Goal: Task Accomplishment & Management: Complete application form

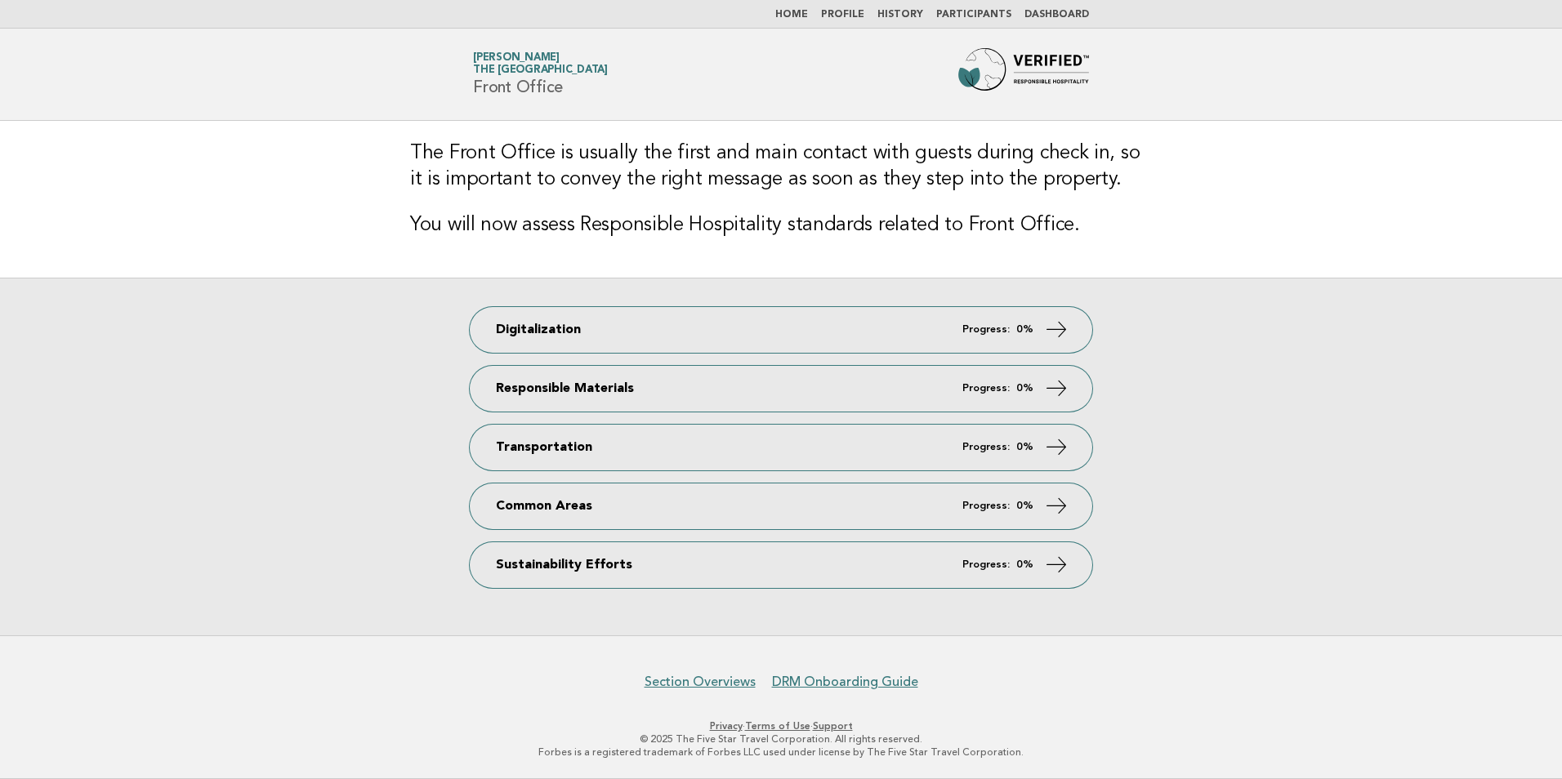
click at [1430, 414] on div "Digitalization Progress: 0% Responsible Materials Progress: 0% Transportation P…" at bounding box center [781, 457] width 1562 height 358
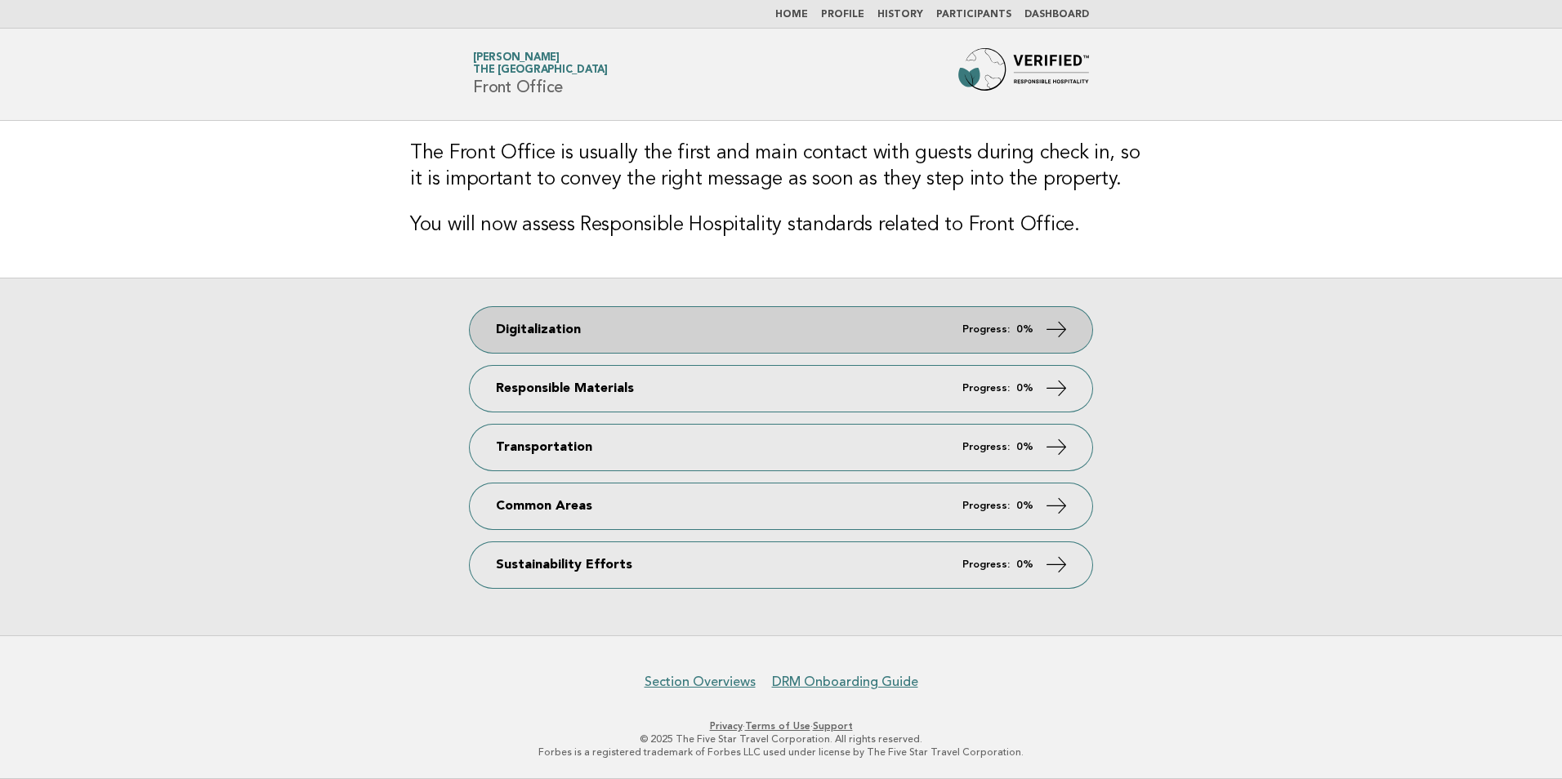
click at [769, 325] on link "Digitalization Progress: 0%" at bounding box center [781, 330] width 622 height 46
click at [777, 319] on link "Digitalization Progress: 0%" at bounding box center [781, 330] width 622 height 46
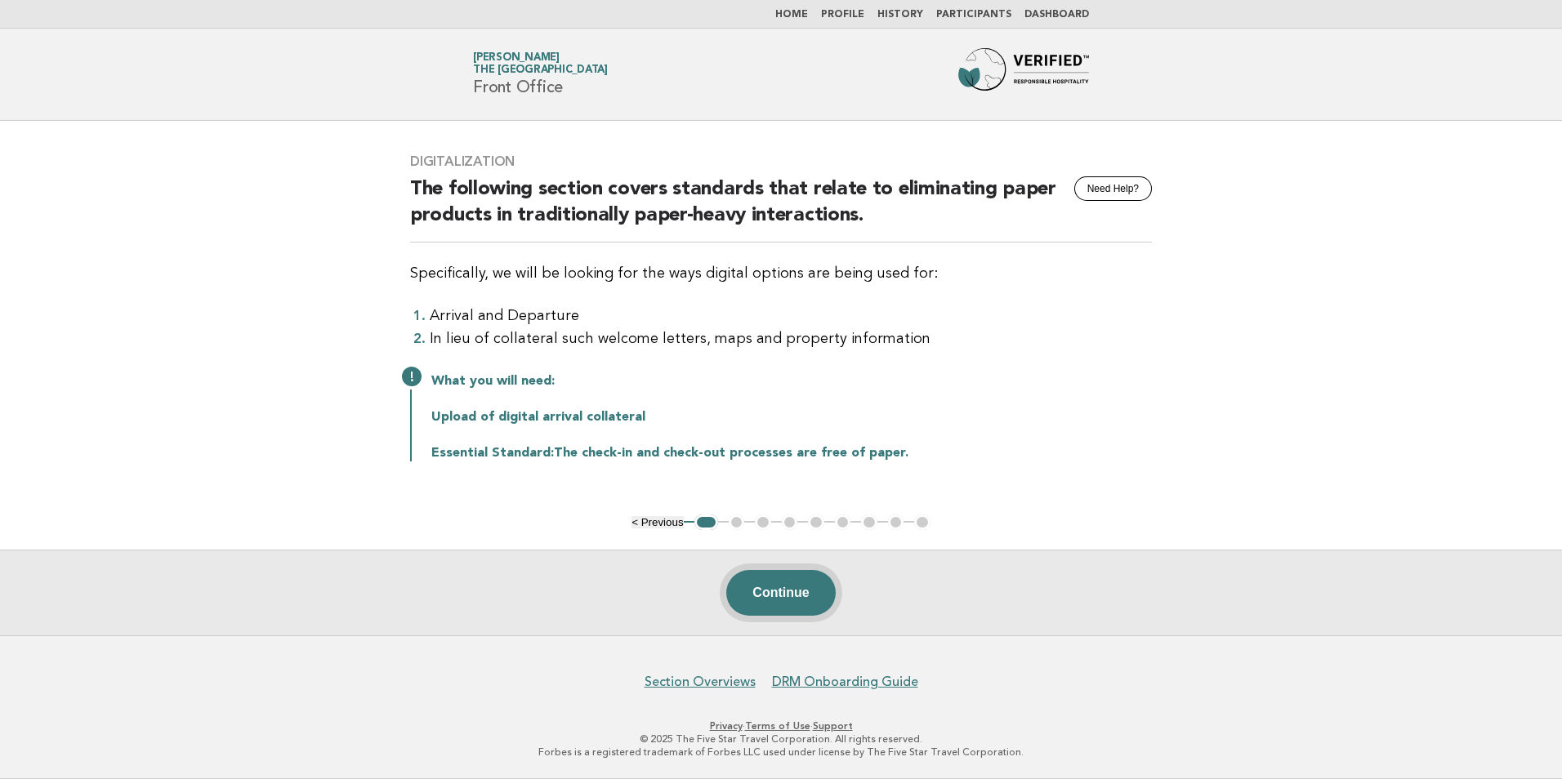
click at [783, 591] on button "Continue" at bounding box center [780, 593] width 109 height 46
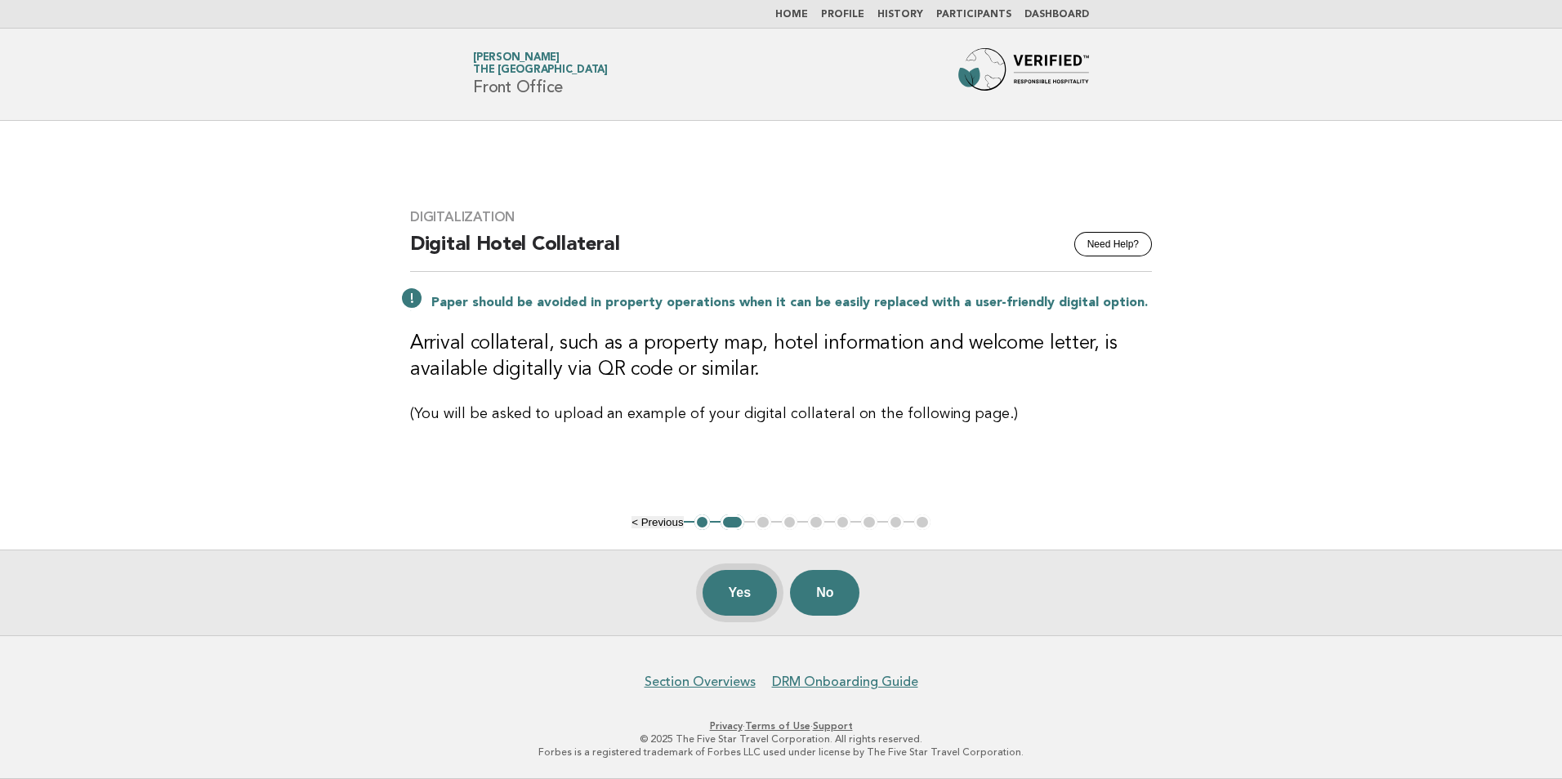
click at [729, 595] on button "Yes" at bounding box center [739, 593] width 75 height 46
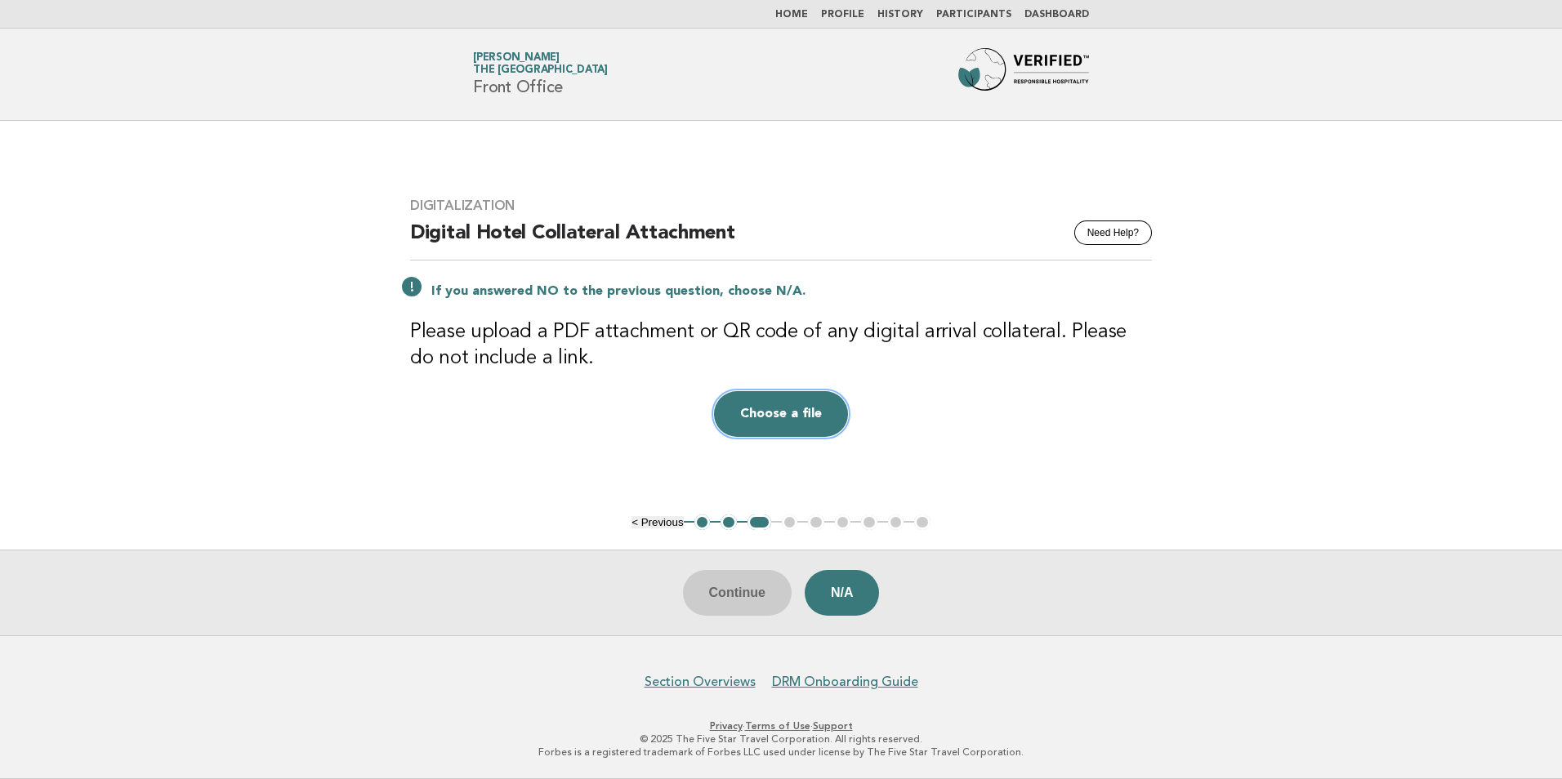
click at [769, 407] on button "Choose a file" at bounding box center [781, 414] width 134 height 46
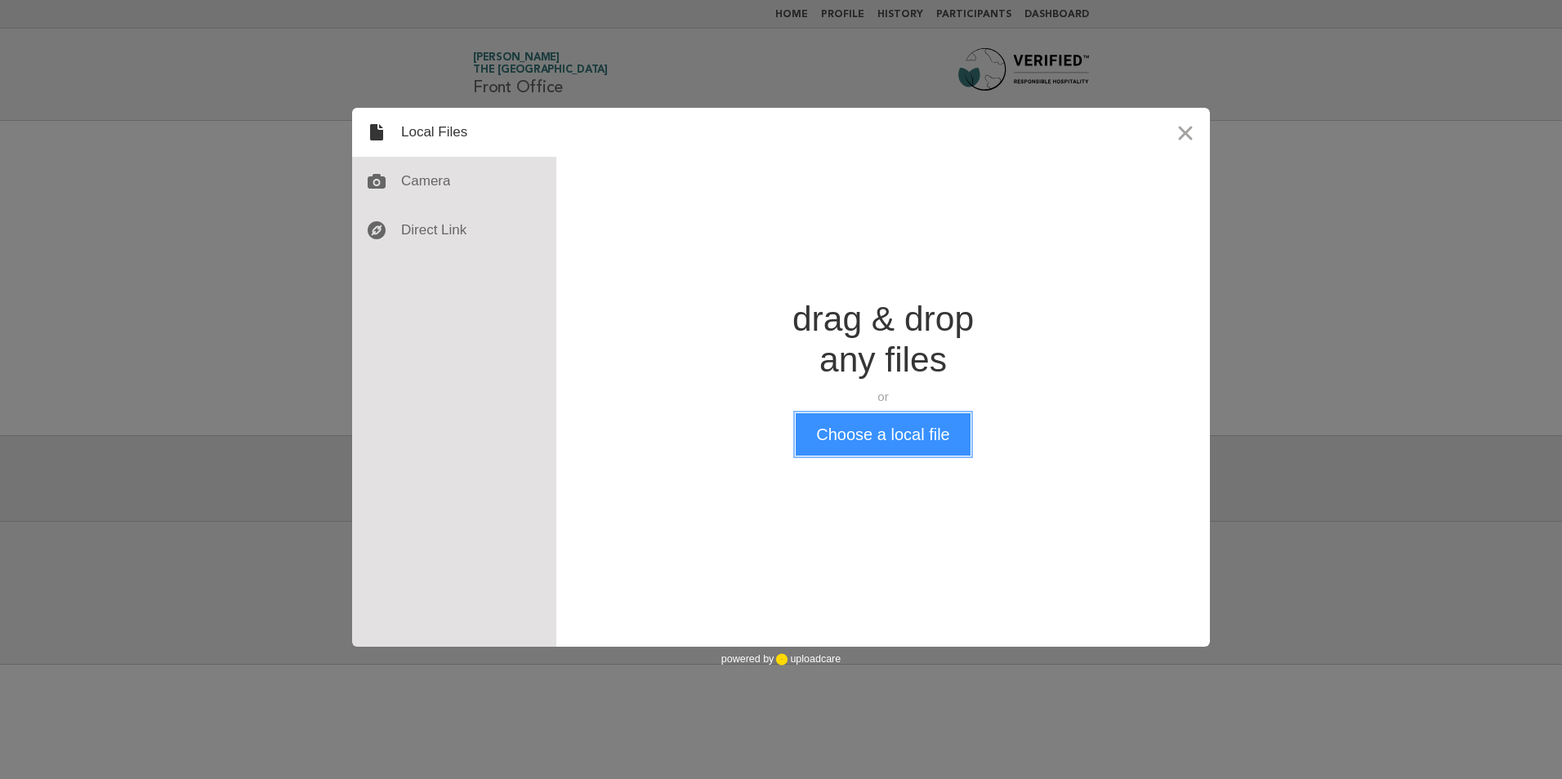
click at [884, 432] on button "Choose a local file" at bounding box center [882, 434] width 174 height 42
click at [852, 220] on div "Drop a file here drag & drop any files or Upload files from your computer Choos…" at bounding box center [882, 377] width 653 height 539
click at [852, 440] on button "Choose a local file" at bounding box center [882, 434] width 174 height 42
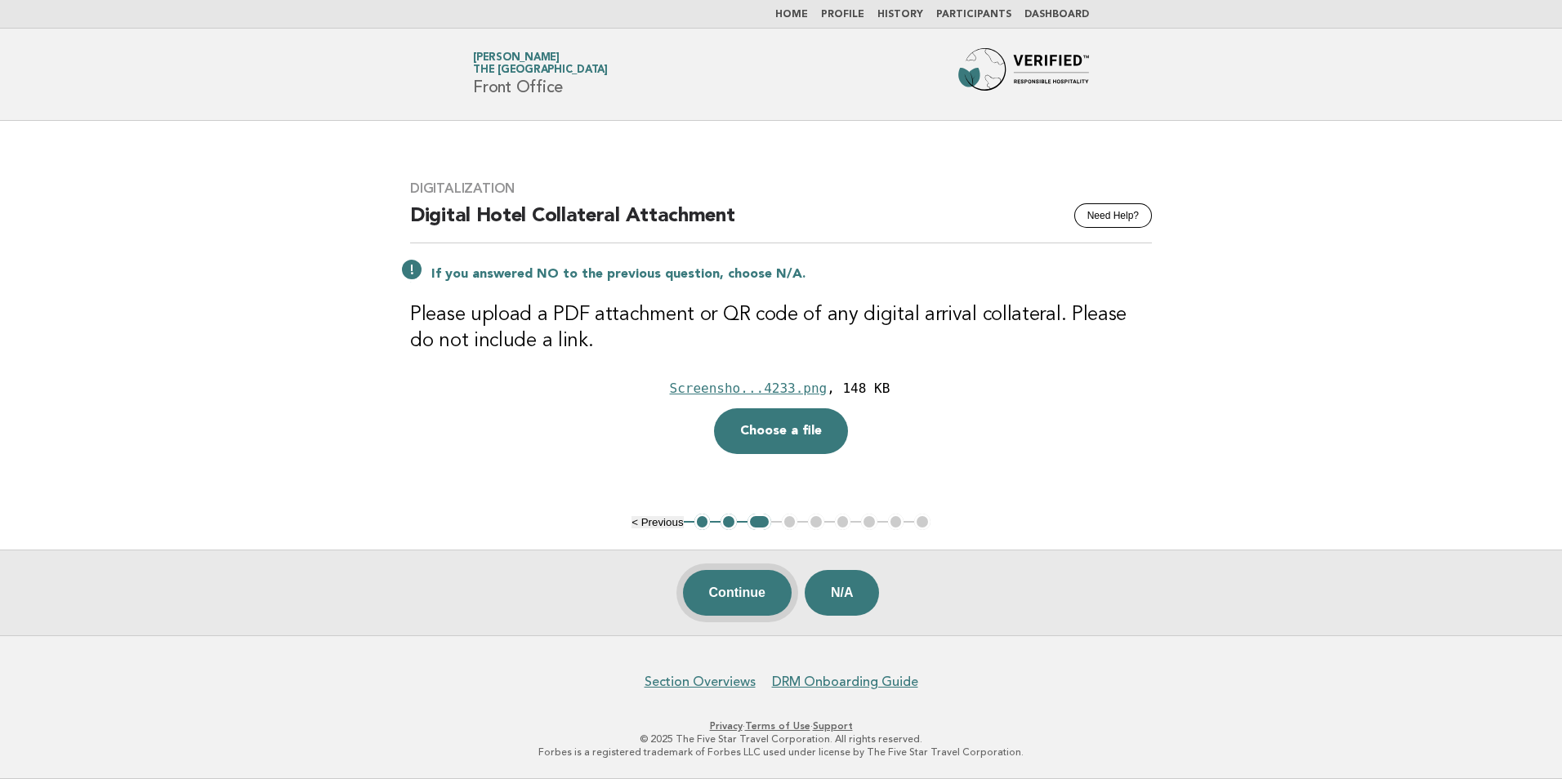
click at [723, 587] on button "Continue" at bounding box center [737, 593] width 109 height 46
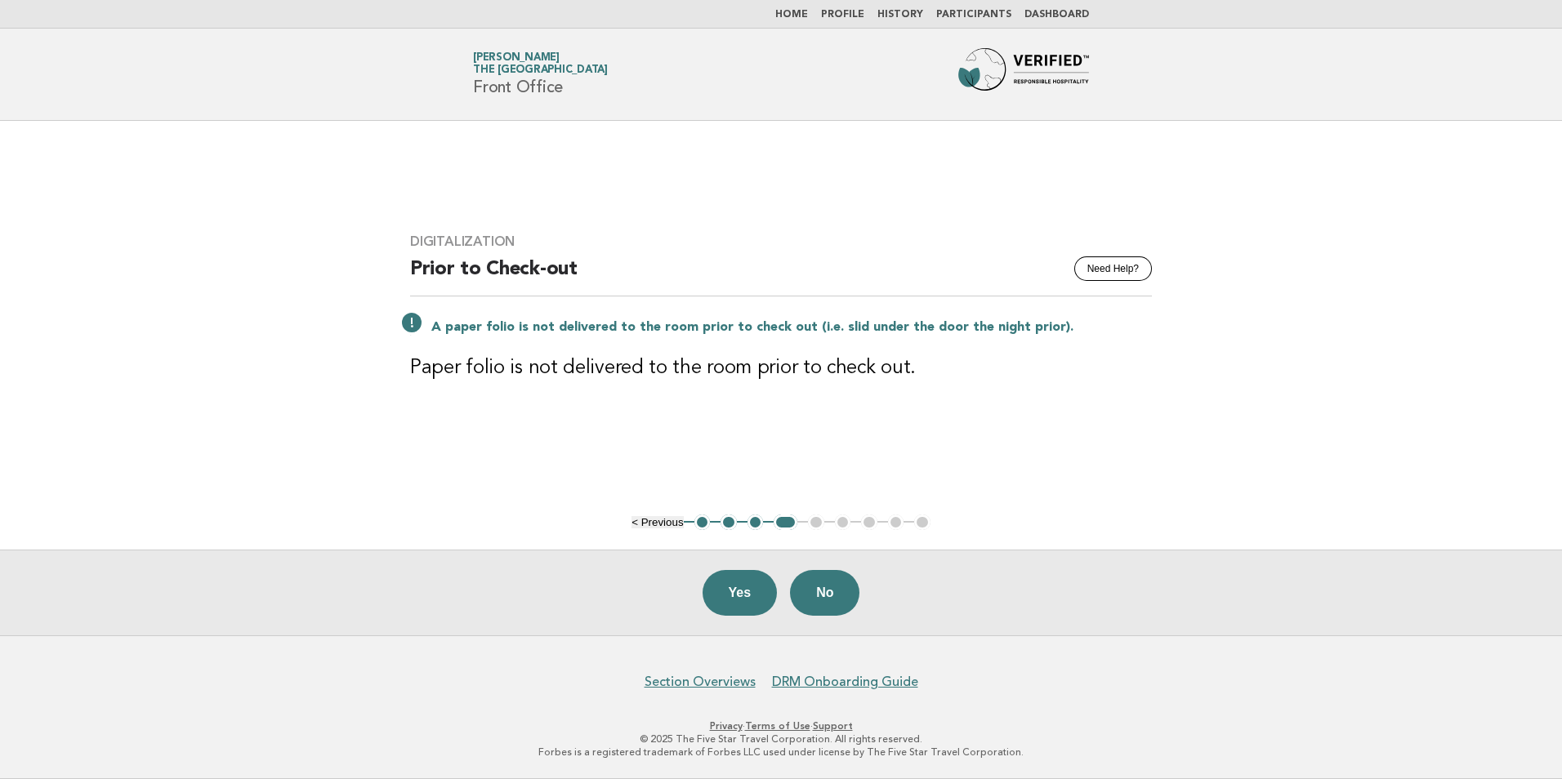
click at [723, 587] on button "Yes" at bounding box center [739, 593] width 75 height 46
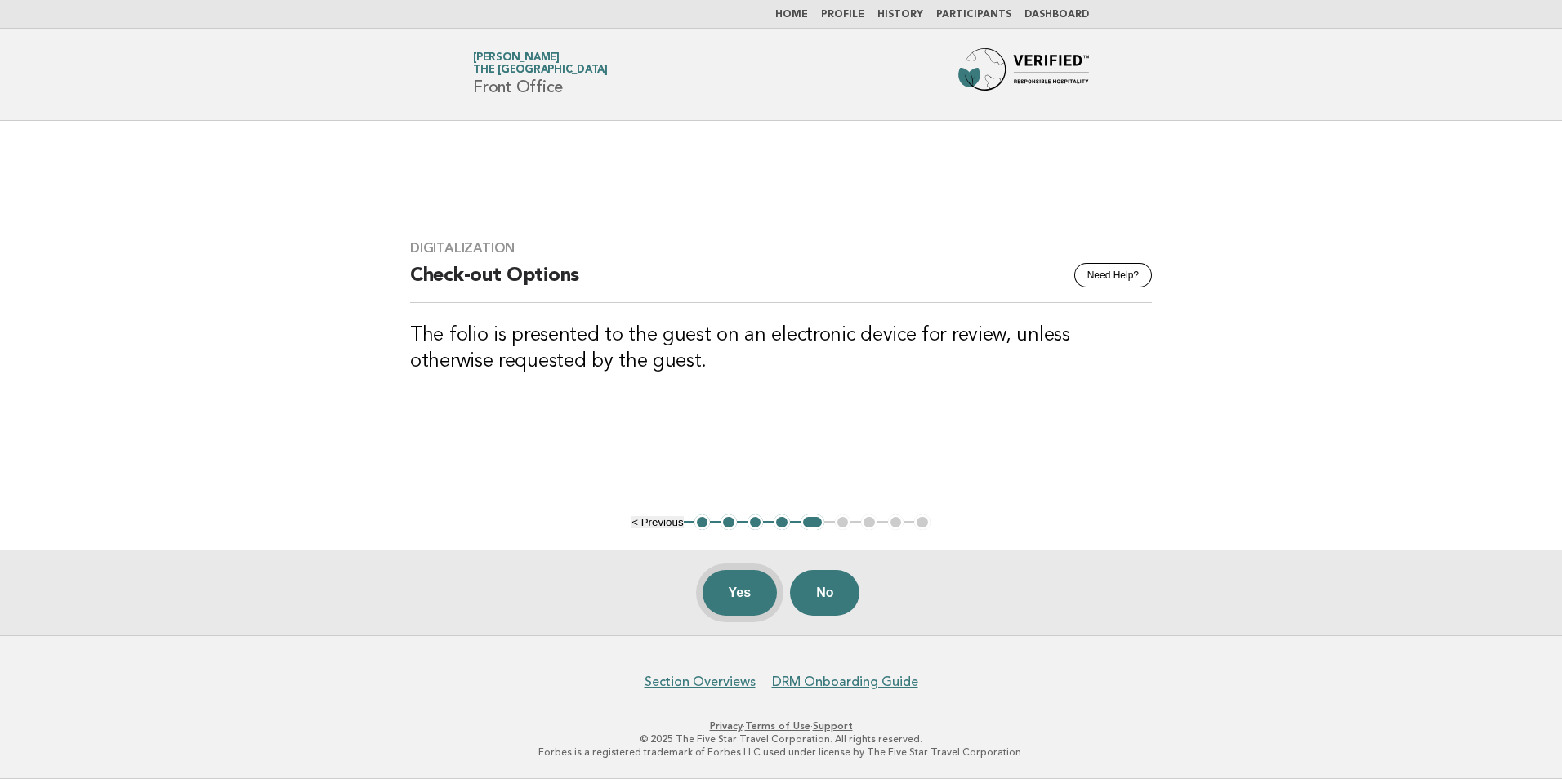
click at [714, 592] on button "Yes" at bounding box center [739, 593] width 75 height 46
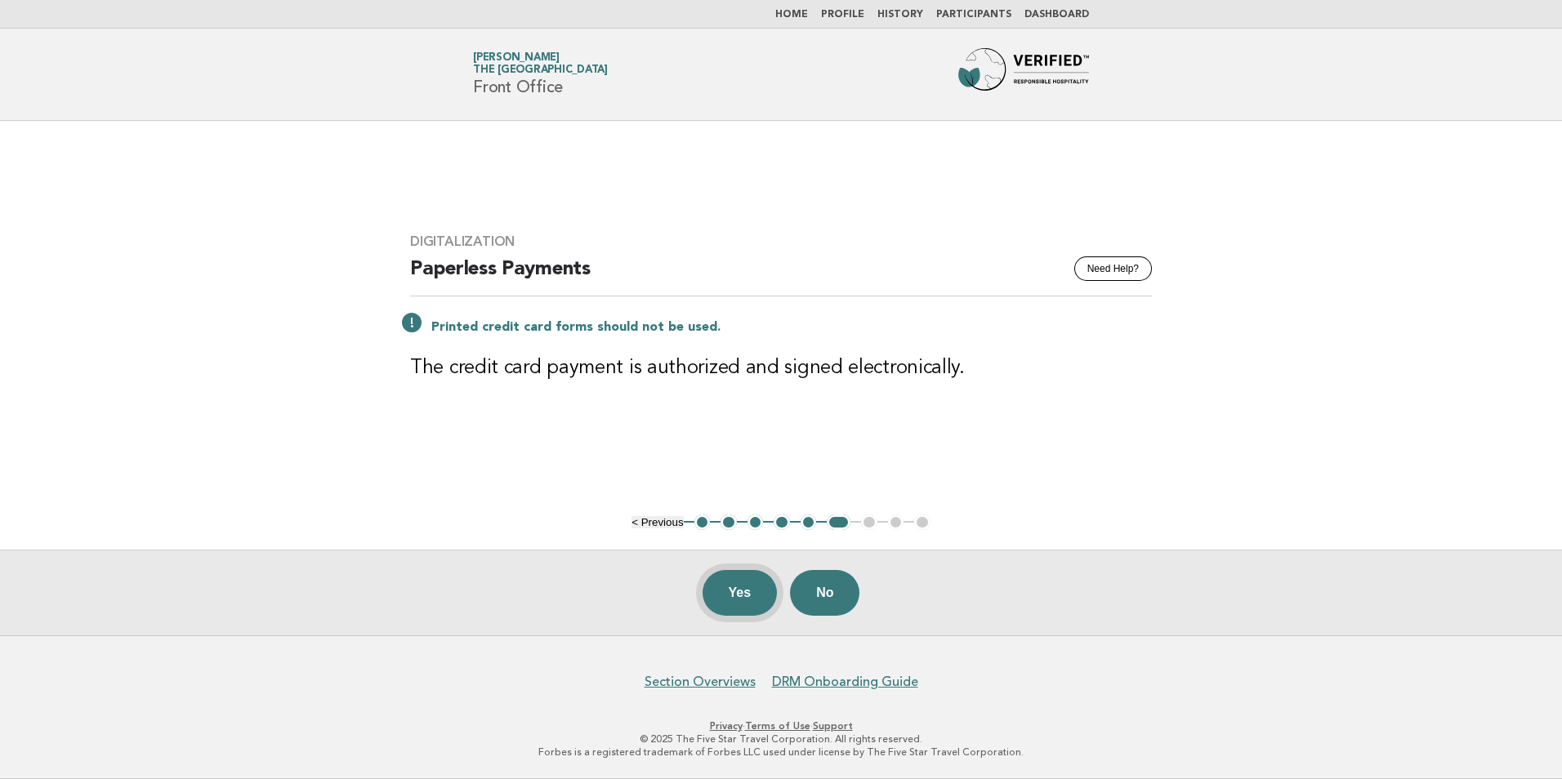
click at [721, 590] on button "Yes" at bounding box center [739, 593] width 75 height 46
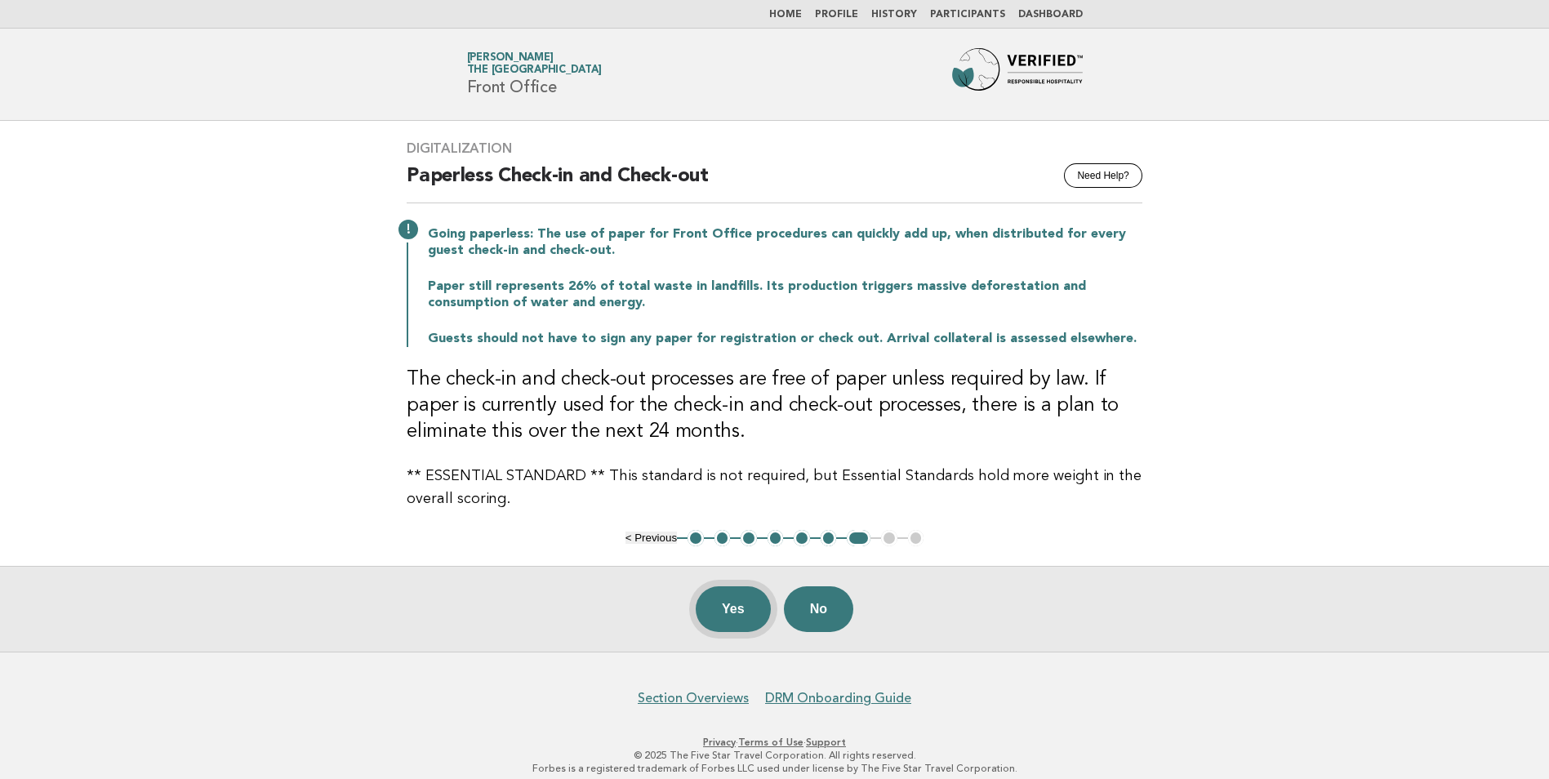
click at [706, 605] on button "Yes" at bounding box center [733, 609] width 75 height 46
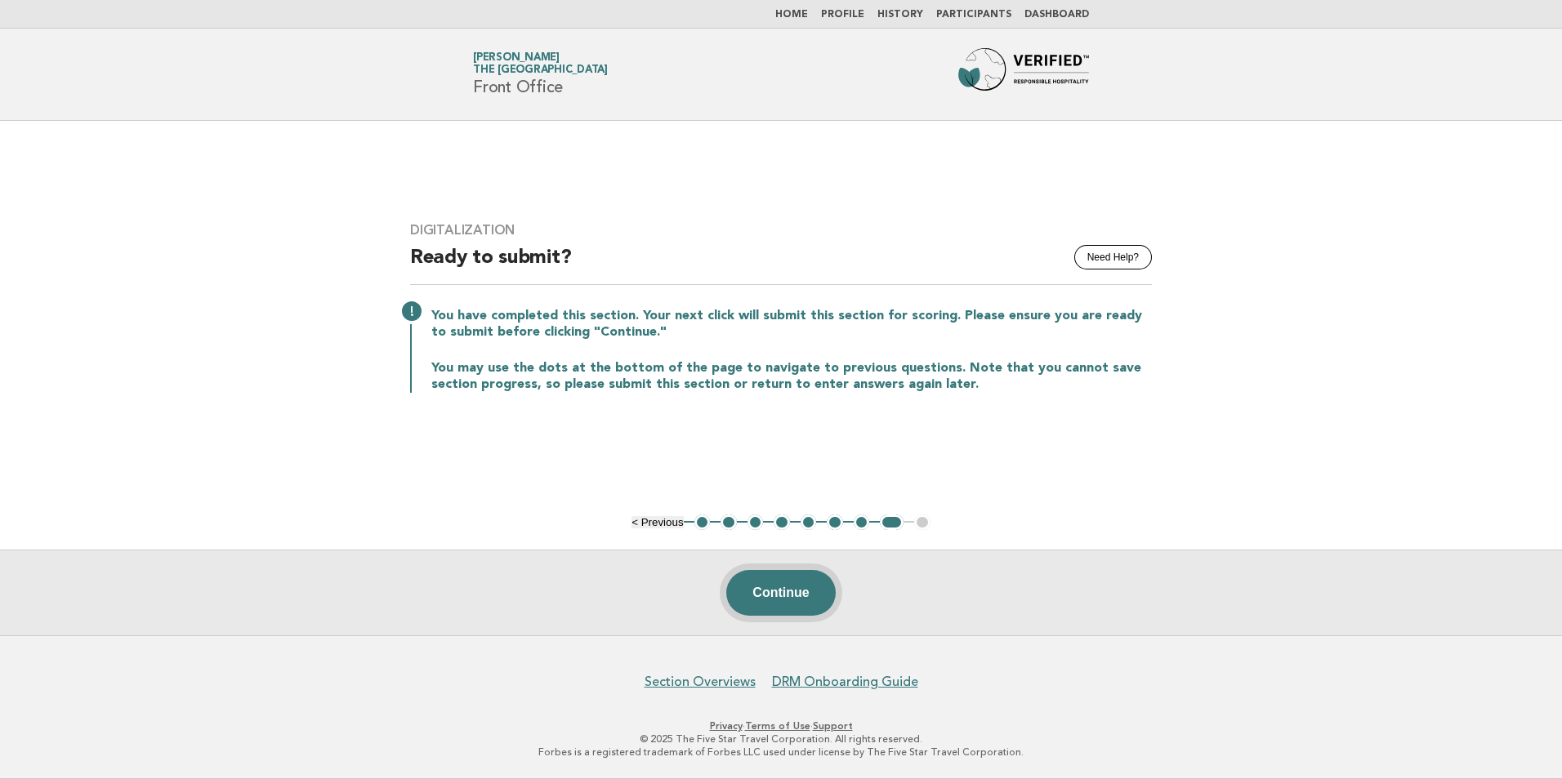
click at [783, 594] on button "Continue" at bounding box center [780, 593] width 109 height 46
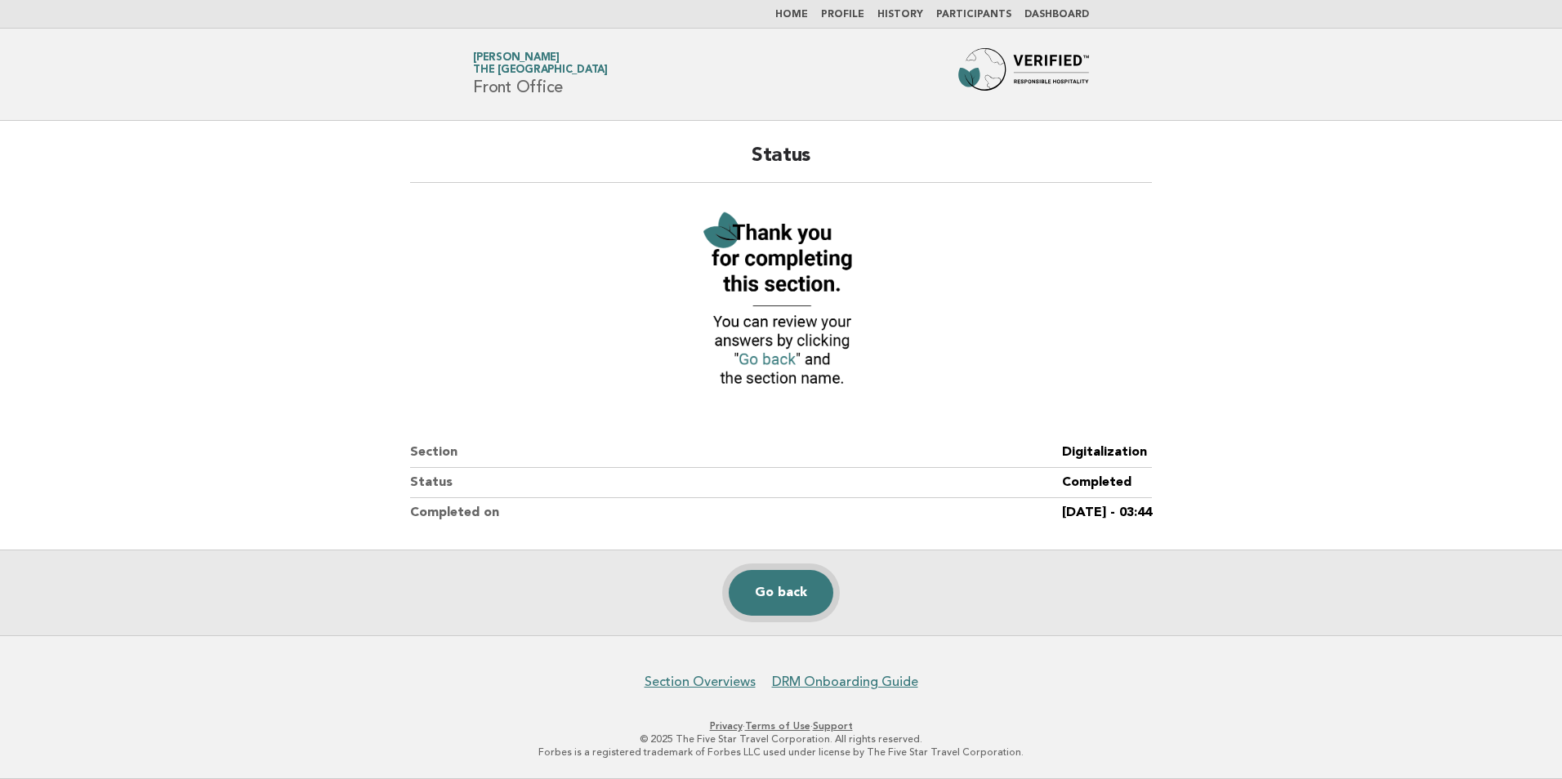
drag, startPoint x: 777, startPoint y: 595, endPoint x: 793, endPoint y: 586, distance: 17.5
click at [777, 595] on link "Go back" at bounding box center [780, 593] width 105 height 46
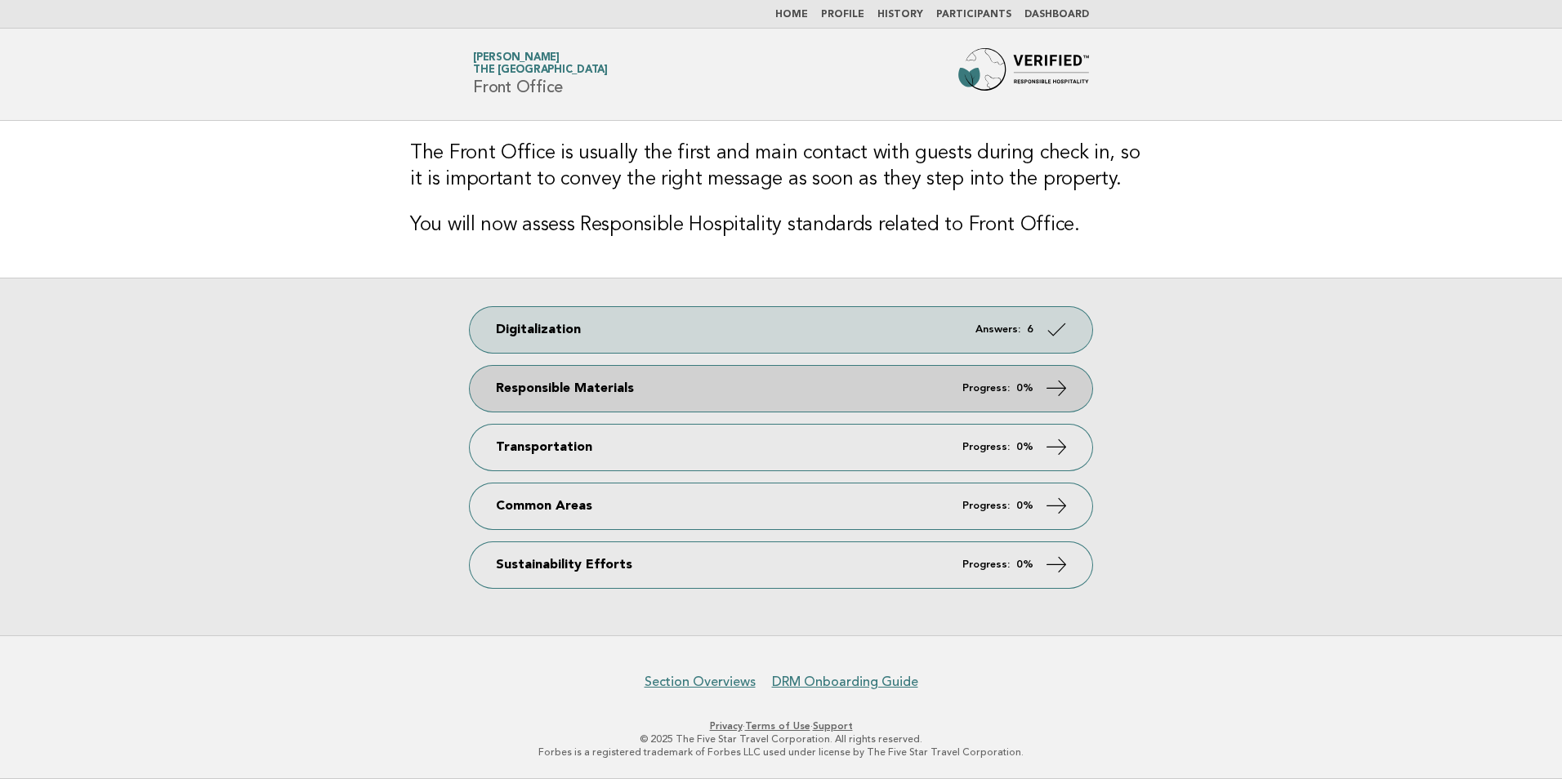
click at [870, 386] on link "Responsible Materials Progress: 0%" at bounding box center [781, 389] width 622 height 46
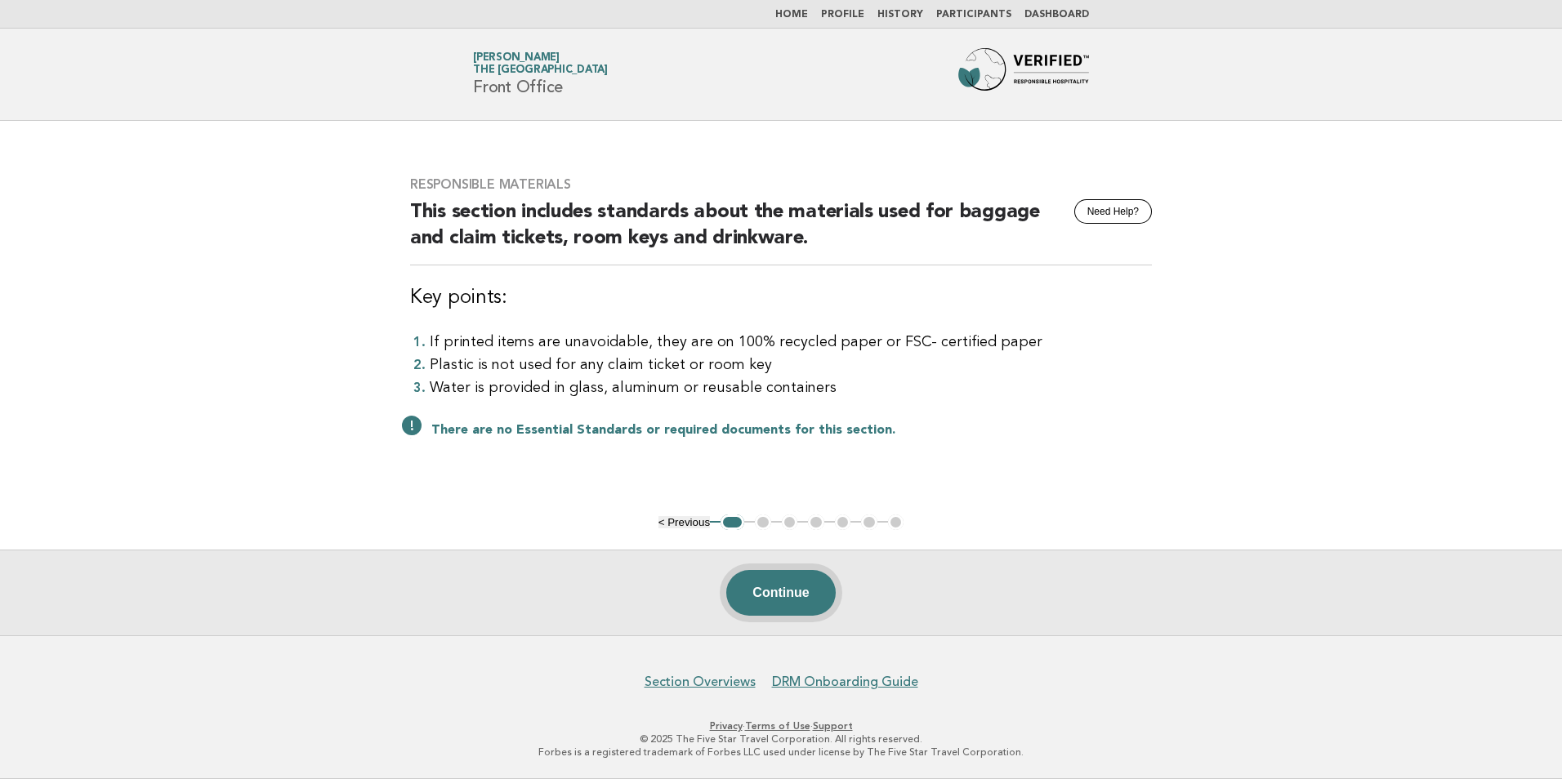
click at [793, 604] on button "Continue" at bounding box center [780, 593] width 109 height 46
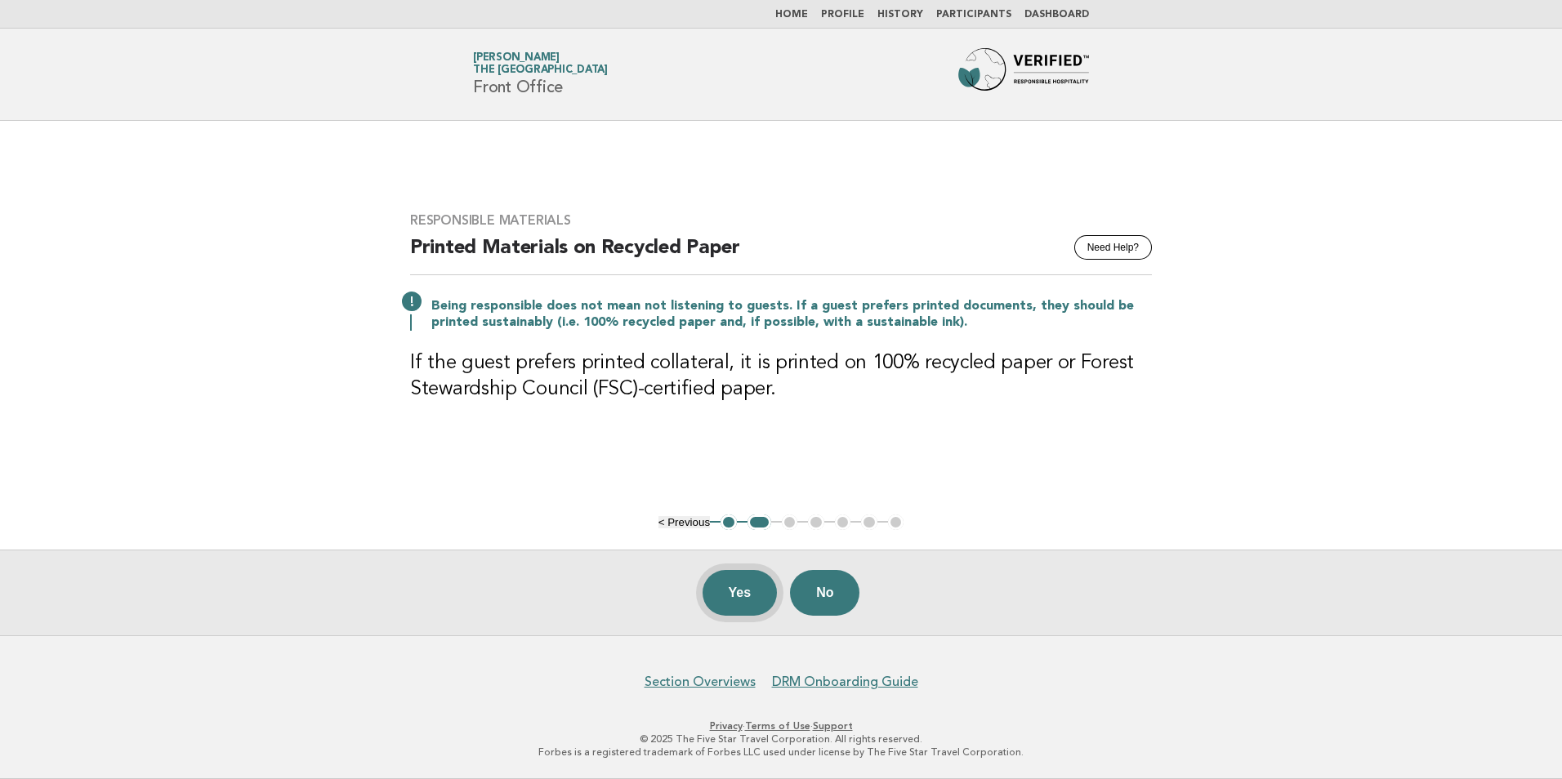
click at [709, 588] on button "Yes" at bounding box center [739, 593] width 75 height 46
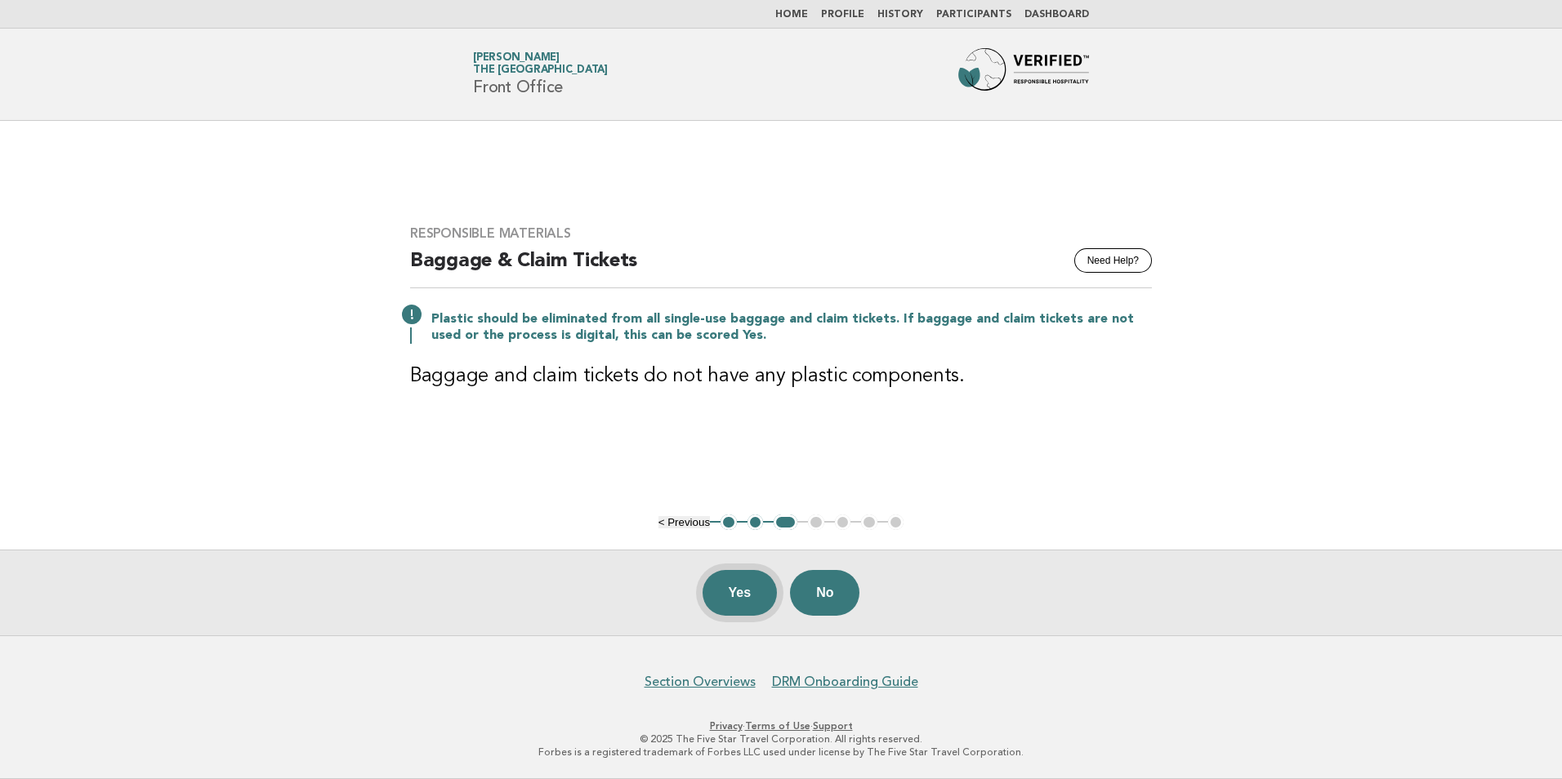
click at [727, 601] on button "Yes" at bounding box center [739, 593] width 75 height 46
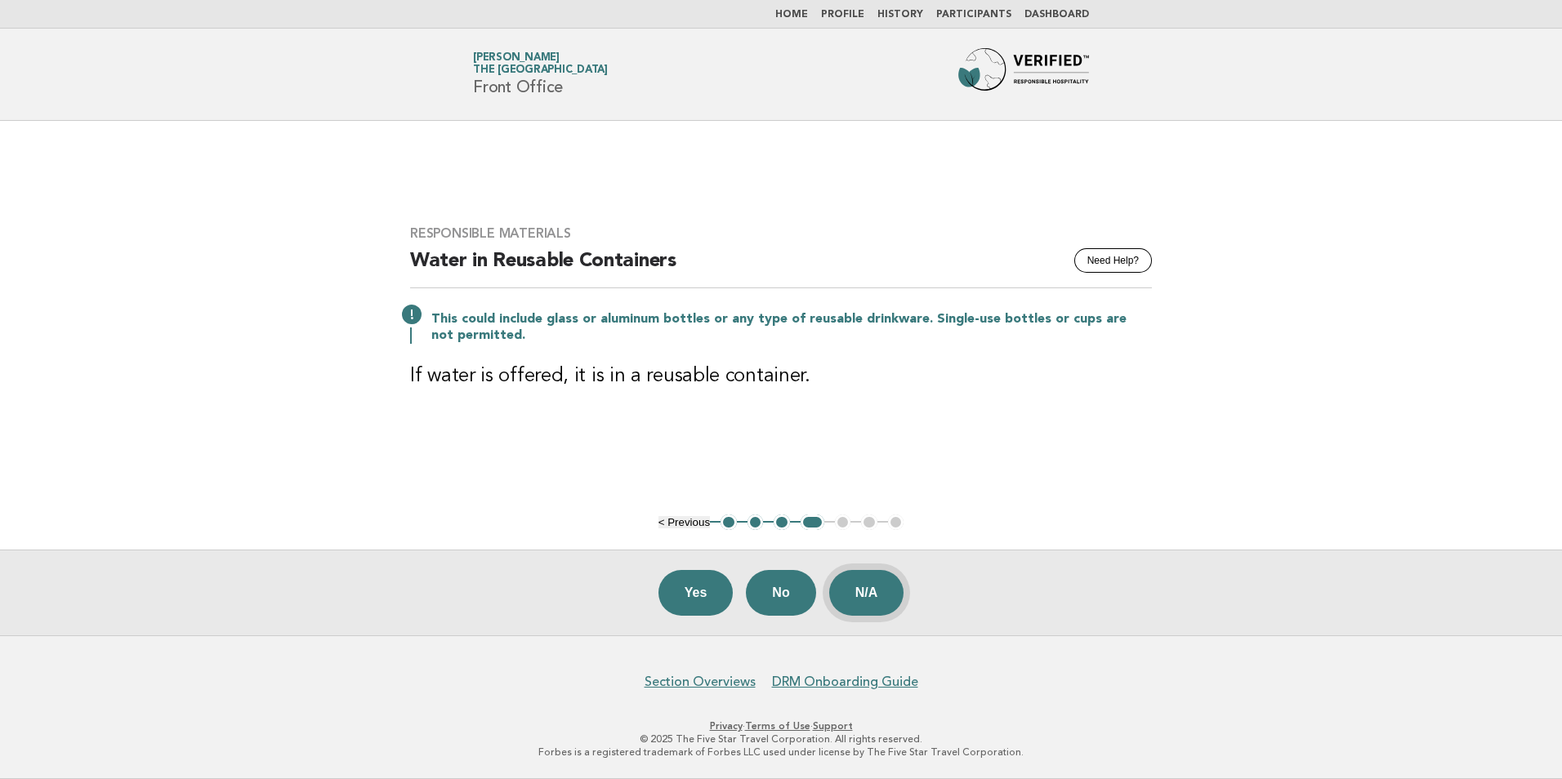
click at [884, 595] on button "N/A" at bounding box center [866, 593] width 75 height 46
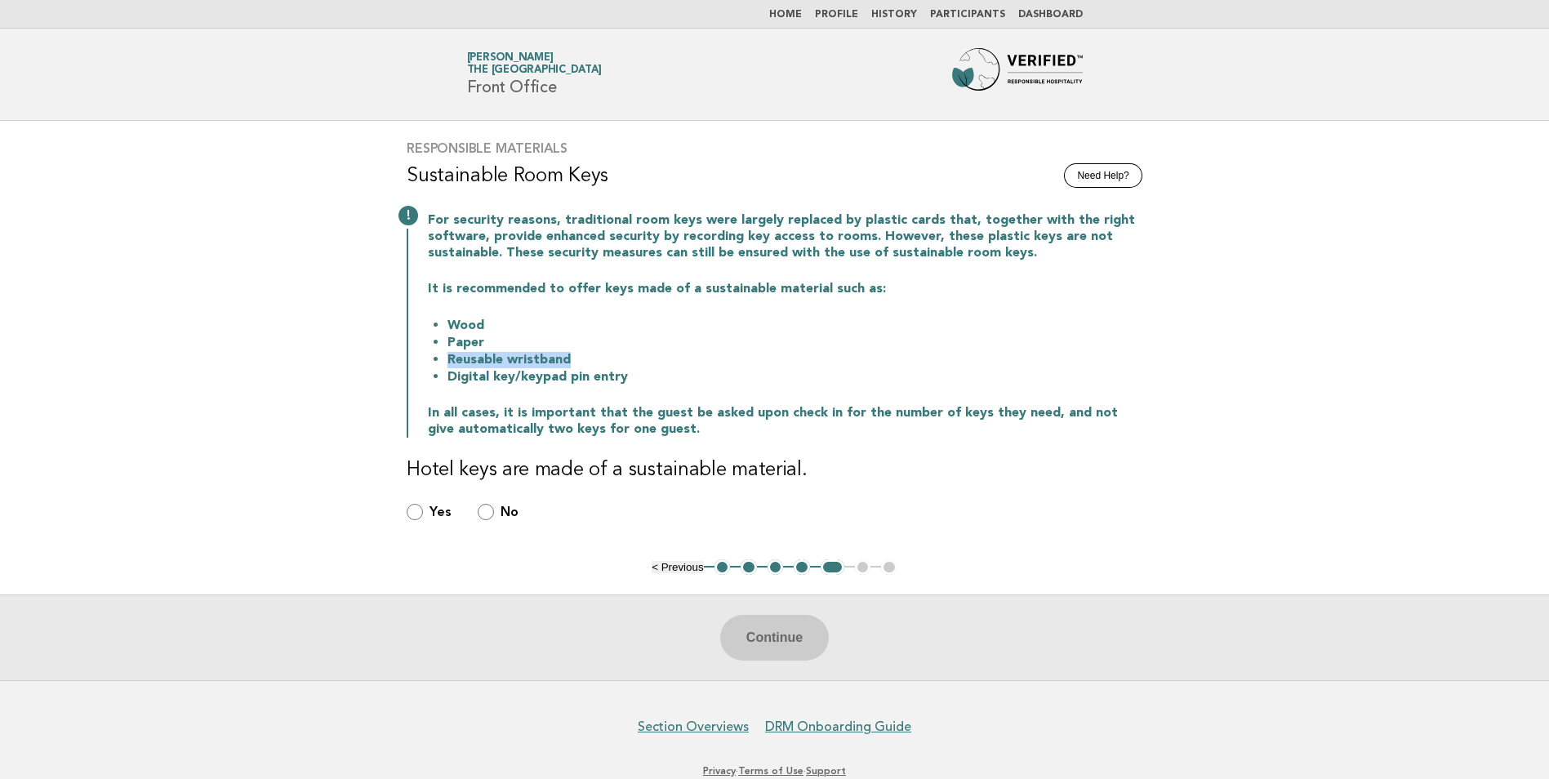
drag, startPoint x: 444, startPoint y: 359, endPoint x: 585, endPoint y: 368, distance: 140.7
click at [585, 368] on li "Reusable wristband" at bounding box center [795, 359] width 695 height 17
click at [501, 510] on b "No" at bounding box center [510, 512] width 18 height 16
click at [791, 645] on button "Continue" at bounding box center [774, 638] width 109 height 46
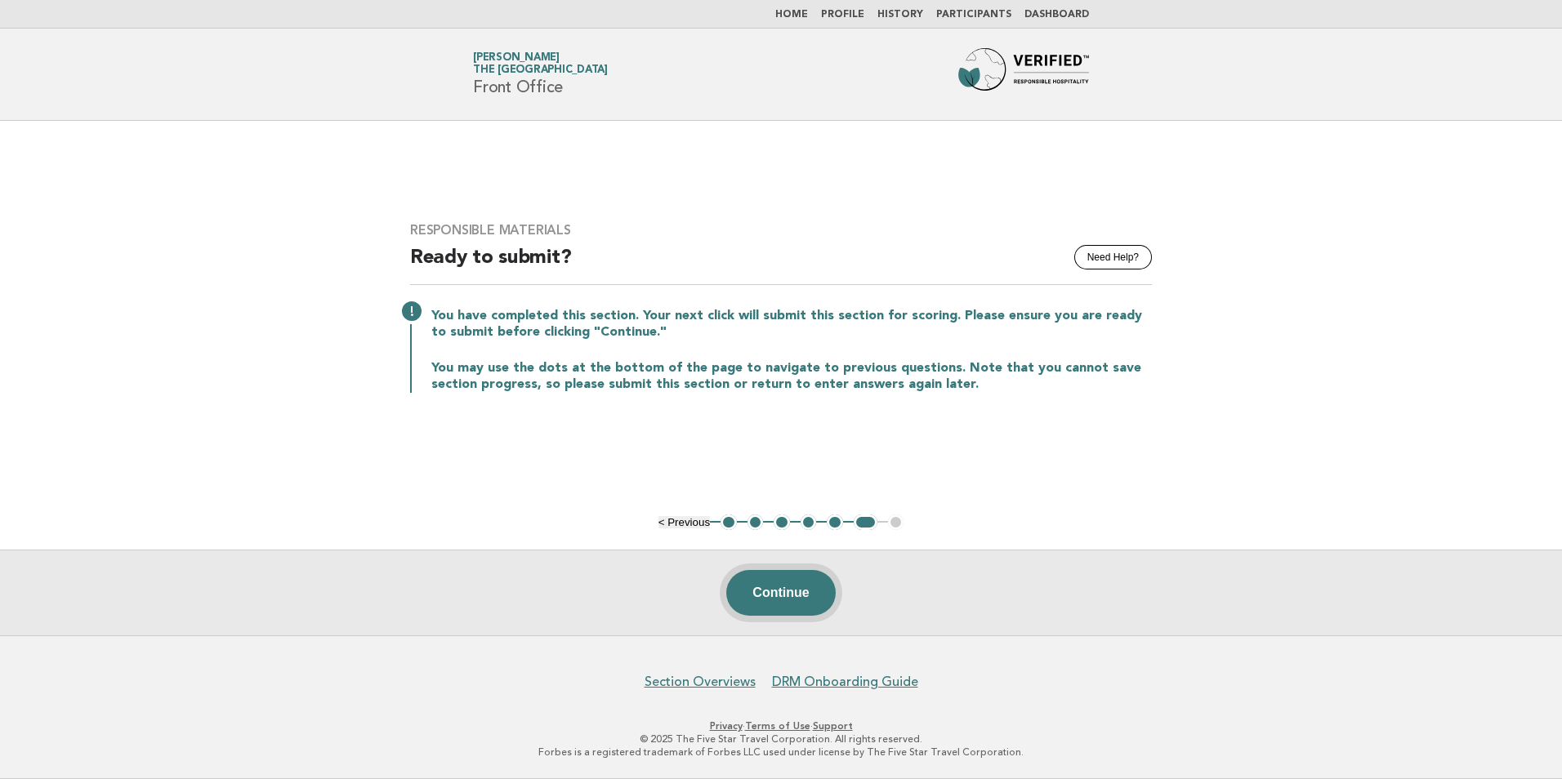
click at [809, 606] on button "Continue" at bounding box center [780, 593] width 109 height 46
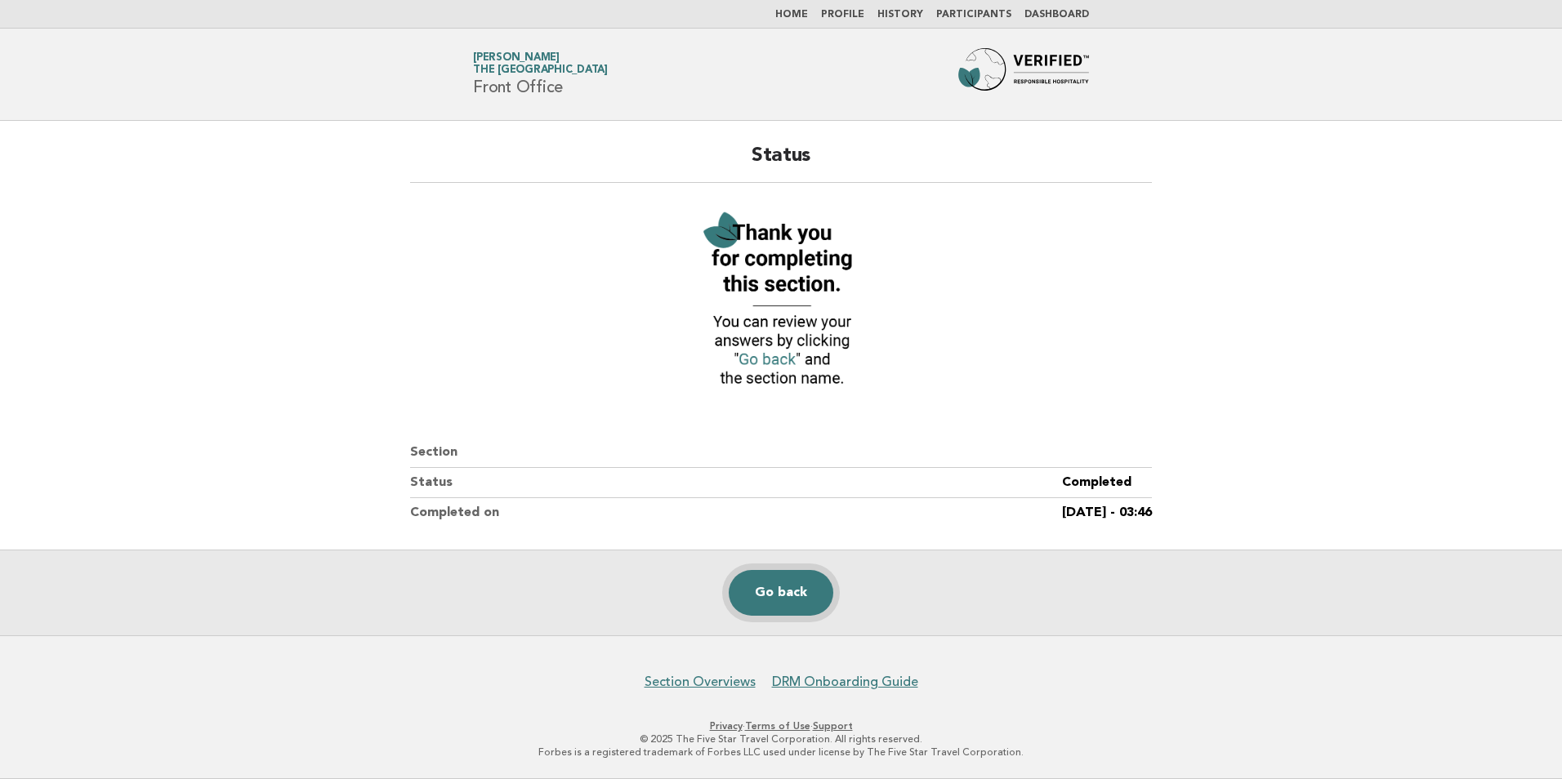
click at [791, 593] on link "Go back" at bounding box center [780, 593] width 105 height 46
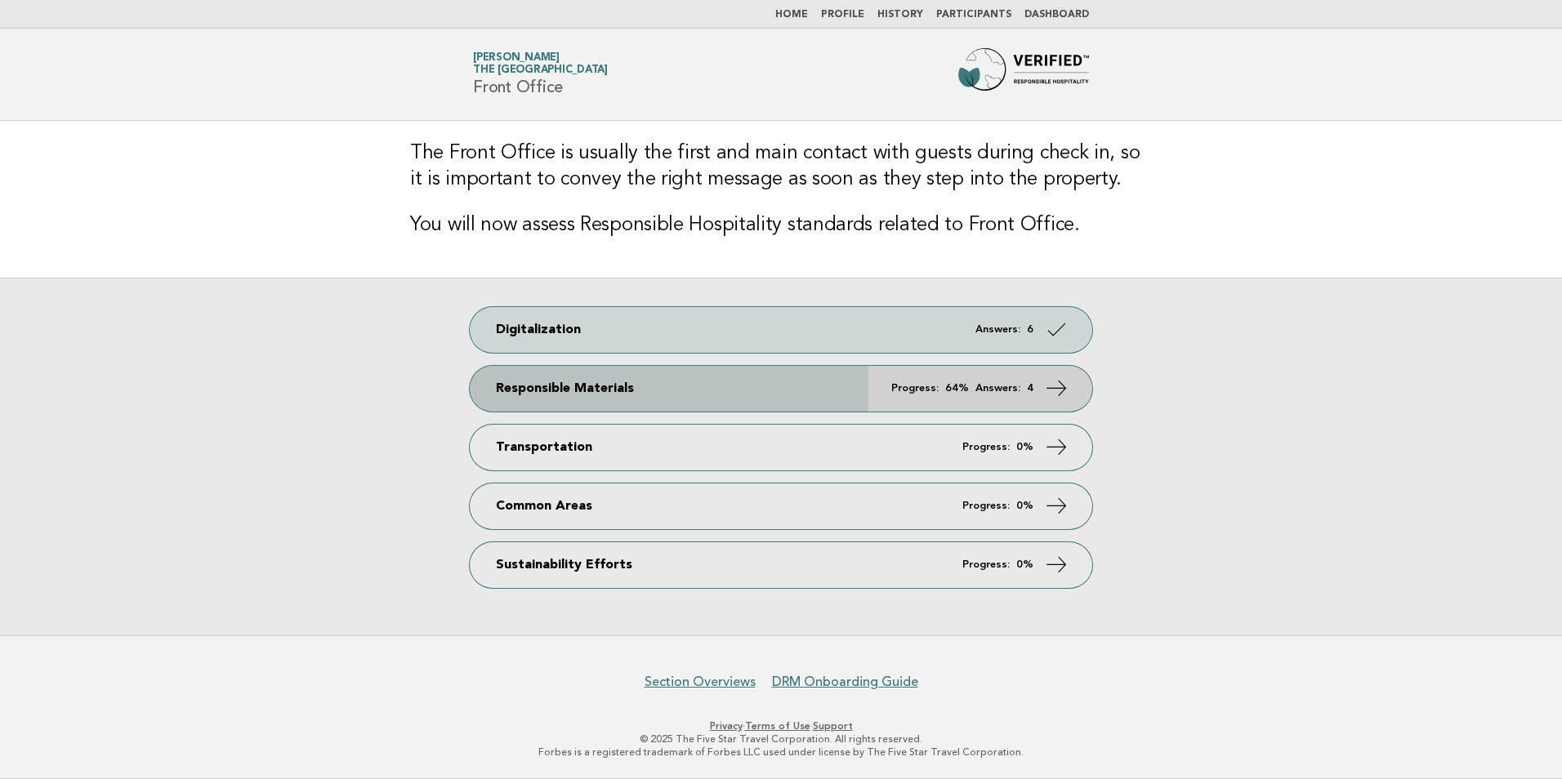
click at [969, 399] on link "Responsible Materials Progress: 64% Answers: 4" at bounding box center [781, 389] width 622 height 46
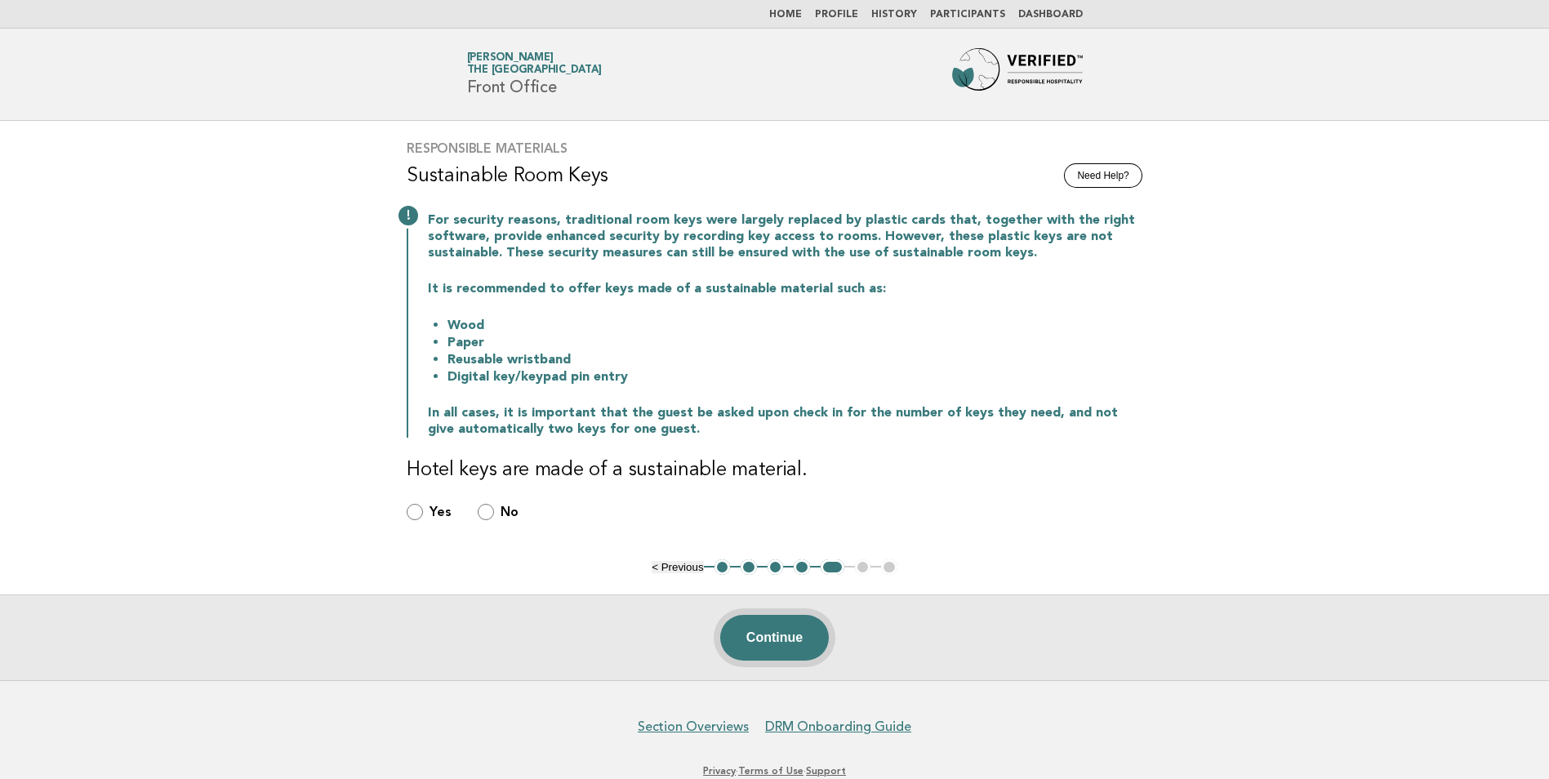
click at [764, 644] on button "Continue" at bounding box center [774, 638] width 109 height 46
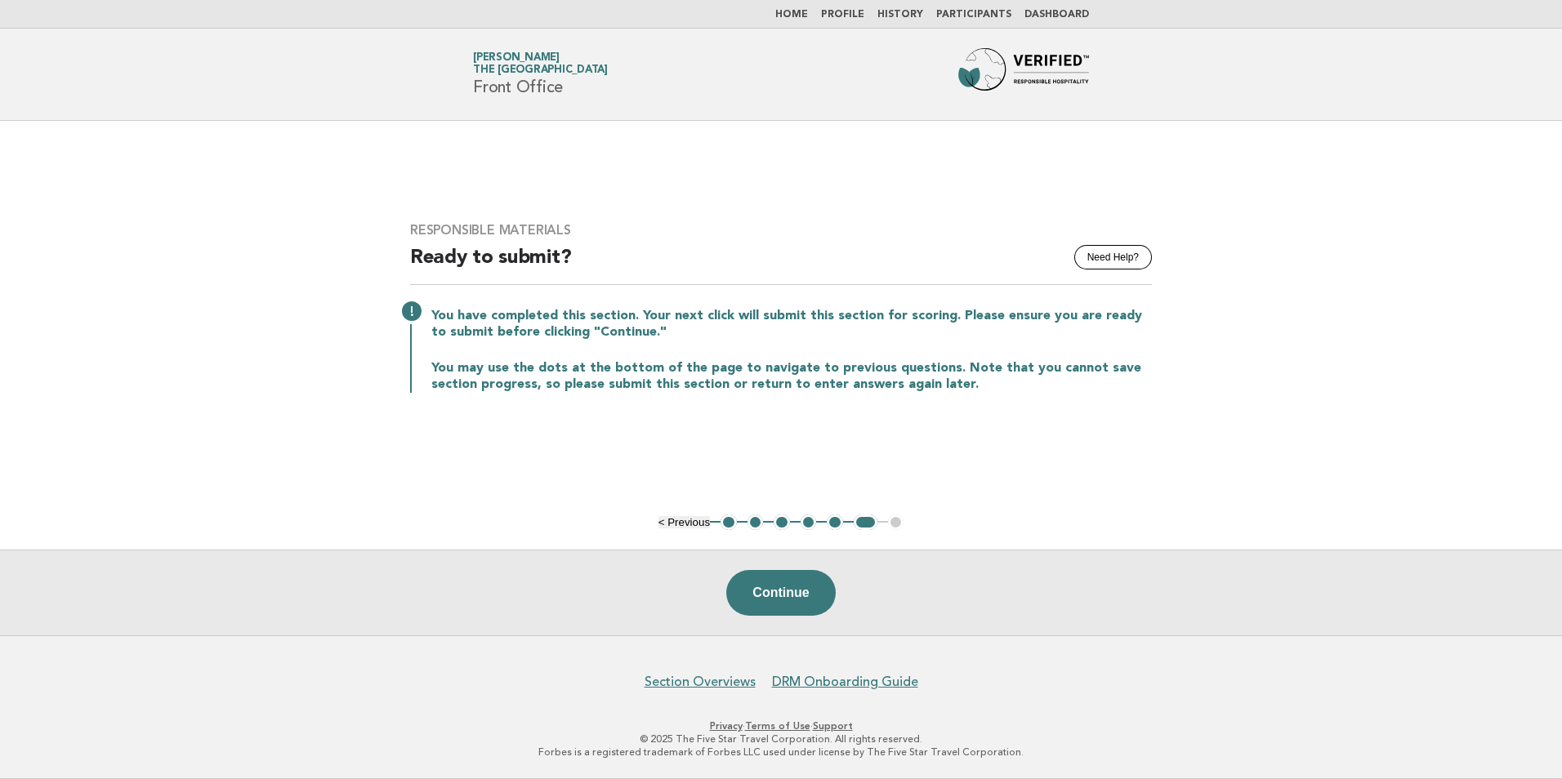
click at [821, 605] on button "Continue" at bounding box center [780, 593] width 109 height 46
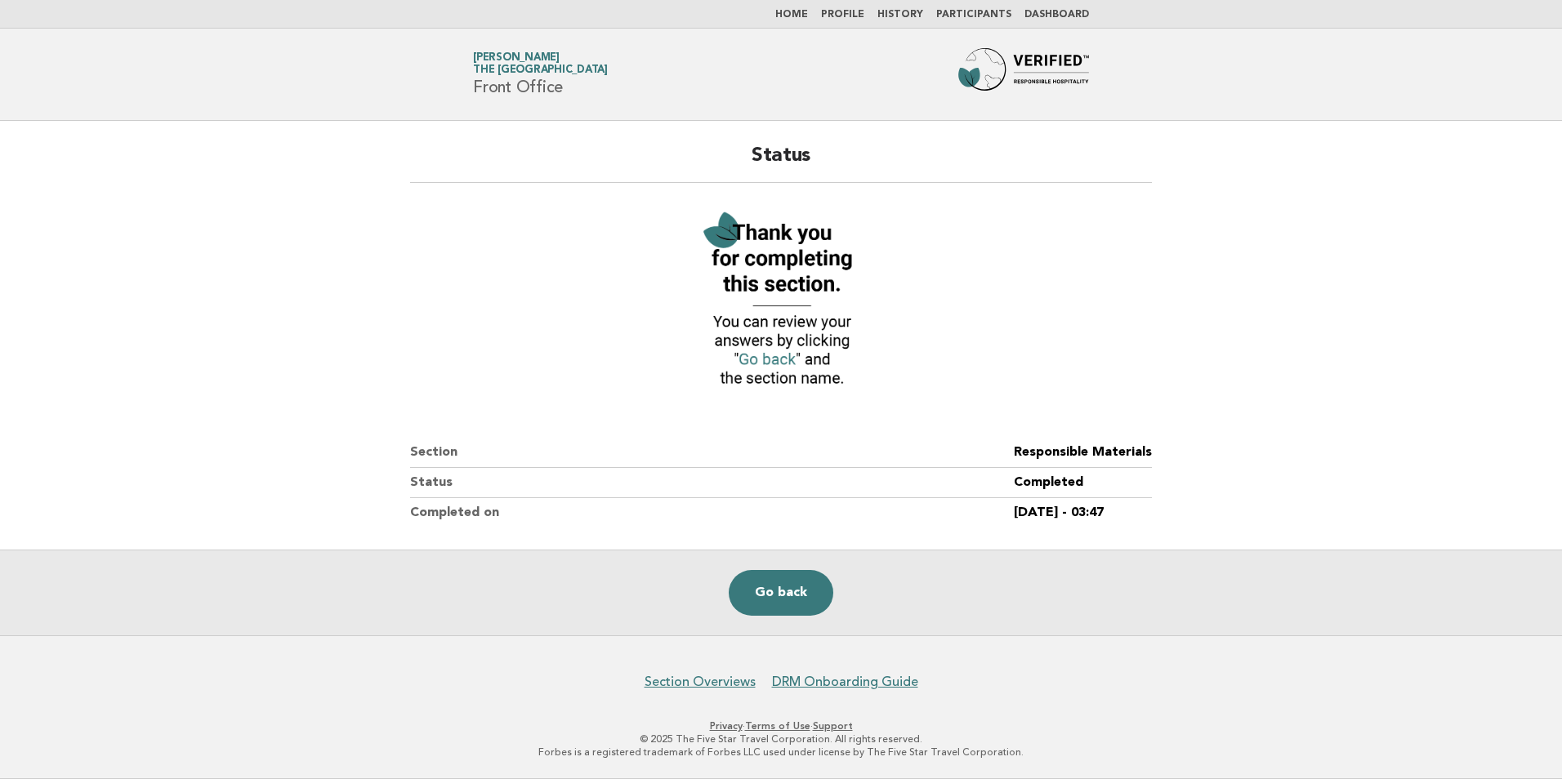
click at [808, 19] on link "Home" at bounding box center [791, 15] width 33 height 10
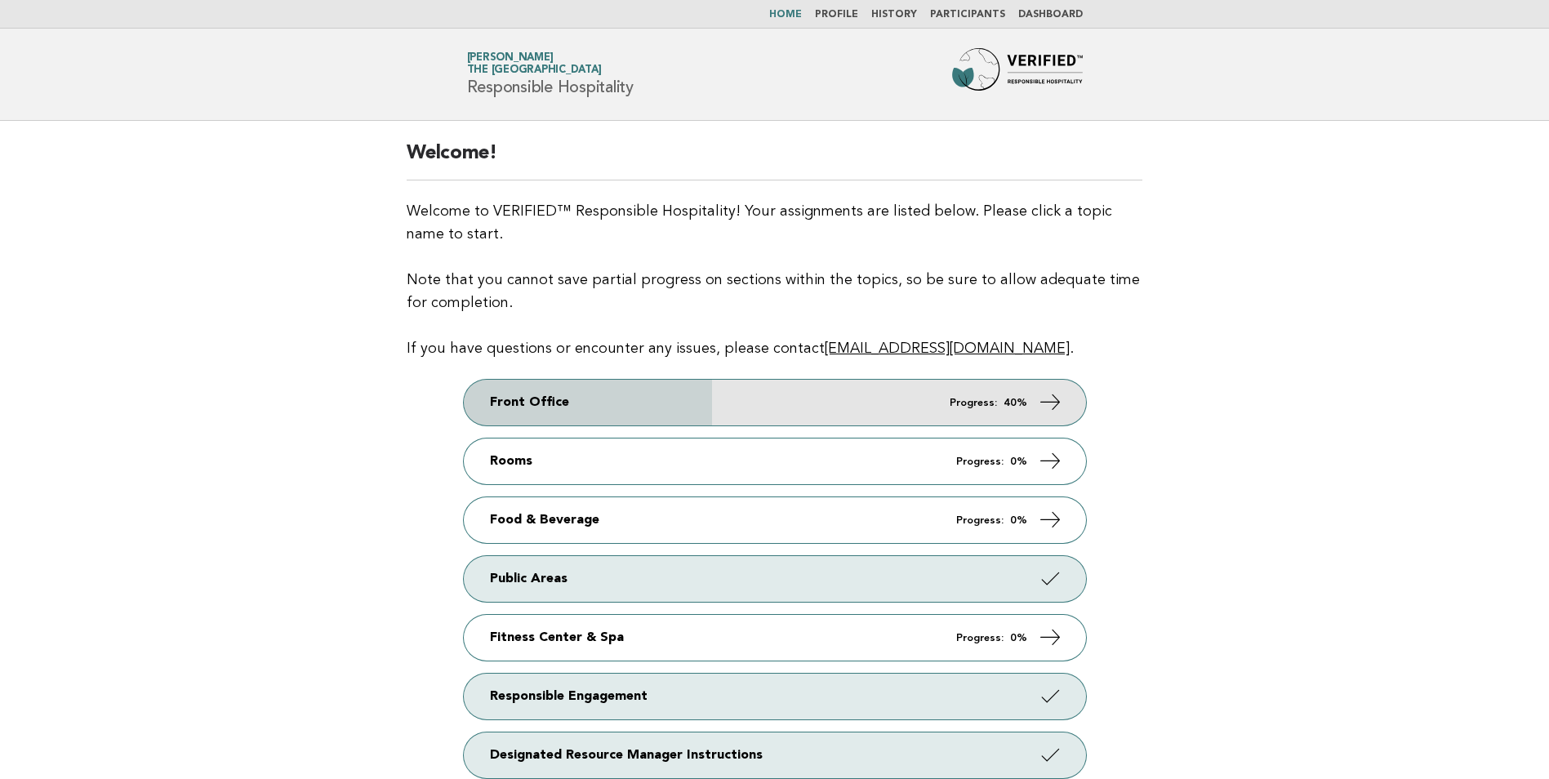
click at [850, 395] on link "Front Office Progress: 40%" at bounding box center [775, 403] width 622 height 46
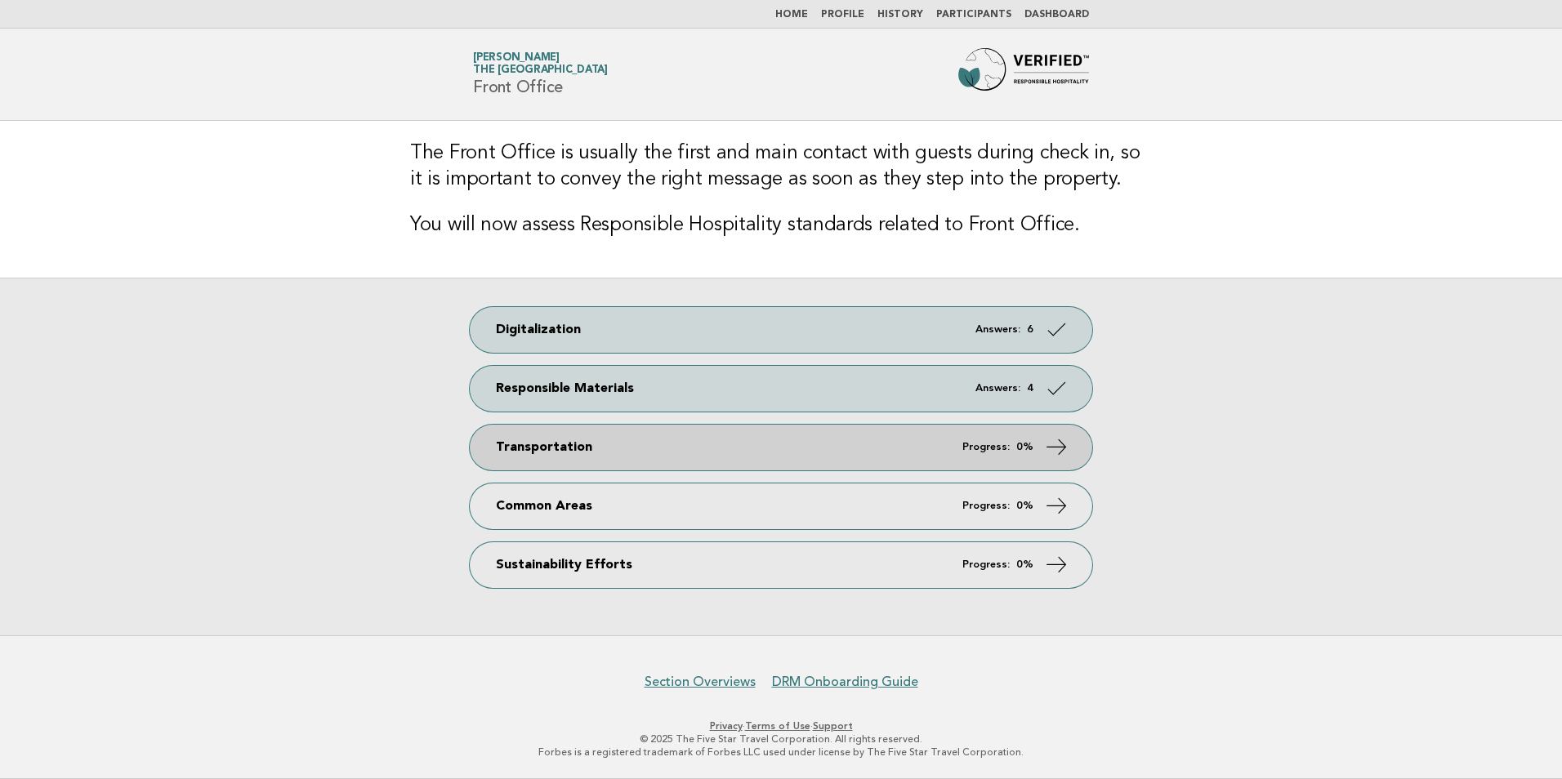
click at [653, 441] on link "Transportation Progress: 0%" at bounding box center [781, 448] width 622 height 46
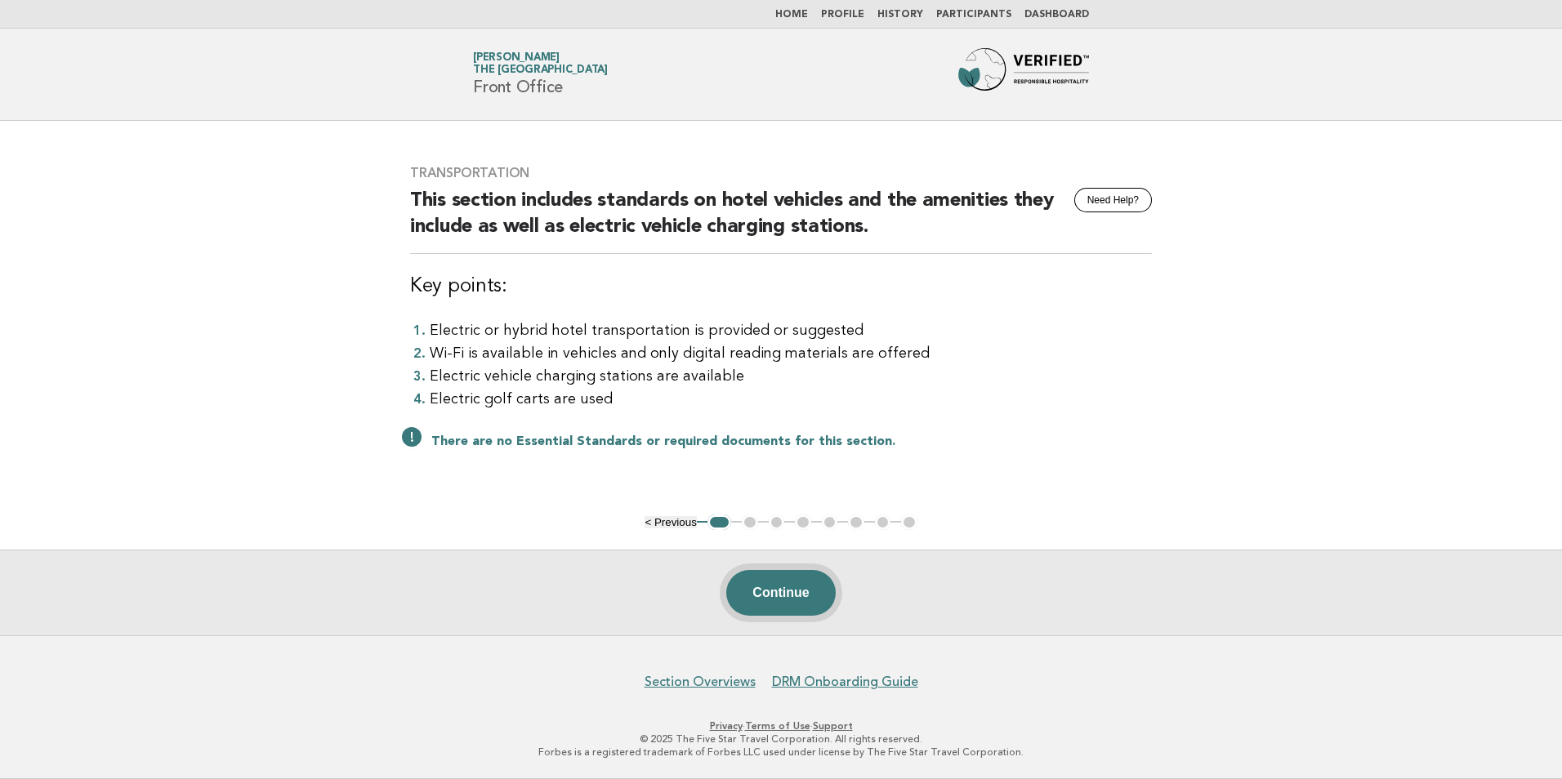
click at [804, 604] on button "Continue" at bounding box center [780, 593] width 109 height 46
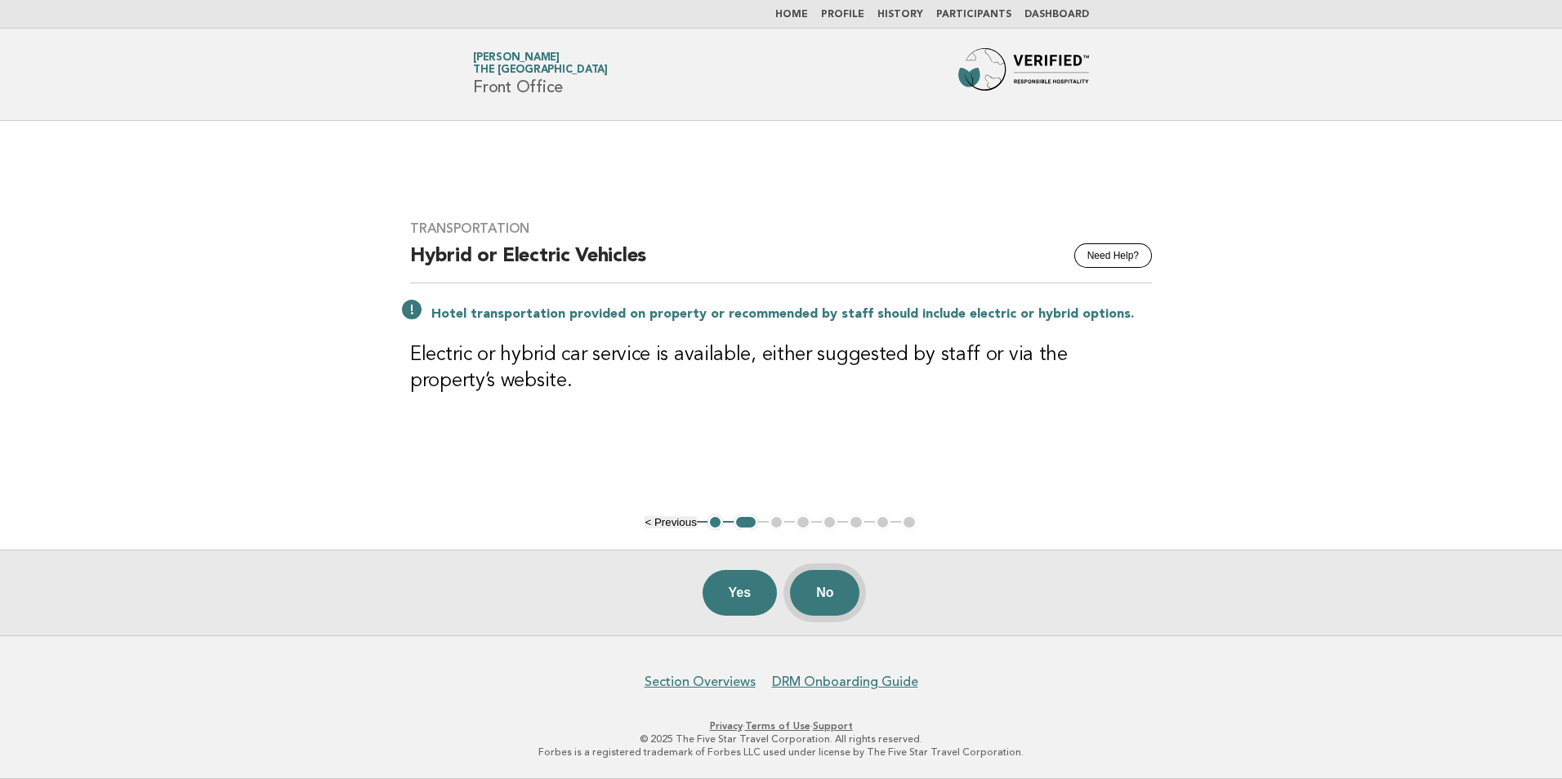
click at [827, 588] on button "No" at bounding box center [824, 593] width 69 height 46
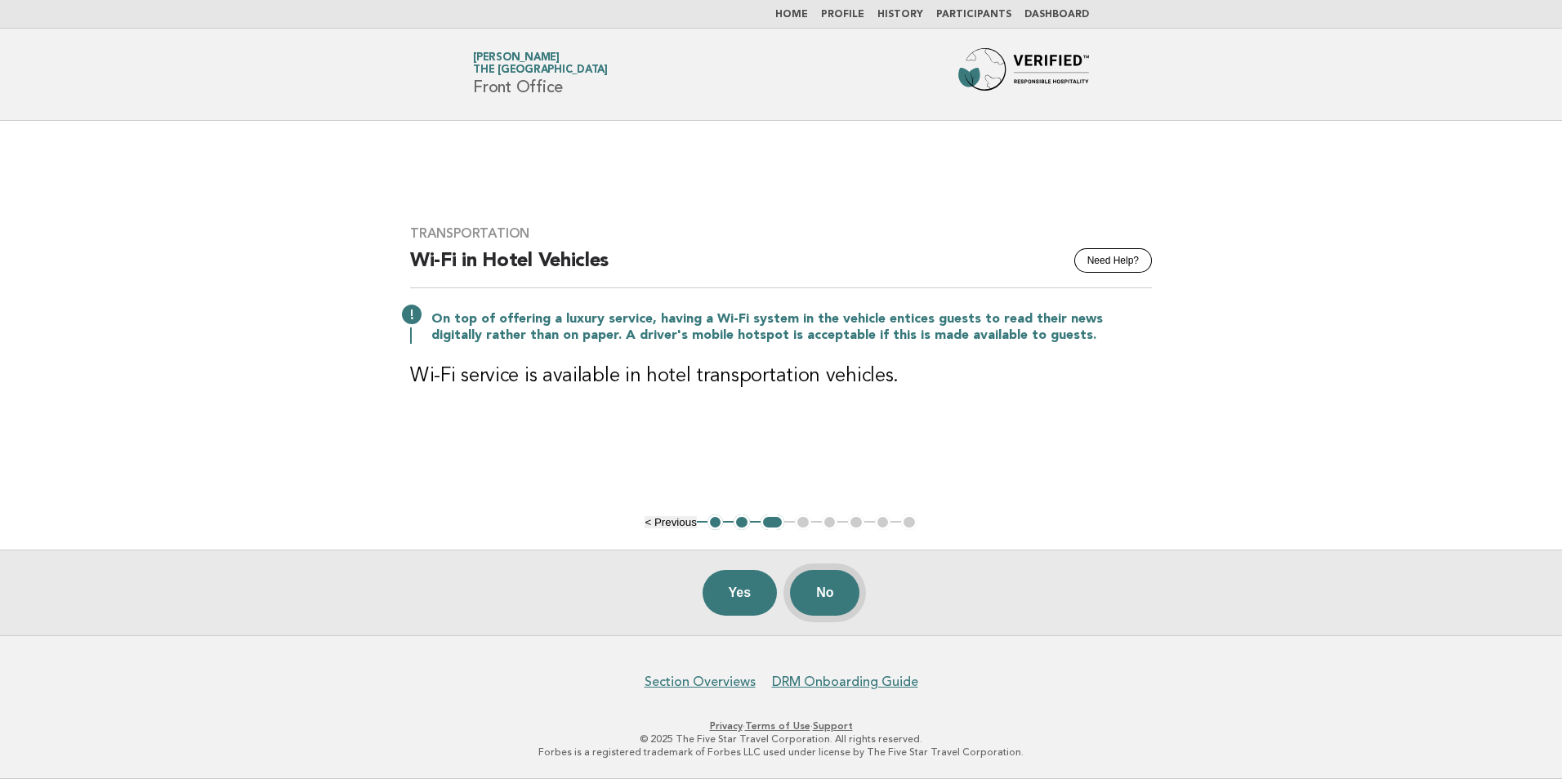
click at [849, 594] on button "No" at bounding box center [824, 593] width 69 height 46
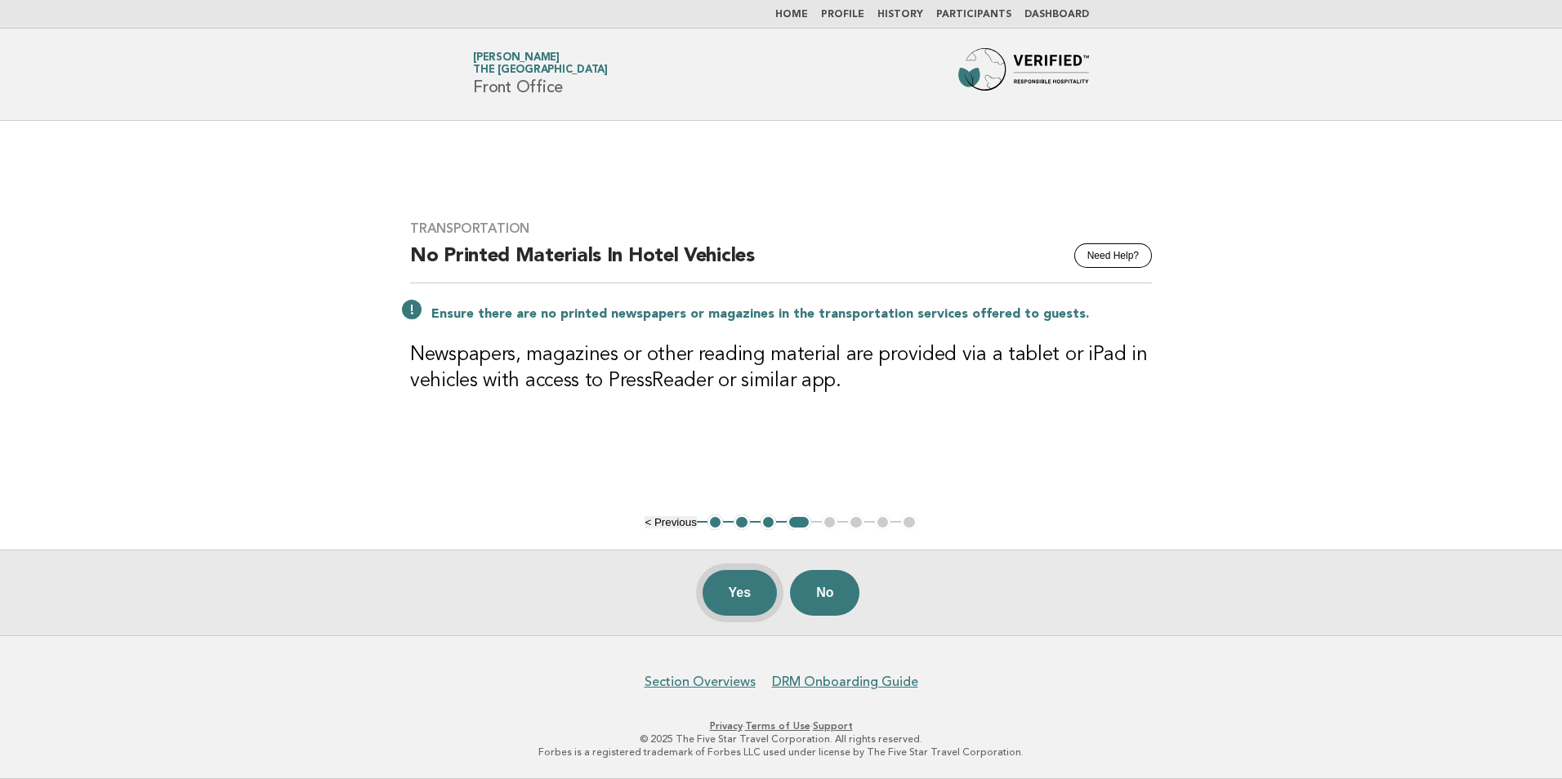
click at [755, 581] on button "Yes" at bounding box center [739, 593] width 75 height 46
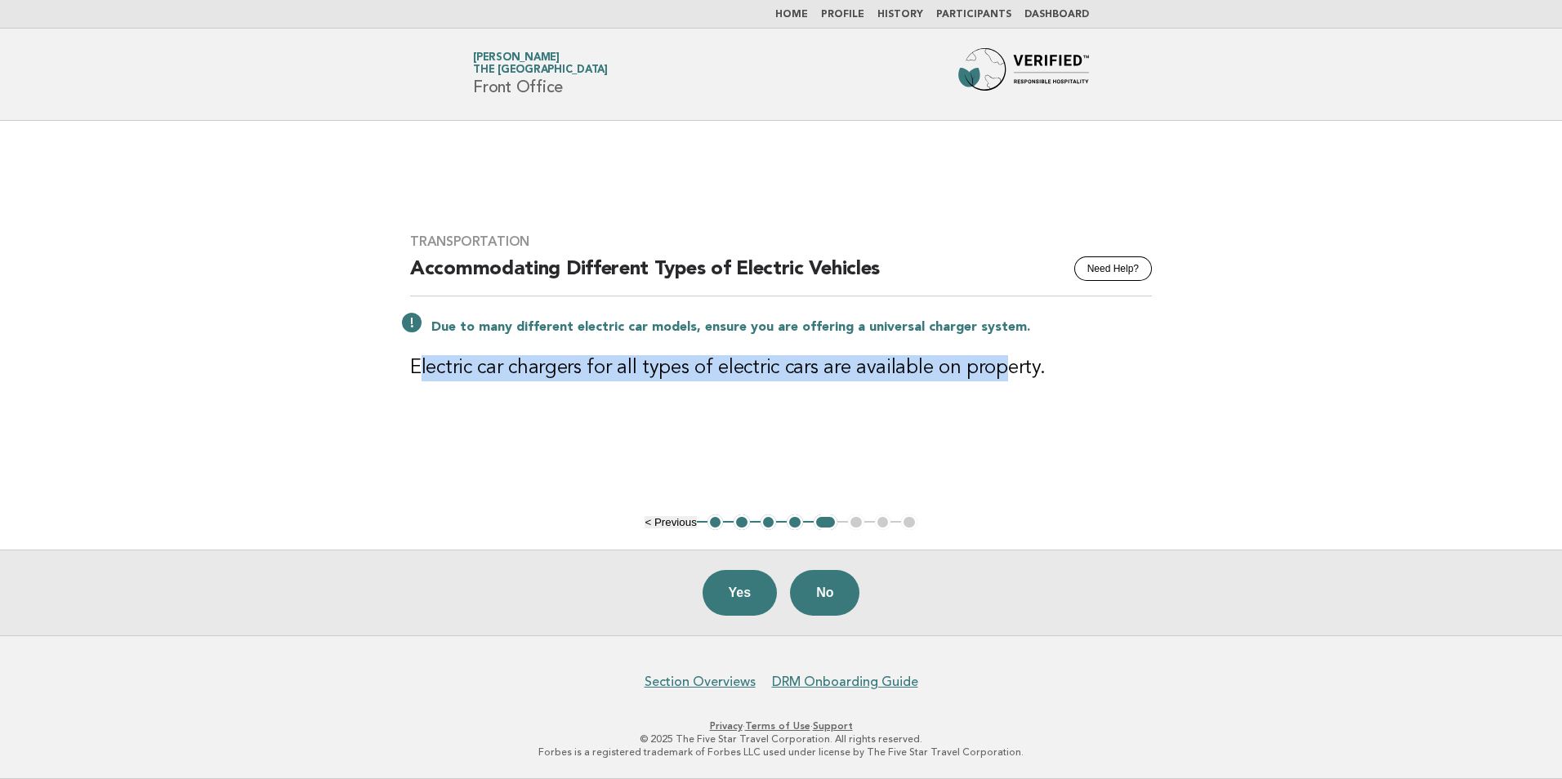
drag, startPoint x: 416, startPoint y: 370, endPoint x: 1015, endPoint y: 365, distance: 599.5
click at [1015, 365] on h3 "Electric car chargers for all types of electric cars are available on property." at bounding box center [781, 368] width 742 height 26
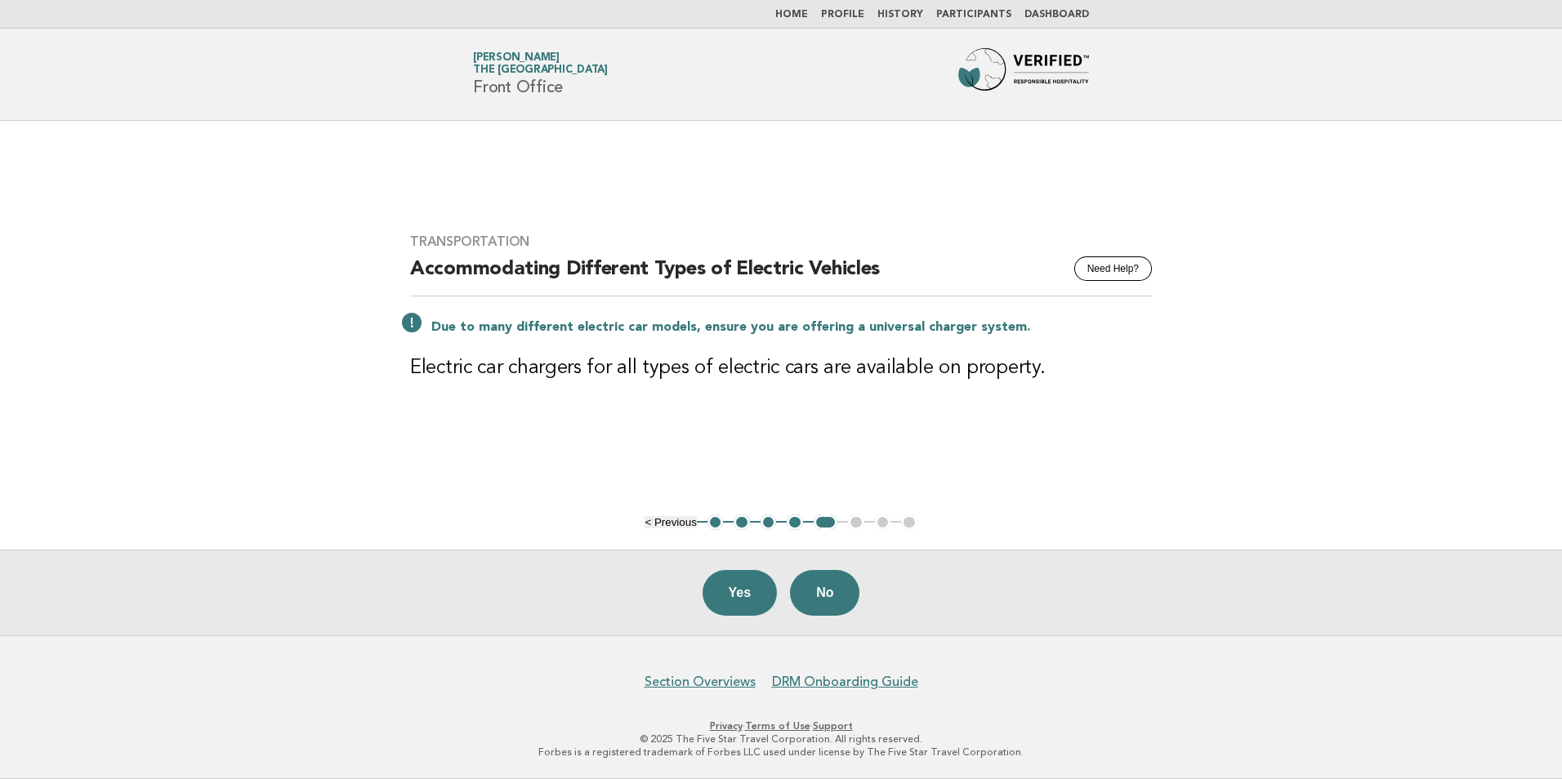
drag, startPoint x: 1015, startPoint y: 365, endPoint x: 1038, endPoint y: 364, distance: 22.9
click at [1038, 364] on h3 "Electric car chargers for all types of electric cars are available on property." at bounding box center [781, 368] width 742 height 26
click at [738, 592] on button "Yes" at bounding box center [739, 593] width 75 height 46
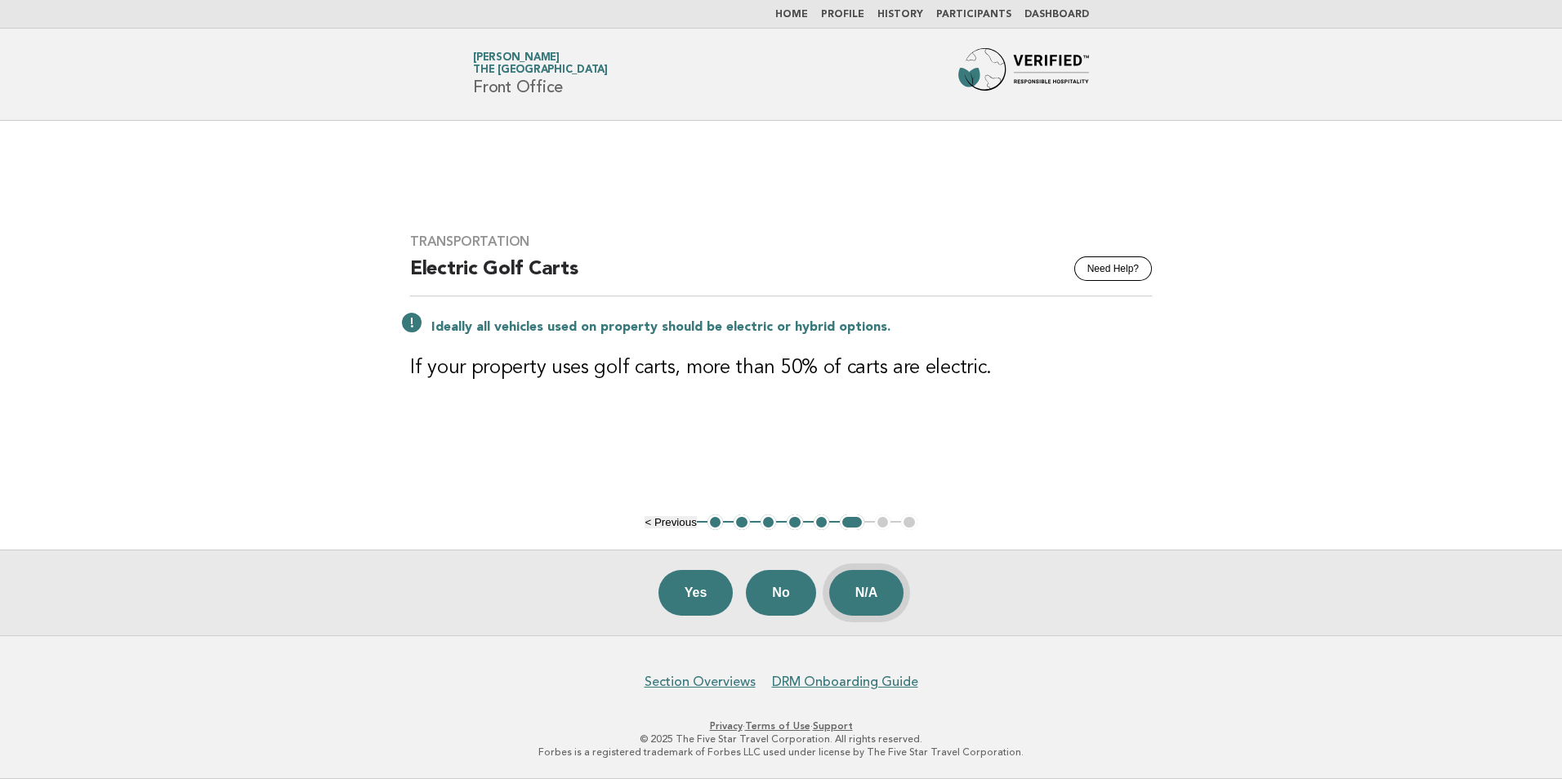
click at [870, 596] on button "N/A" at bounding box center [866, 593] width 75 height 46
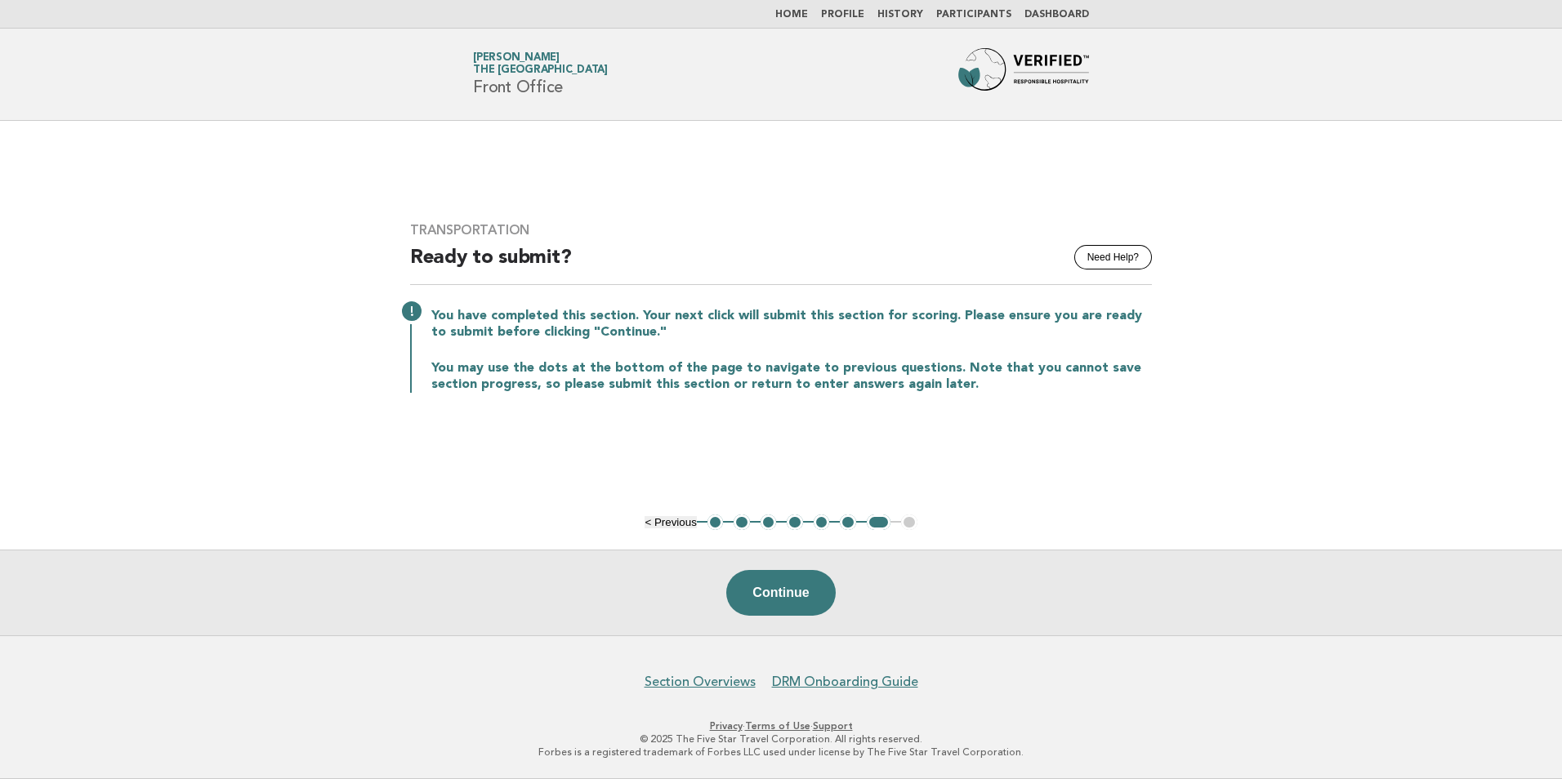
drag, startPoint x: 1039, startPoint y: 387, endPoint x: 1058, endPoint y: 421, distance: 38.8
click at [1058, 421] on div "Transportation Need Help? Ready to submit? You have completed this section. You…" at bounding box center [780, 317] width 781 height 229
click at [764, 600] on button "Continue" at bounding box center [780, 593] width 109 height 46
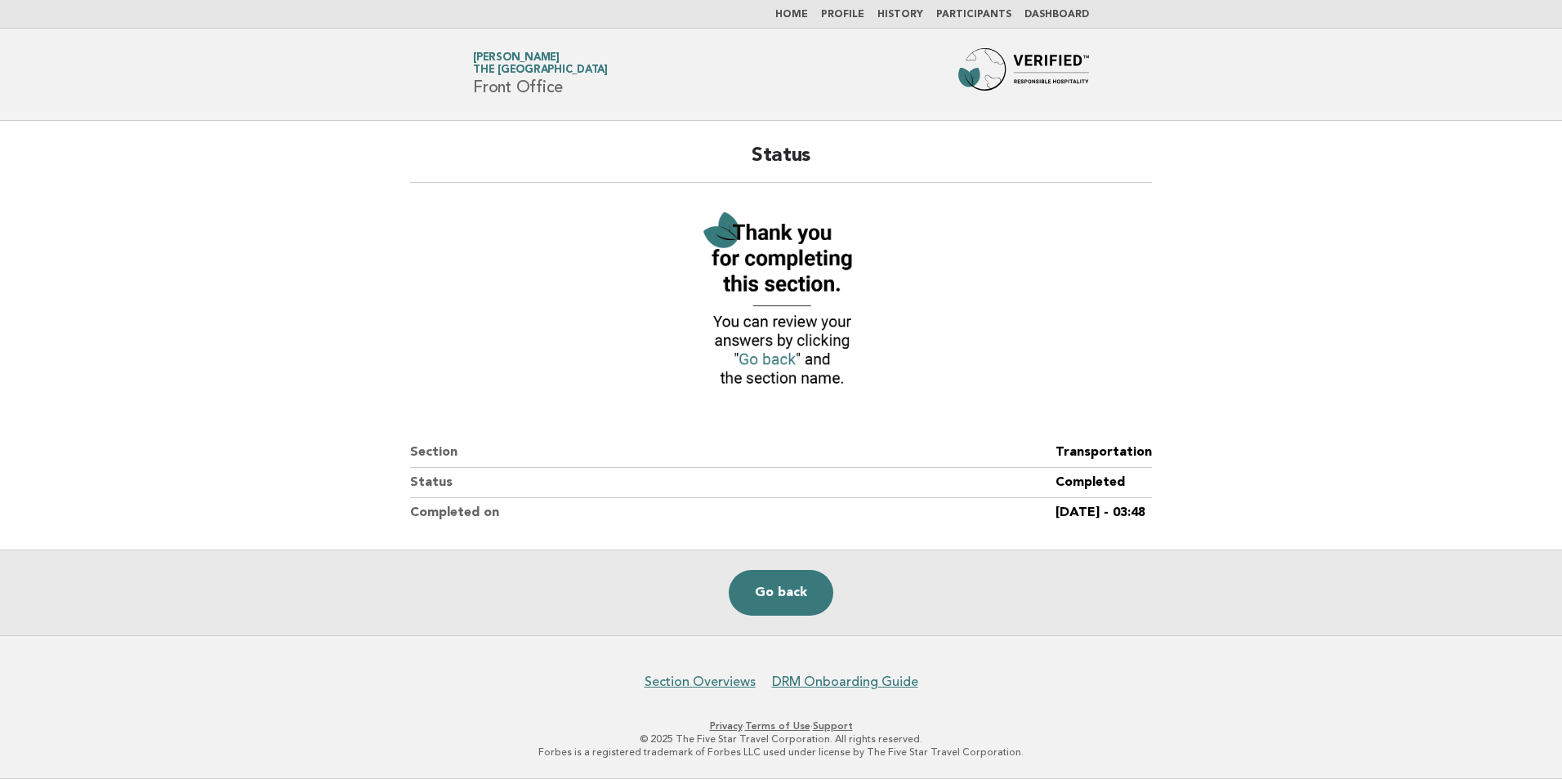
click at [808, 16] on link "Home" at bounding box center [791, 15] width 33 height 10
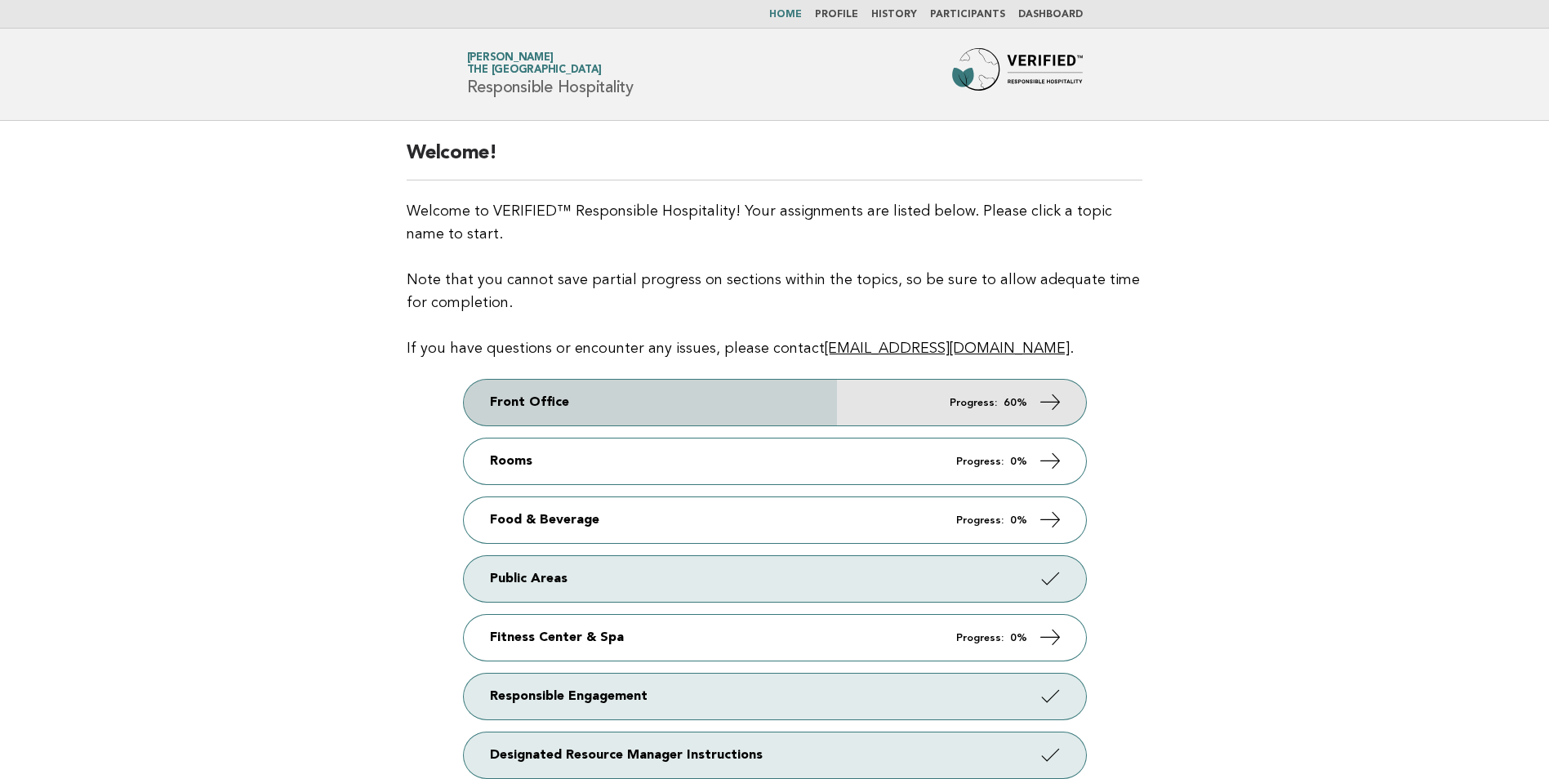
click at [1031, 404] on link "Front Office Progress: 60%" at bounding box center [775, 403] width 622 height 46
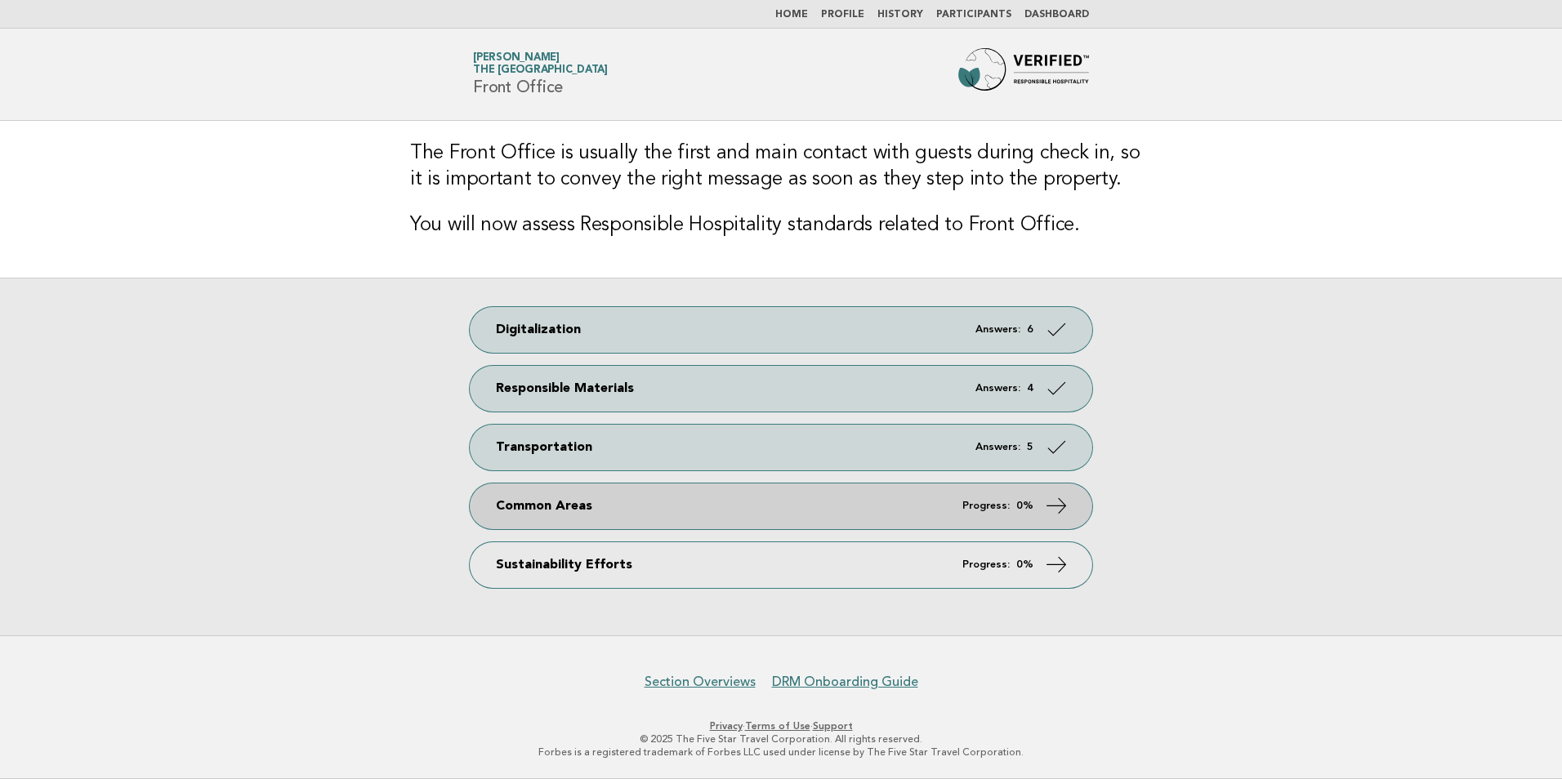
click at [698, 495] on link "Common Areas Progress: 0%" at bounding box center [781, 506] width 622 height 46
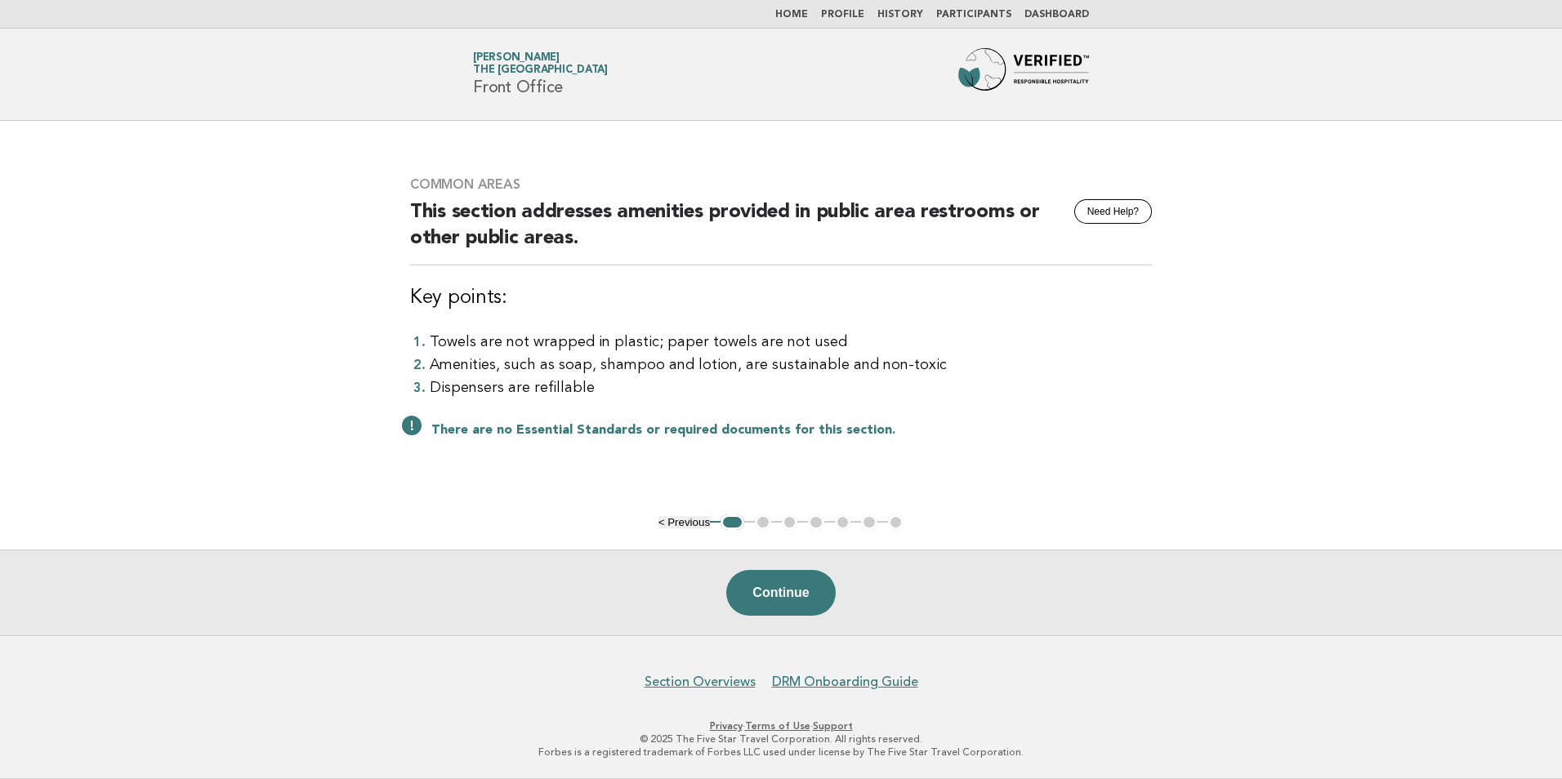
click at [1060, 425] on p "There are no Essential Standards or required documents for this section." at bounding box center [791, 430] width 720 height 16
click at [777, 586] on button "Continue" at bounding box center [780, 593] width 109 height 46
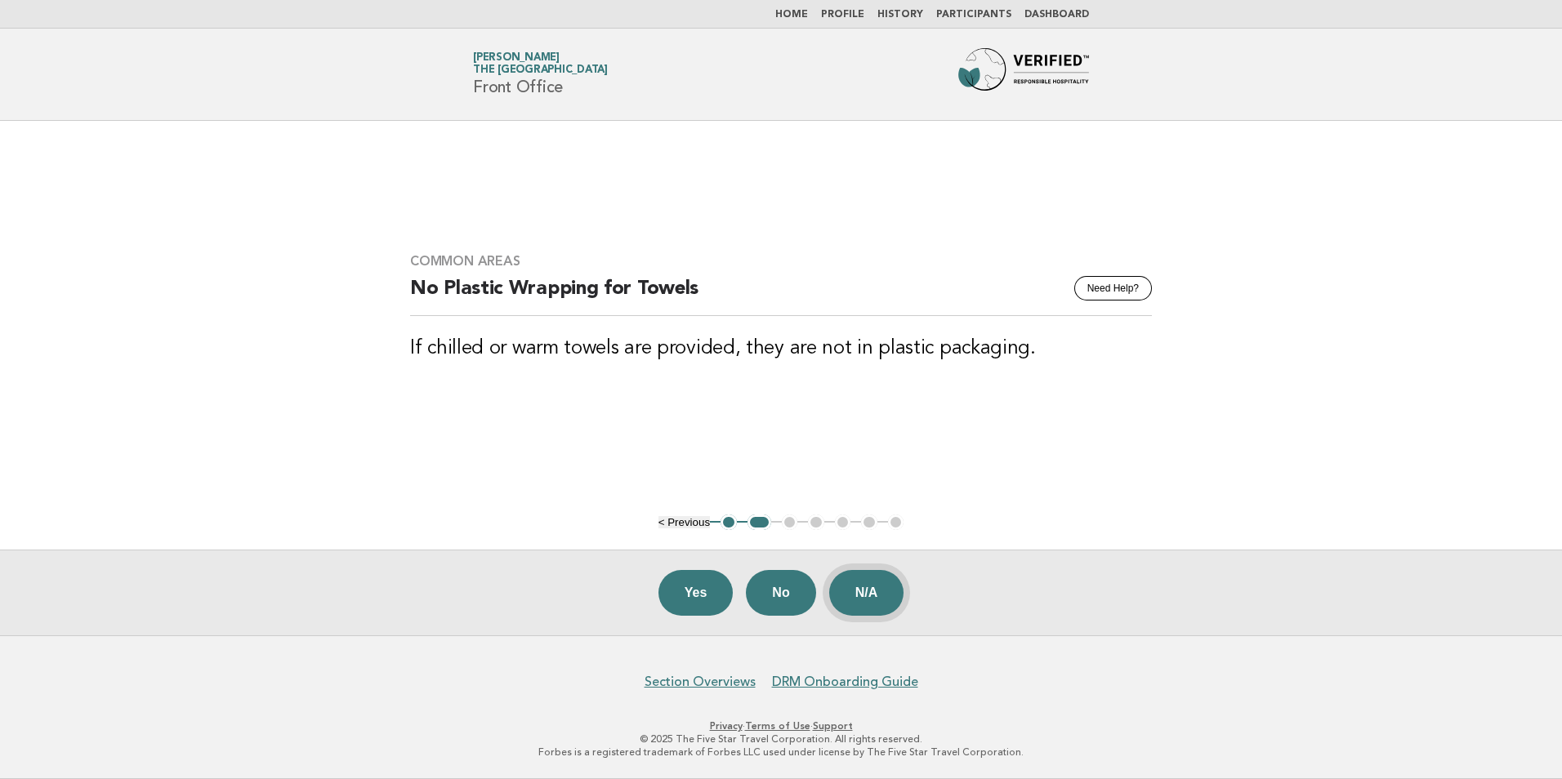
click at [889, 602] on button "N/A" at bounding box center [866, 593] width 75 height 46
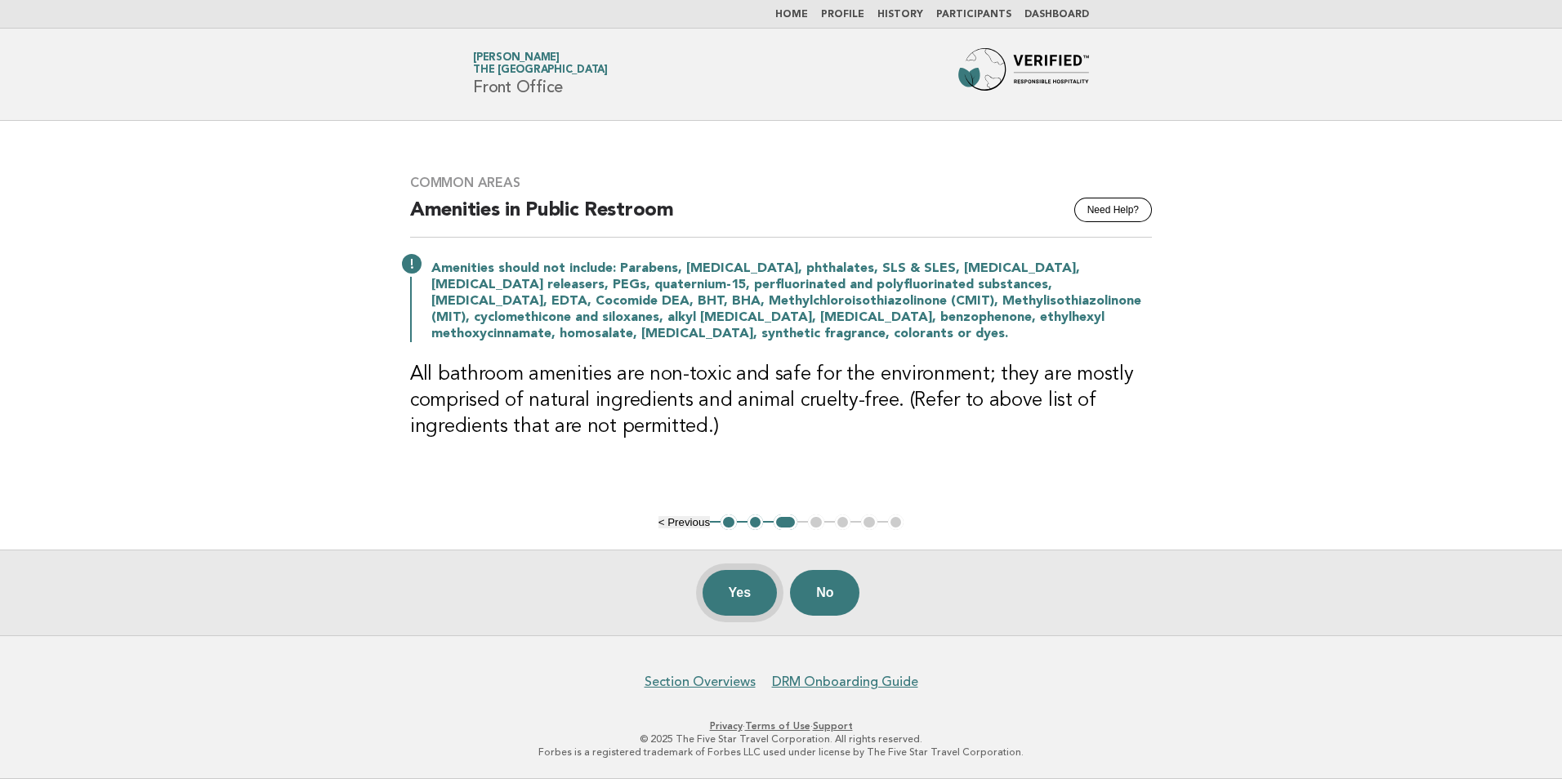
click at [729, 584] on button "Yes" at bounding box center [739, 593] width 75 height 46
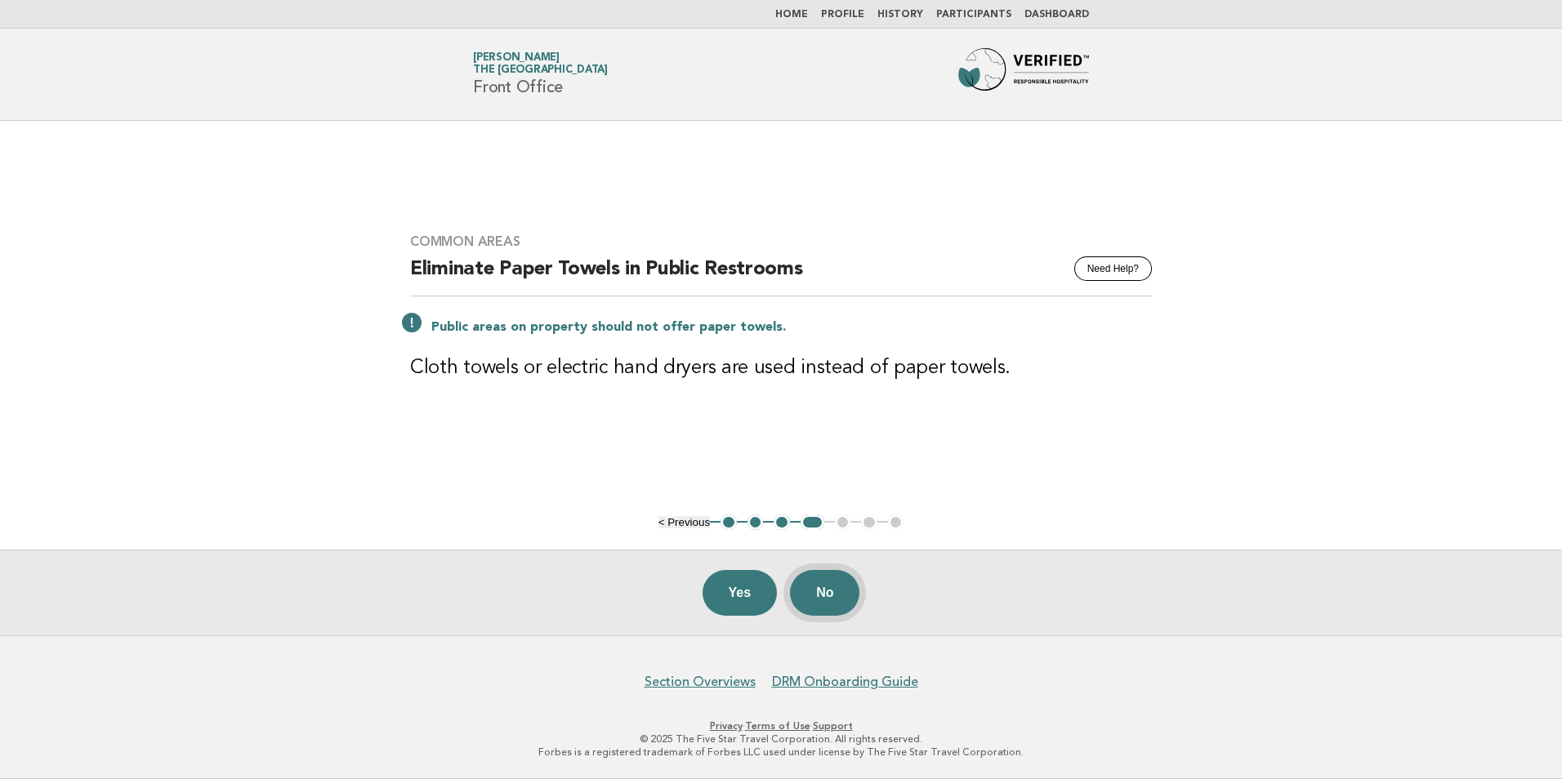
click at [840, 589] on button "No" at bounding box center [824, 593] width 69 height 46
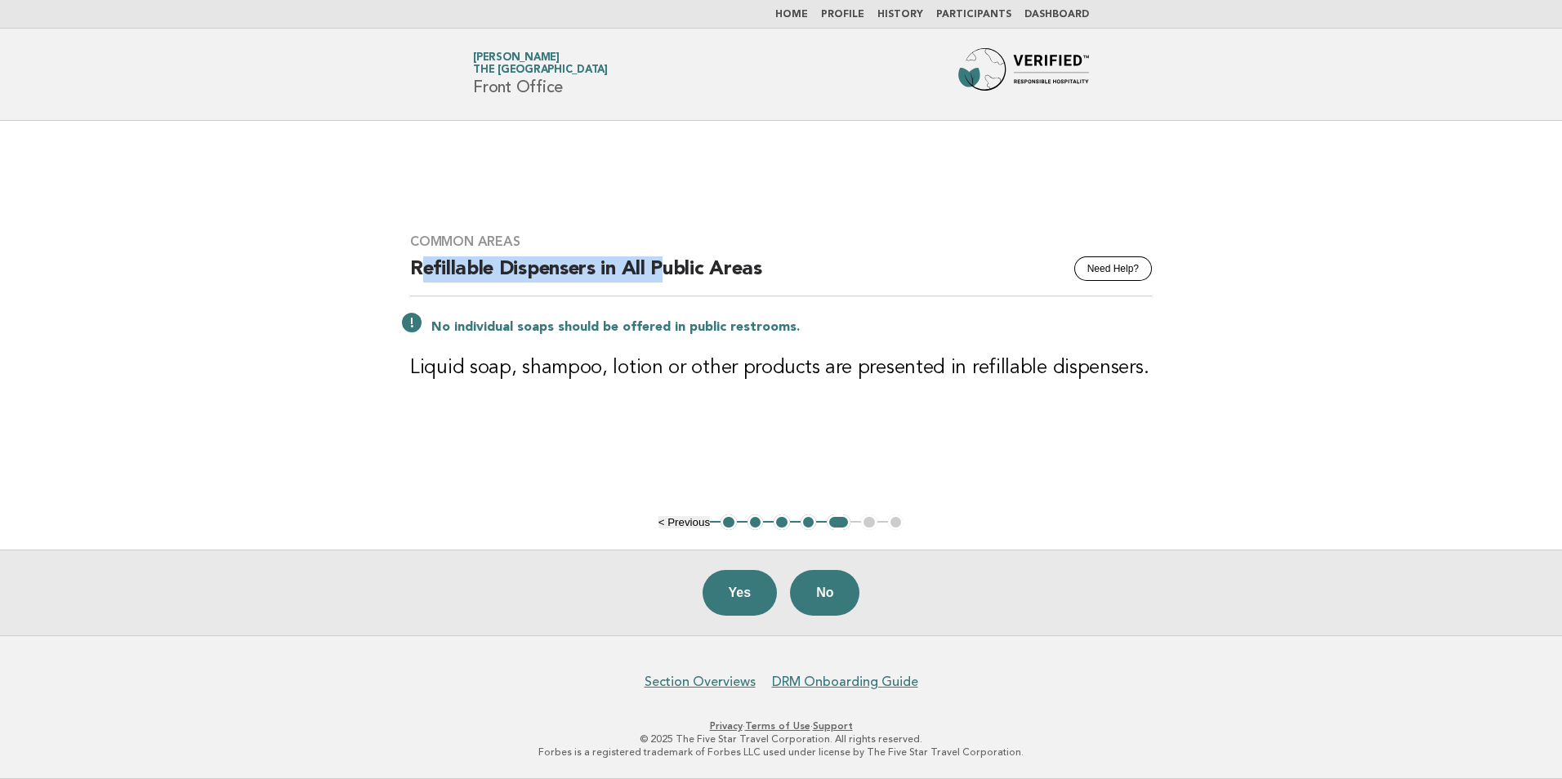
drag, startPoint x: 417, startPoint y: 274, endPoint x: 667, endPoint y: 278, distance: 250.7
click at [667, 278] on h2 "Refillable Dispensers in All Public Areas" at bounding box center [781, 276] width 742 height 40
drag, startPoint x: 667, startPoint y: 278, endPoint x: 671, endPoint y: 297, distance: 20.0
click at [671, 297] on div "Common Areas Need Help? Refillable Dispensers in All Public Areas No individual…" at bounding box center [780, 317] width 781 height 207
click at [849, 590] on button "No" at bounding box center [824, 593] width 69 height 46
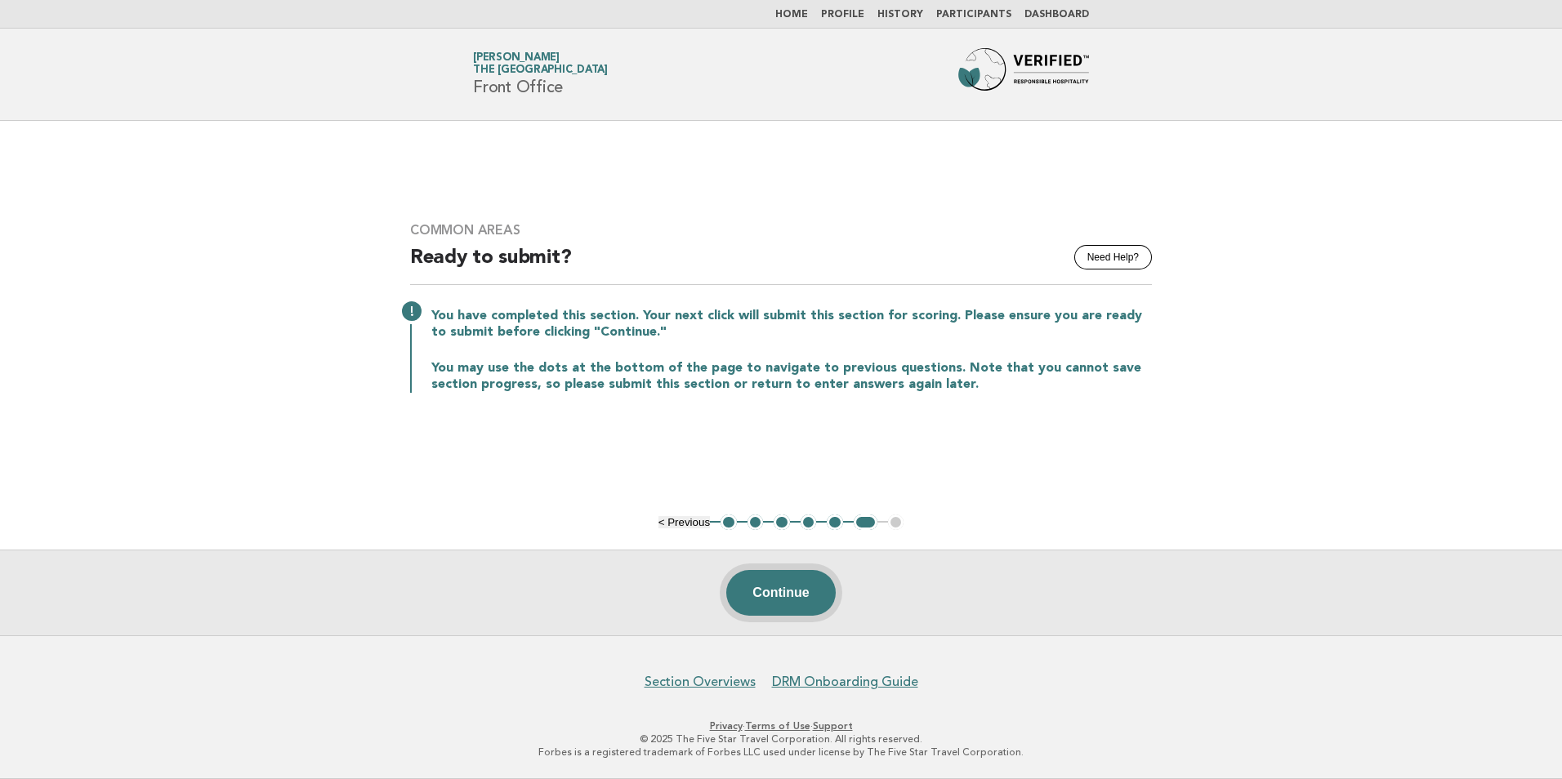
click at [779, 587] on button "Continue" at bounding box center [780, 593] width 109 height 46
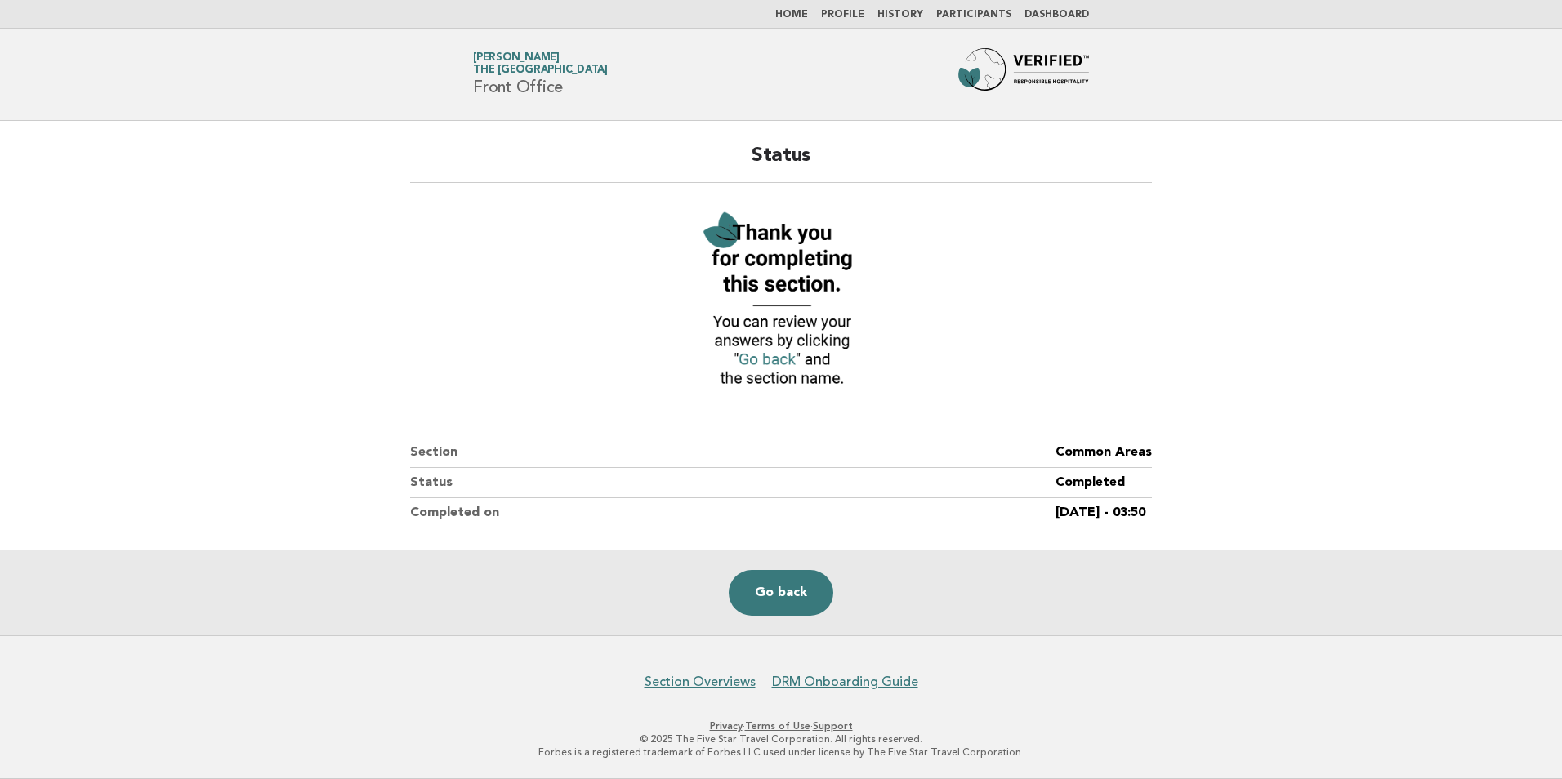
click at [809, 22] on nav "Home Profile History Participants Dashboard" at bounding box center [781, 14] width 1562 height 29
click at [808, 13] on link "Home" at bounding box center [791, 15] width 33 height 10
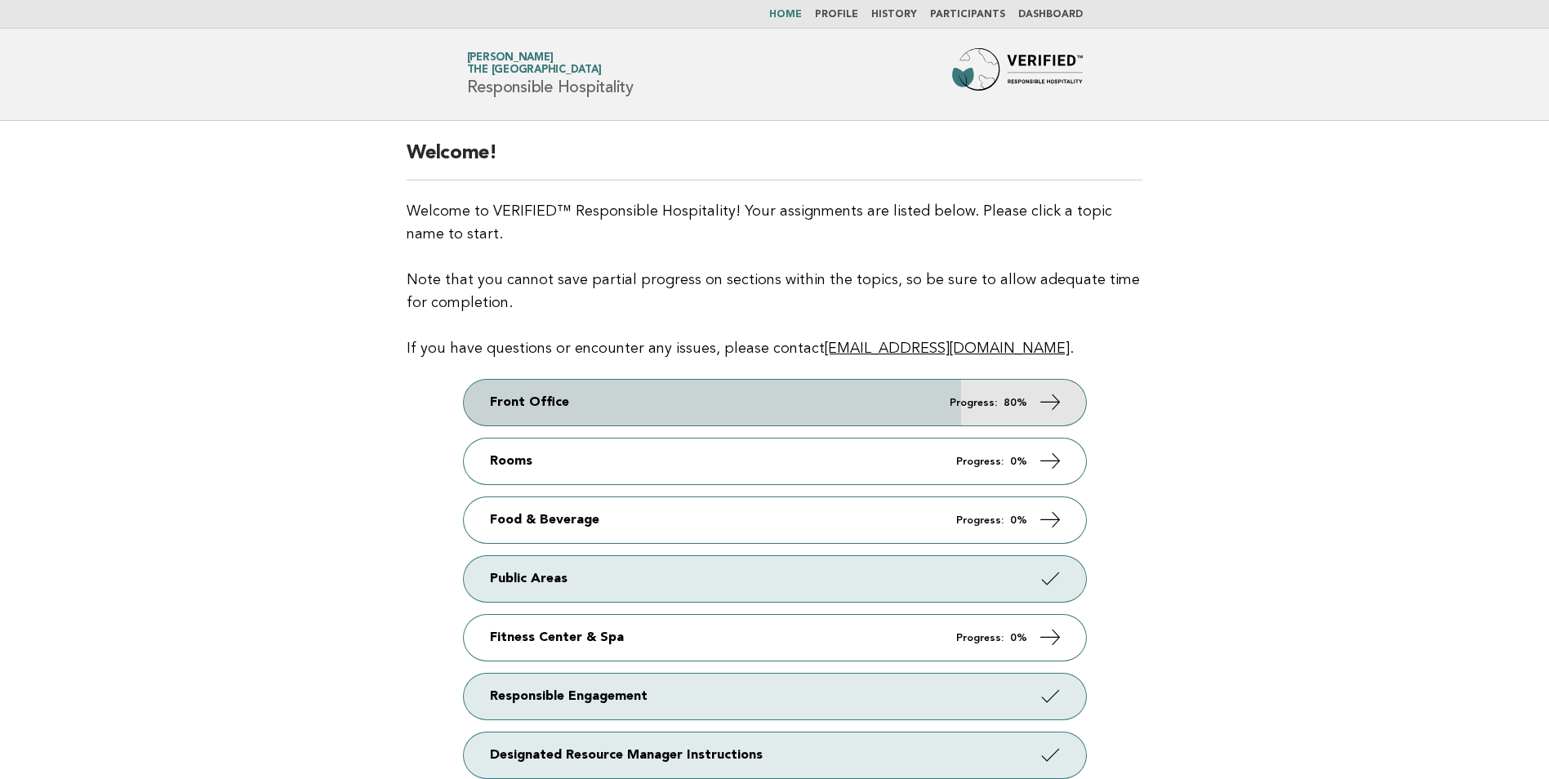
click at [797, 392] on link "Front Office Progress: 80%" at bounding box center [775, 403] width 622 height 46
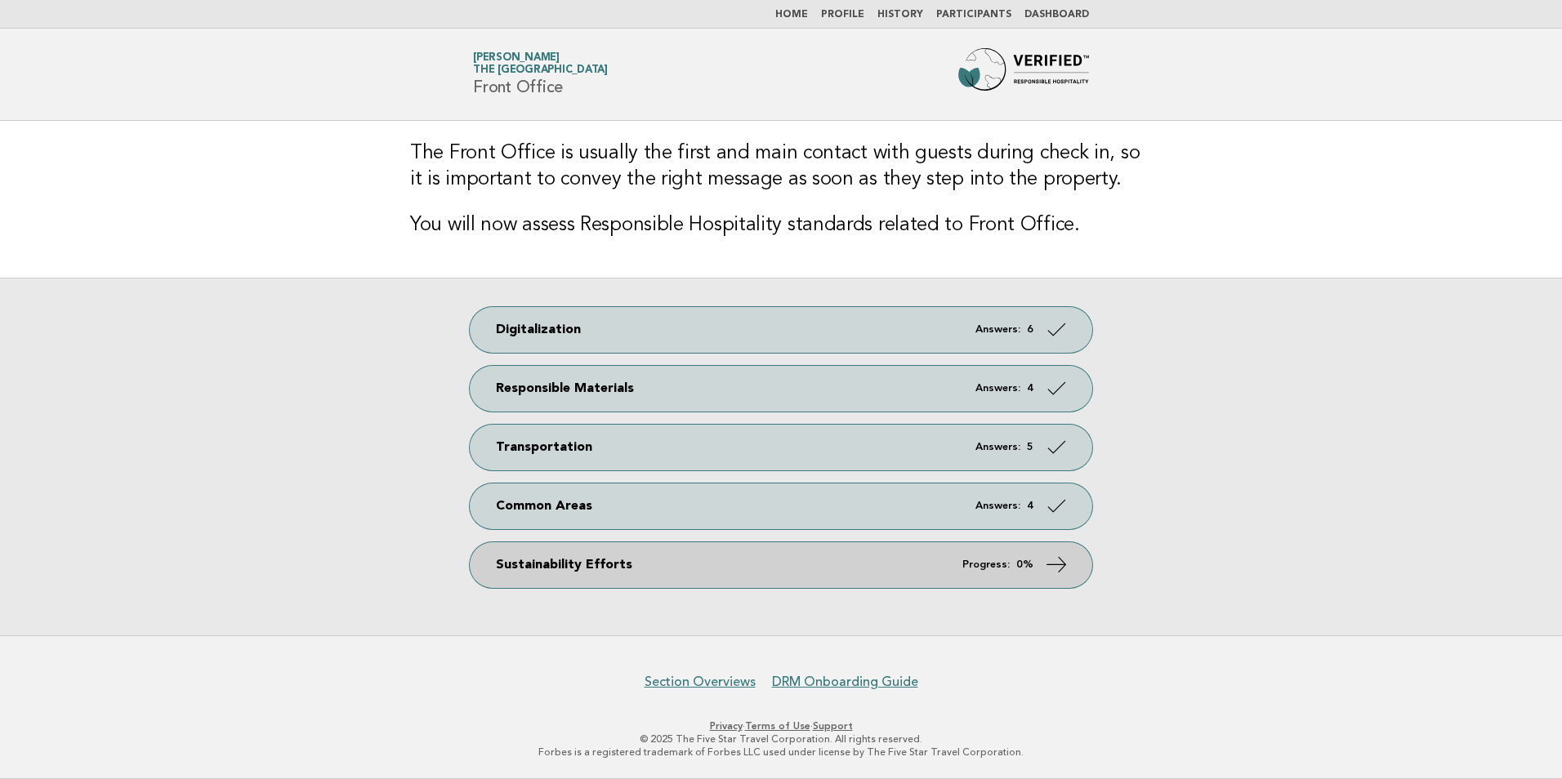
click at [780, 572] on link "Sustainability Efforts Progress: 0%" at bounding box center [781, 565] width 622 height 46
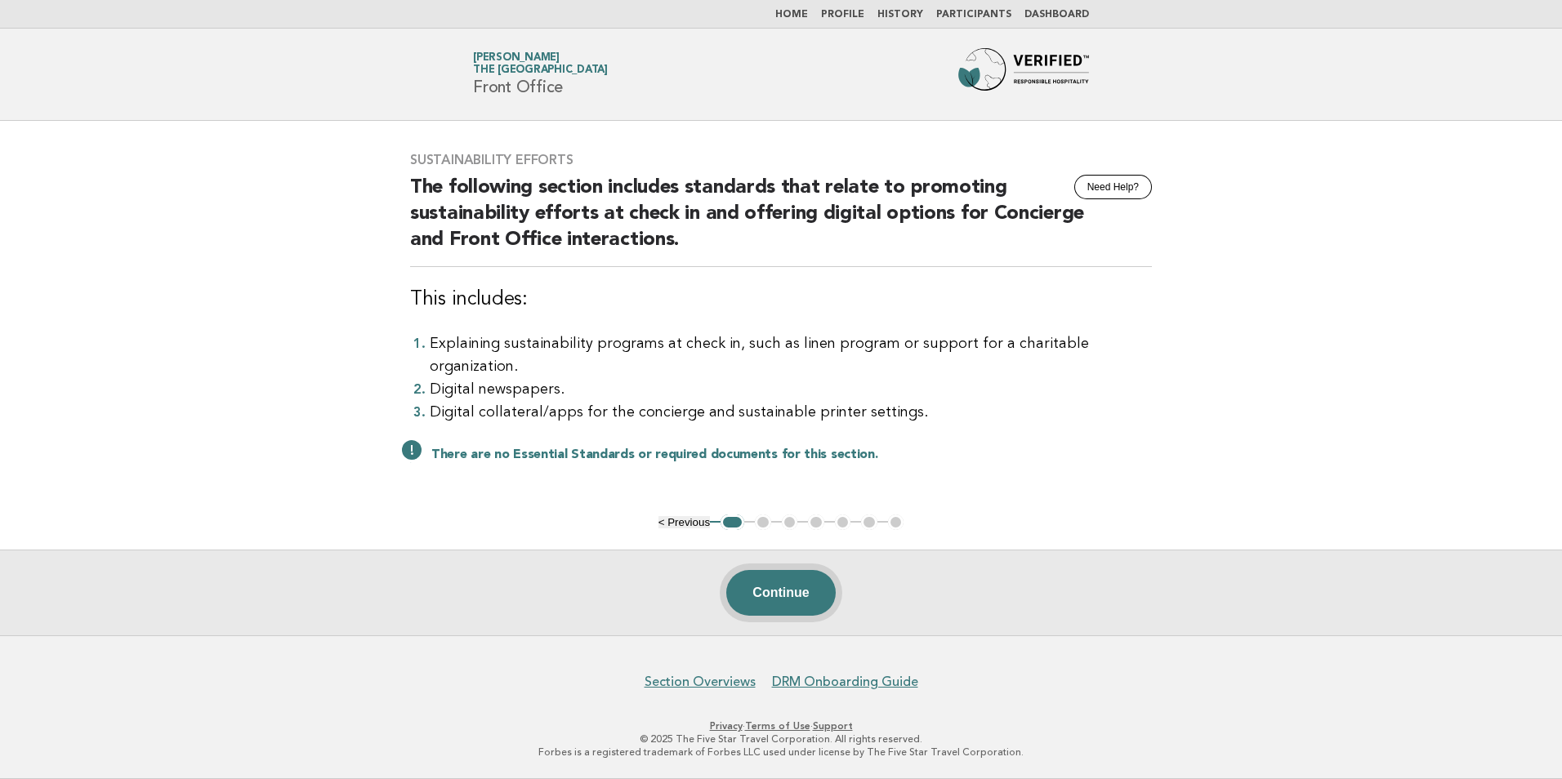
click at [779, 601] on button "Continue" at bounding box center [780, 593] width 109 height 46
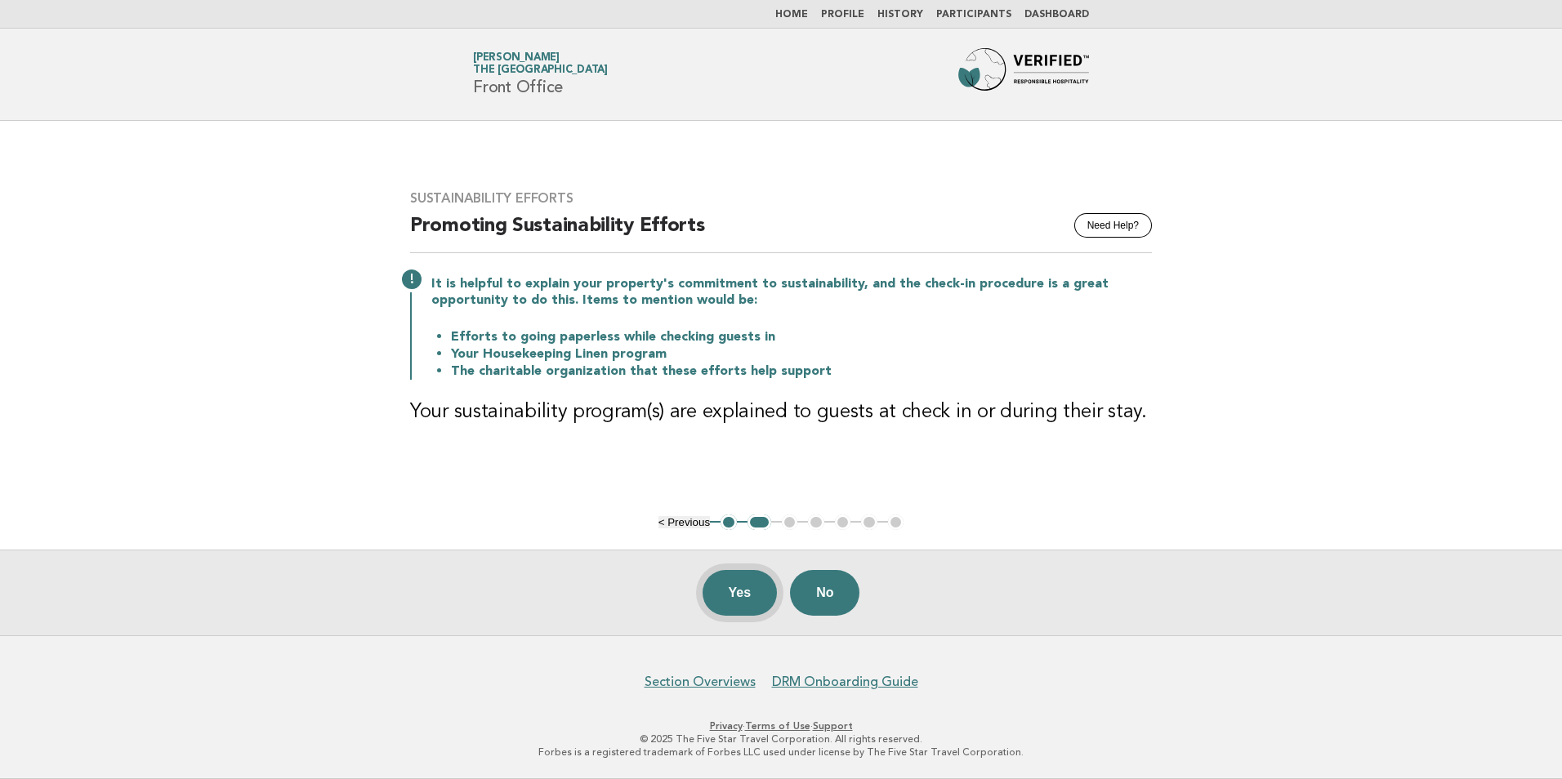
click at [716, 587] on button "Yes" at bounding box center [739, 593] width 75 height 46
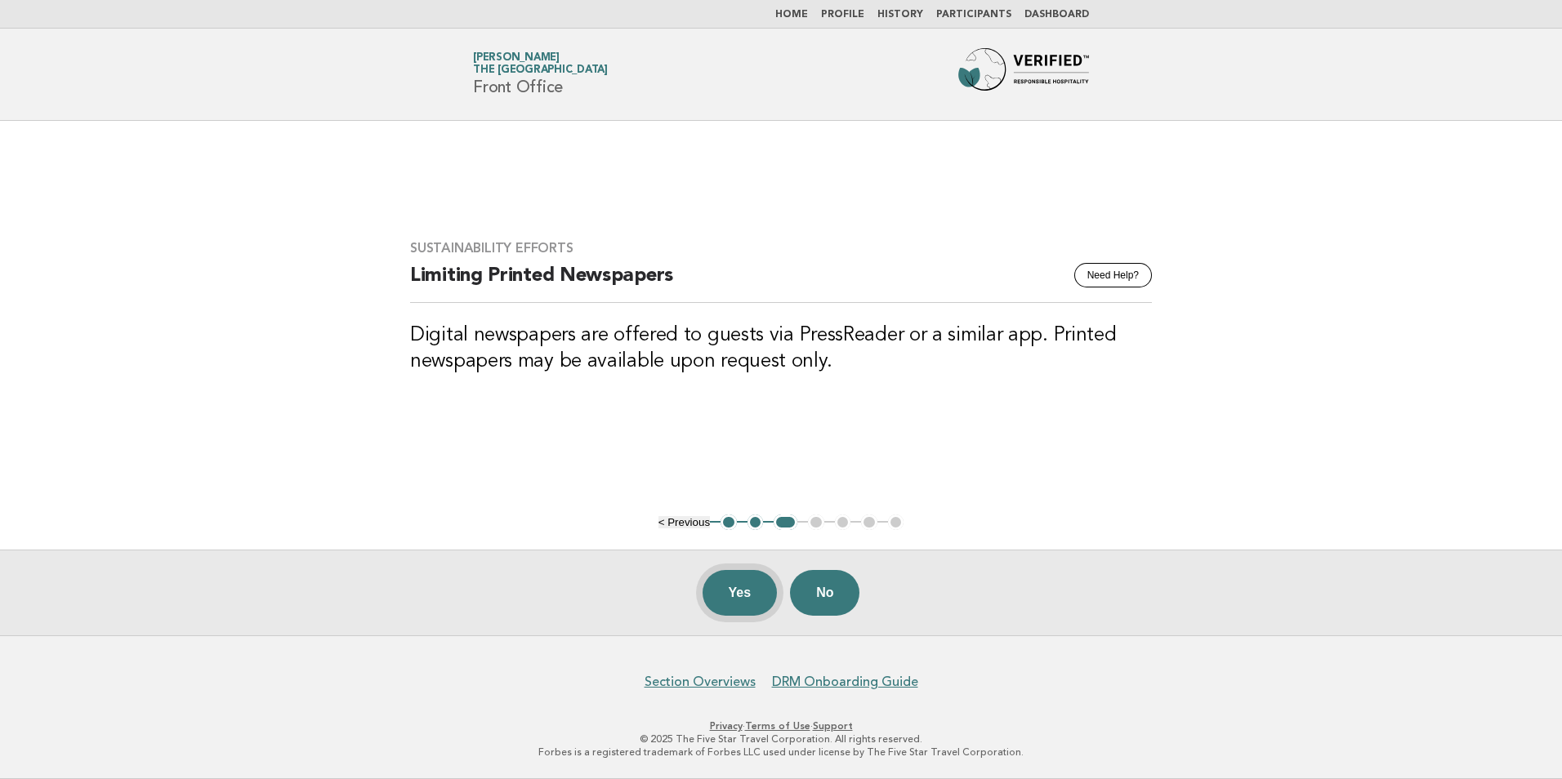
click at [746, 595] on button "Yes" at bounding box center [739, 593] width 75 height 46
click at [733, 588] on button "Yes" at bounding box center [739, 593] width 75 height 46
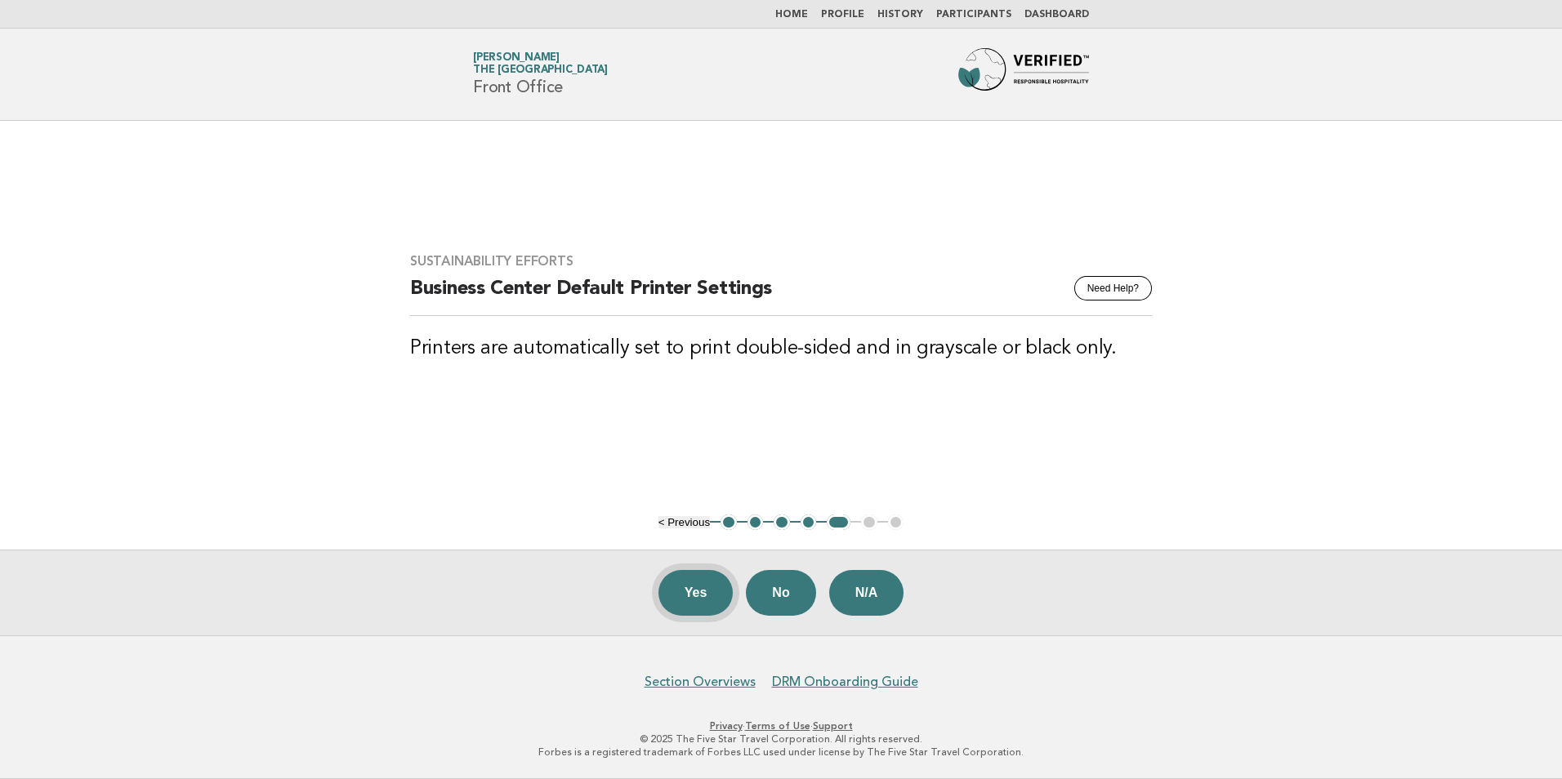
click at [688, 596] on button "Yes" at bounding box center [695, 593] width 75 height 46
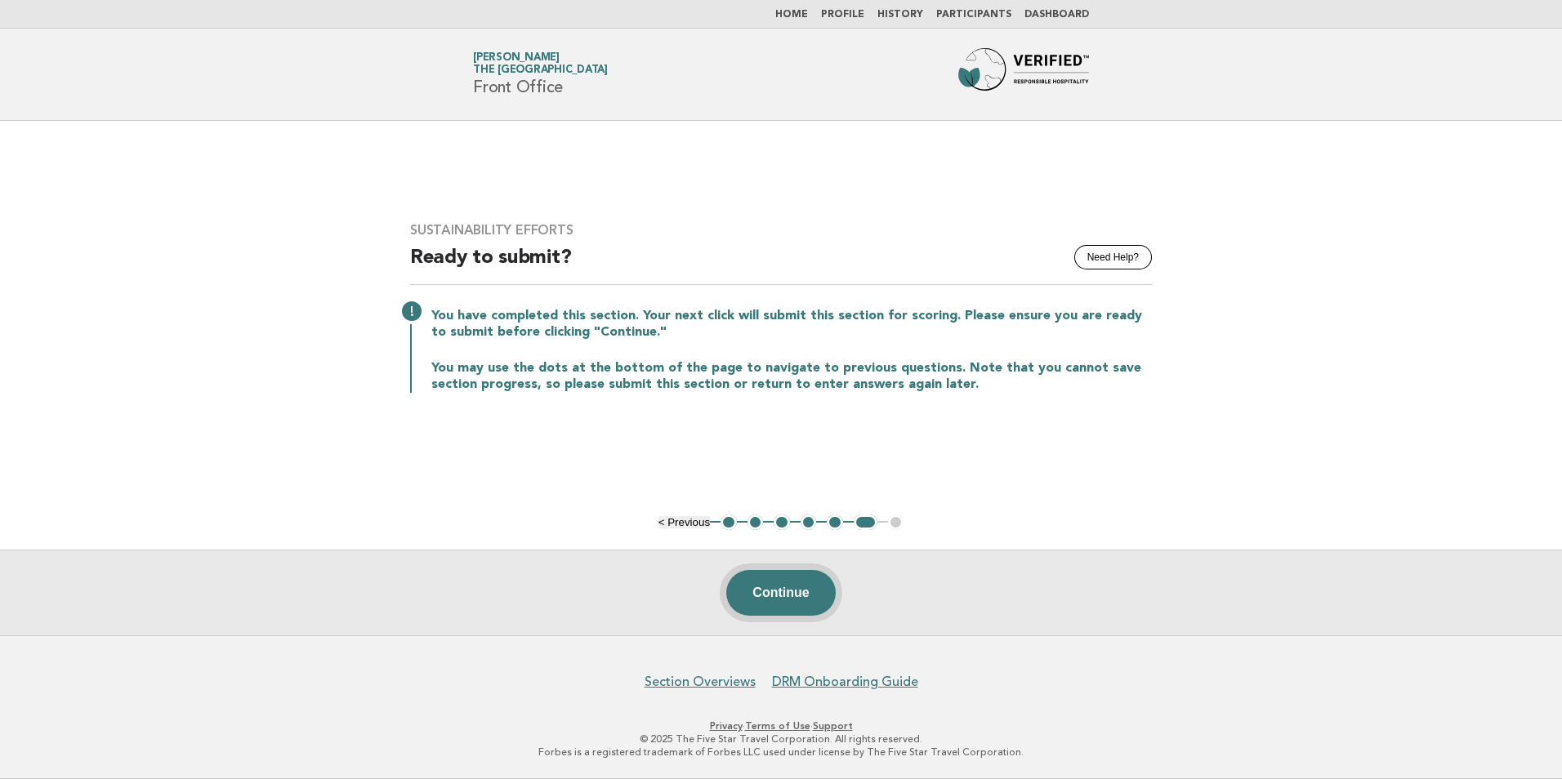
click at [786, 611] on button "Continue" at bounding box center [780, 593] width 109 height 46
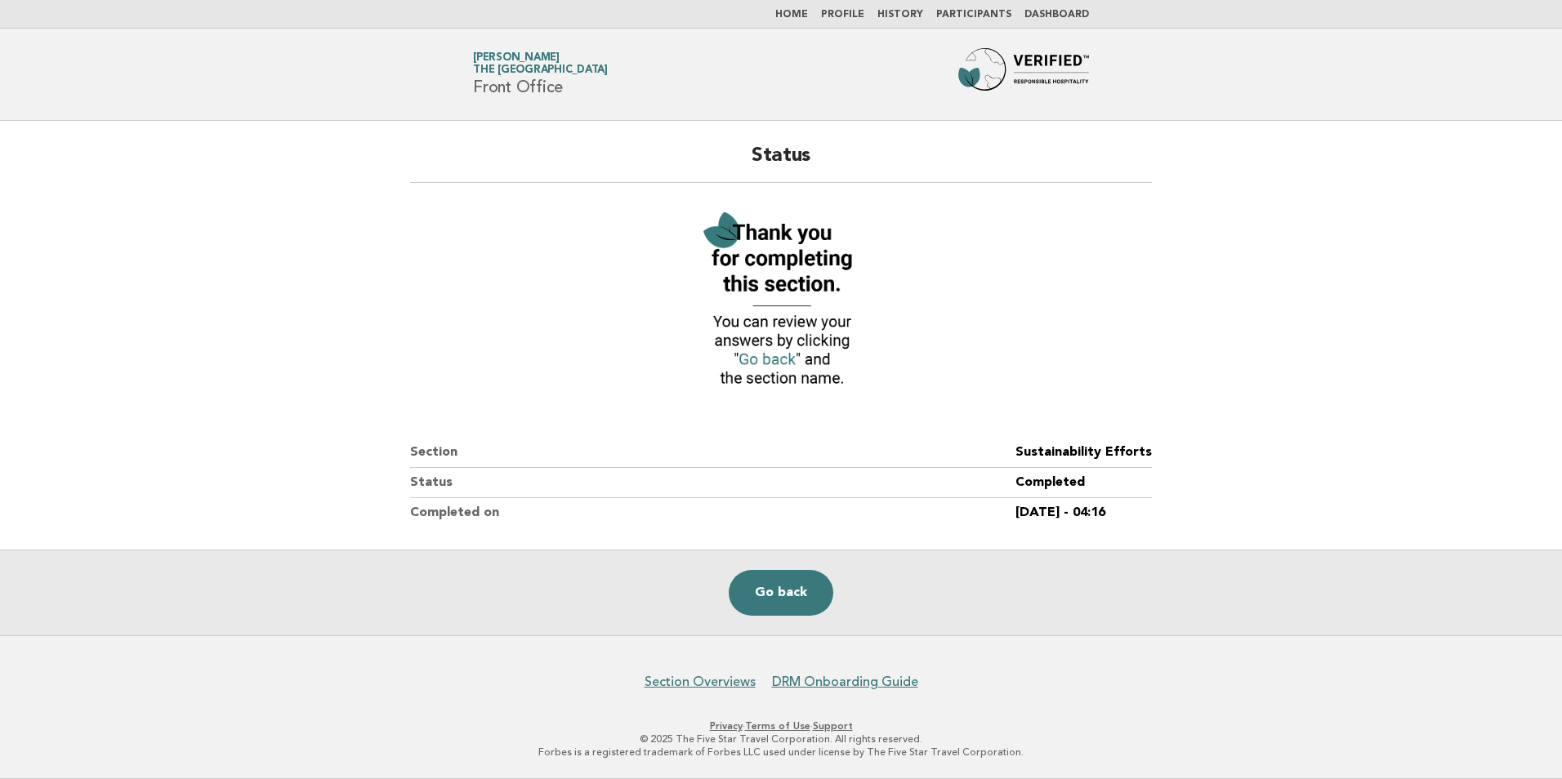
click at [795, 11] on link "Home" at bounding box center [791, 15] width 33 height 10
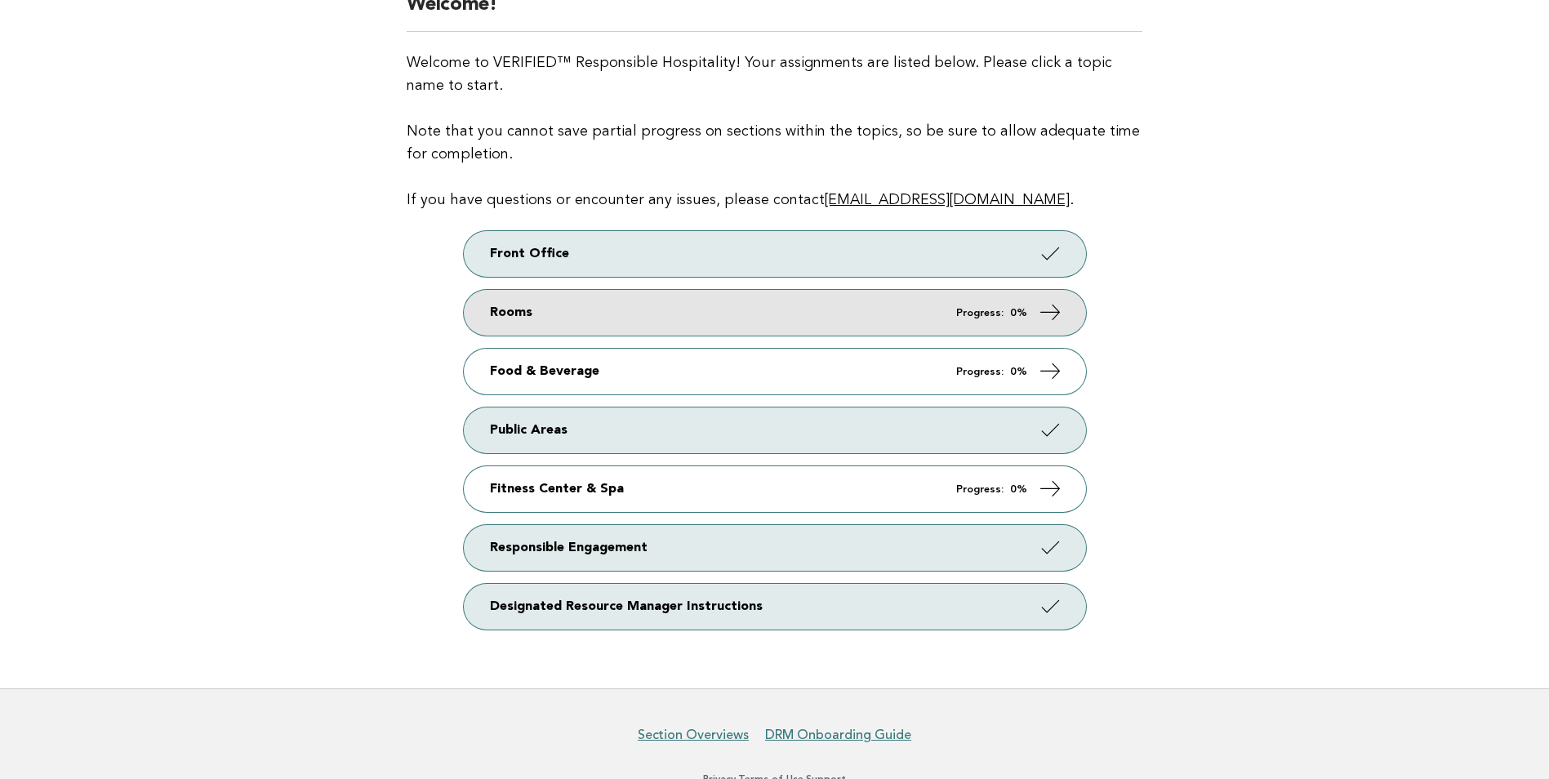
scroll to position [163, 0]
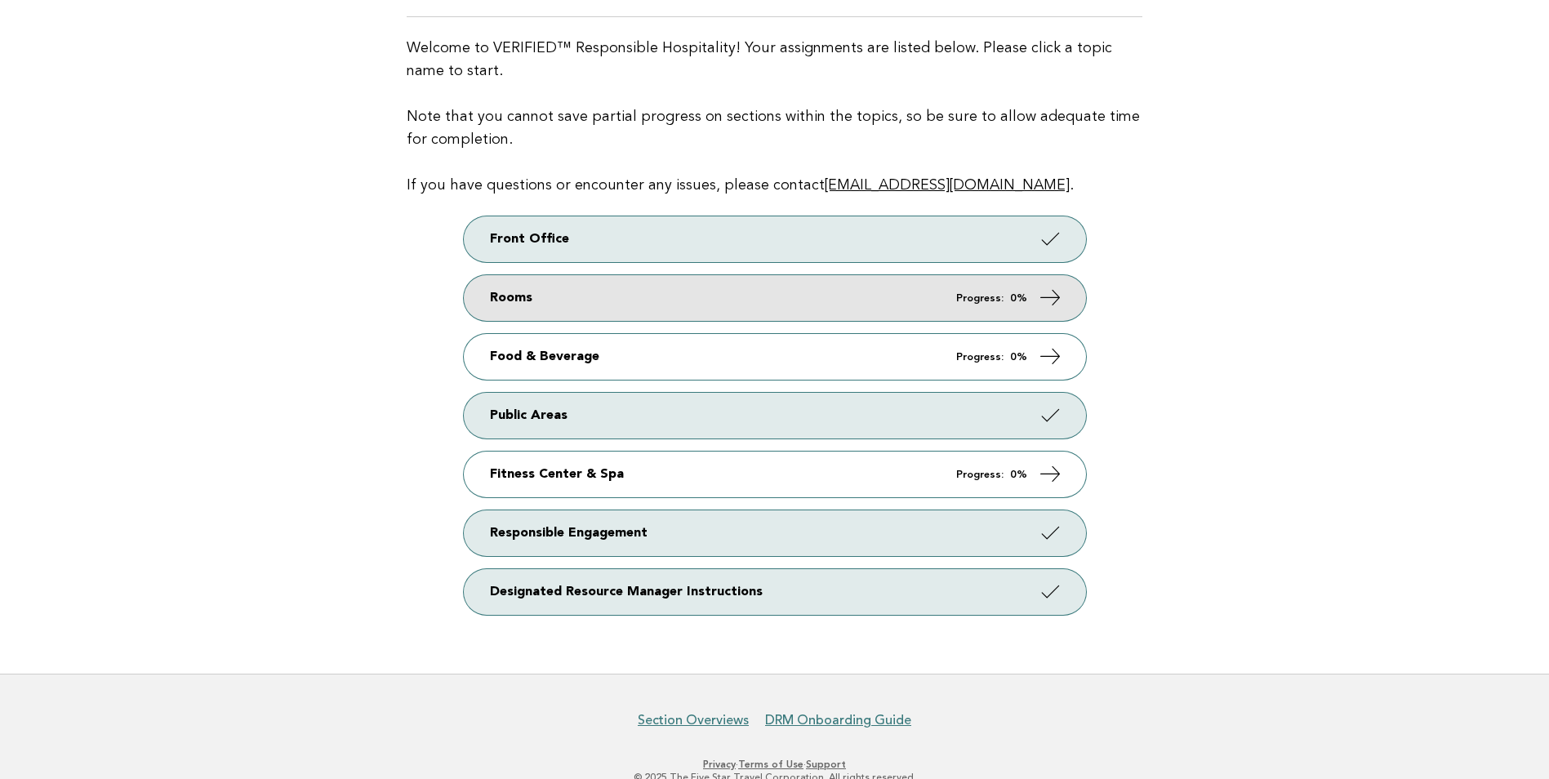
click at [640, 313] on link "Rooms Progress: 0%" at bounding box center [775, 298] width 622 height 46
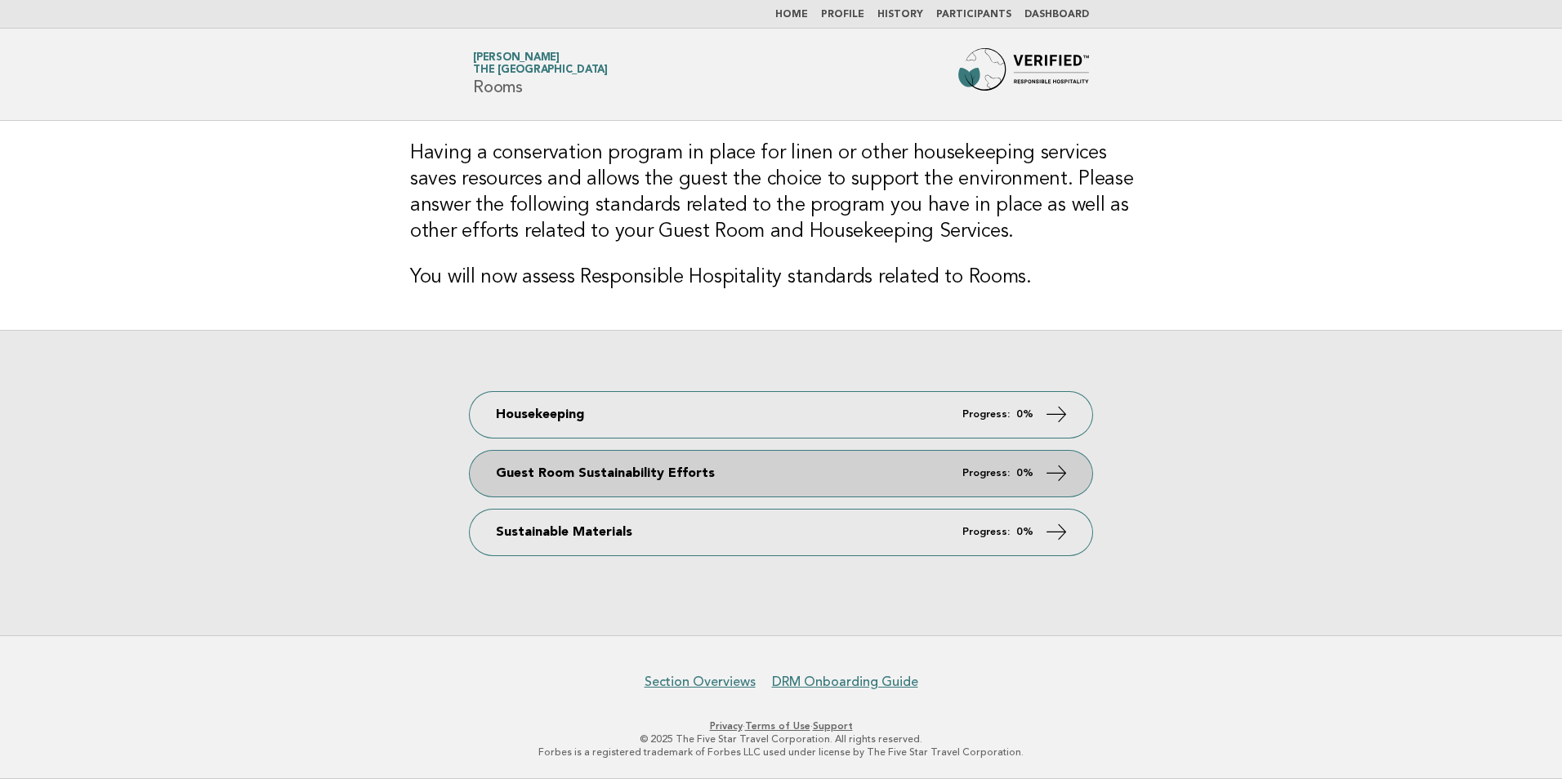
click at [637, 457] on link "Guest Room Sustainability Efforts Progress: 0%" at bounding box center [781, 474] width 622 height 46
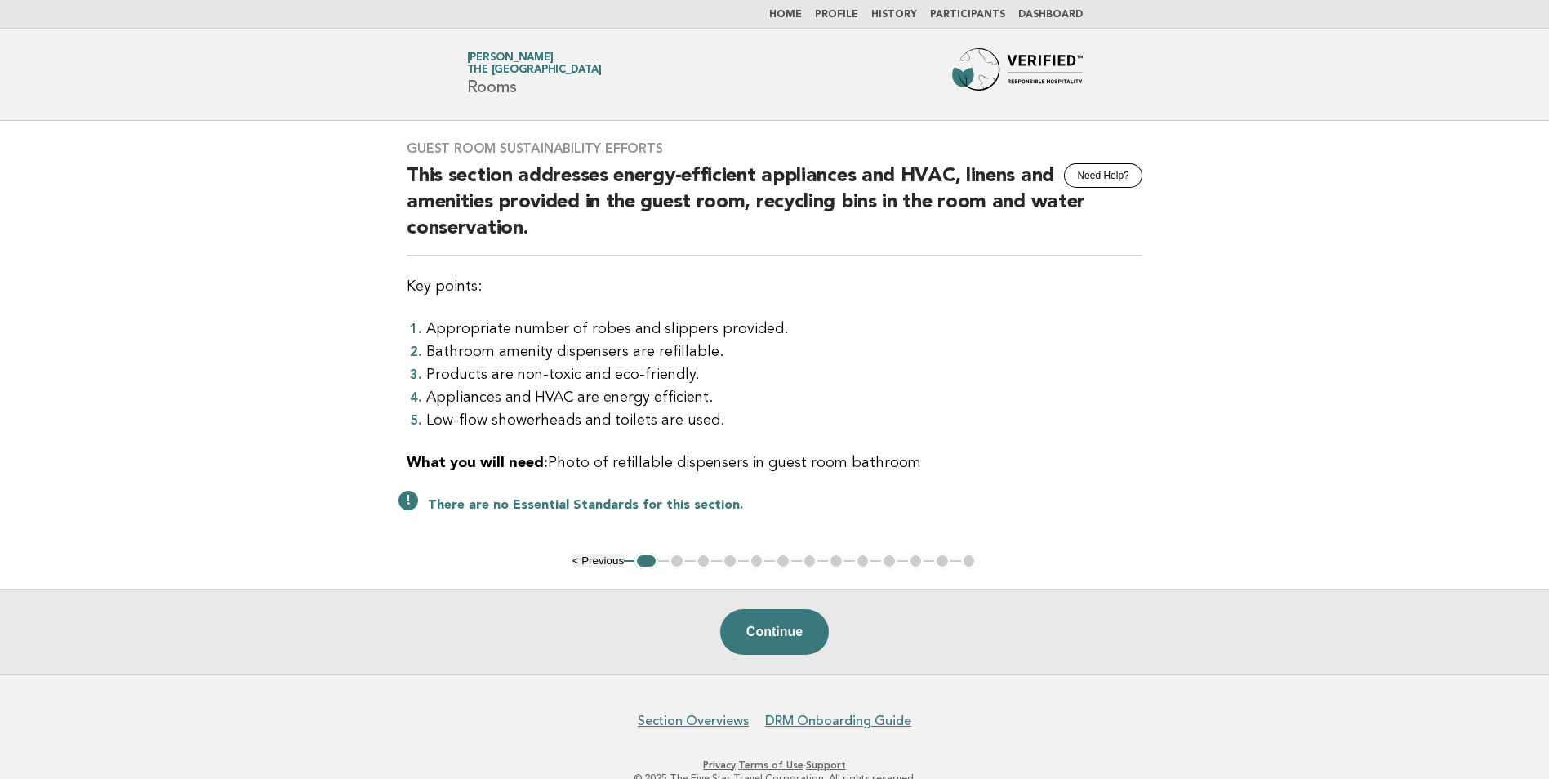
click at [596, 559] on button "< Previous" at bounding box center [597, 561] width 51 height 12
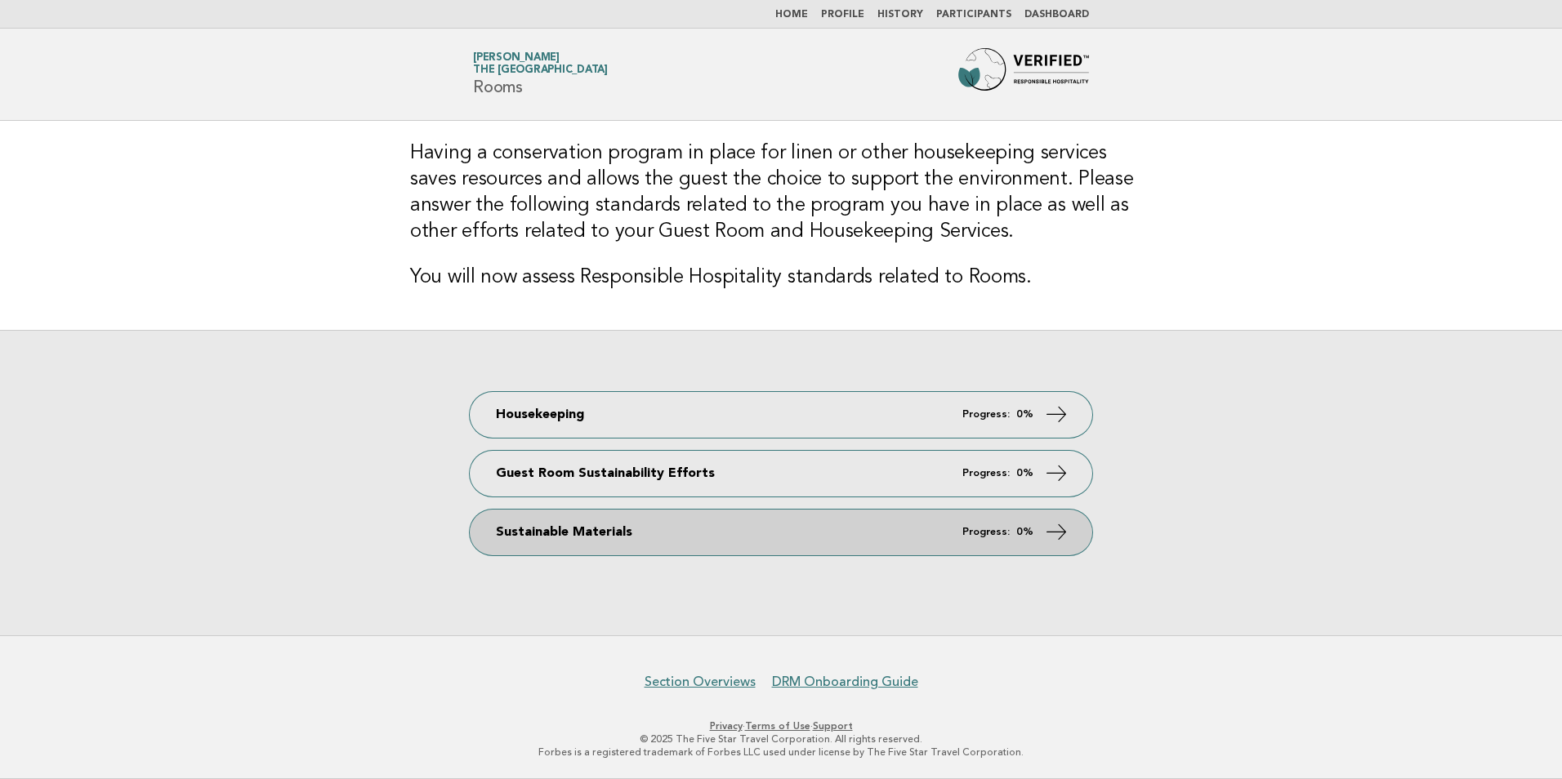
drag, startPoint x: 657, startPoint y: 528, endPoint x: 798, endPoint y: 518, distance: 141.6
click at [657, 528] on link "Sustainable Materials Progress: 0%" at bounding box center [781, 533] width 622 height 46
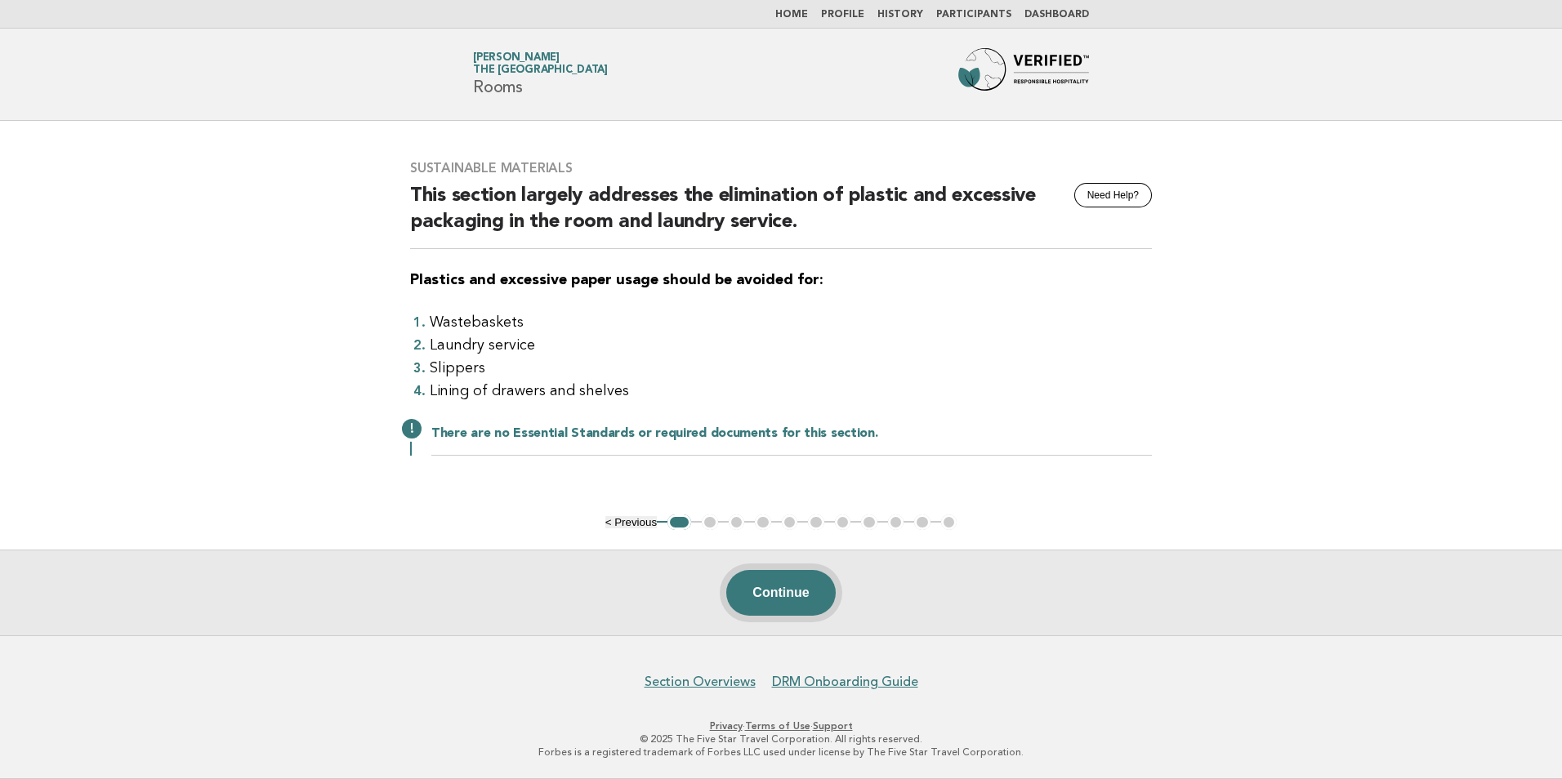
click at [804, 606] on button "Continue" at bounding box center [780, 593] width 109 height 46
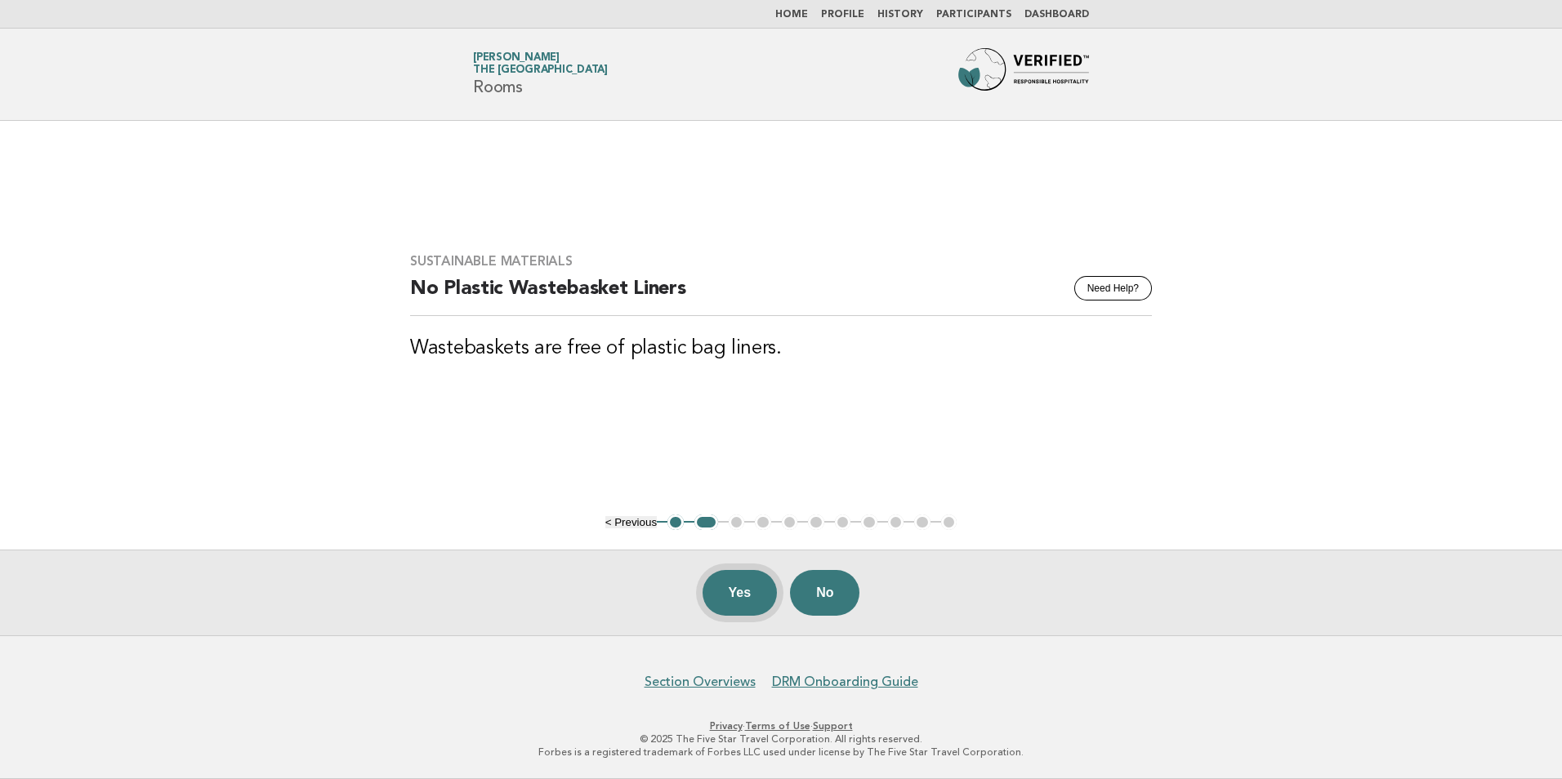
click at [721, 597] on button "Yes" at bounding box center [739, 593] width 75 height 46
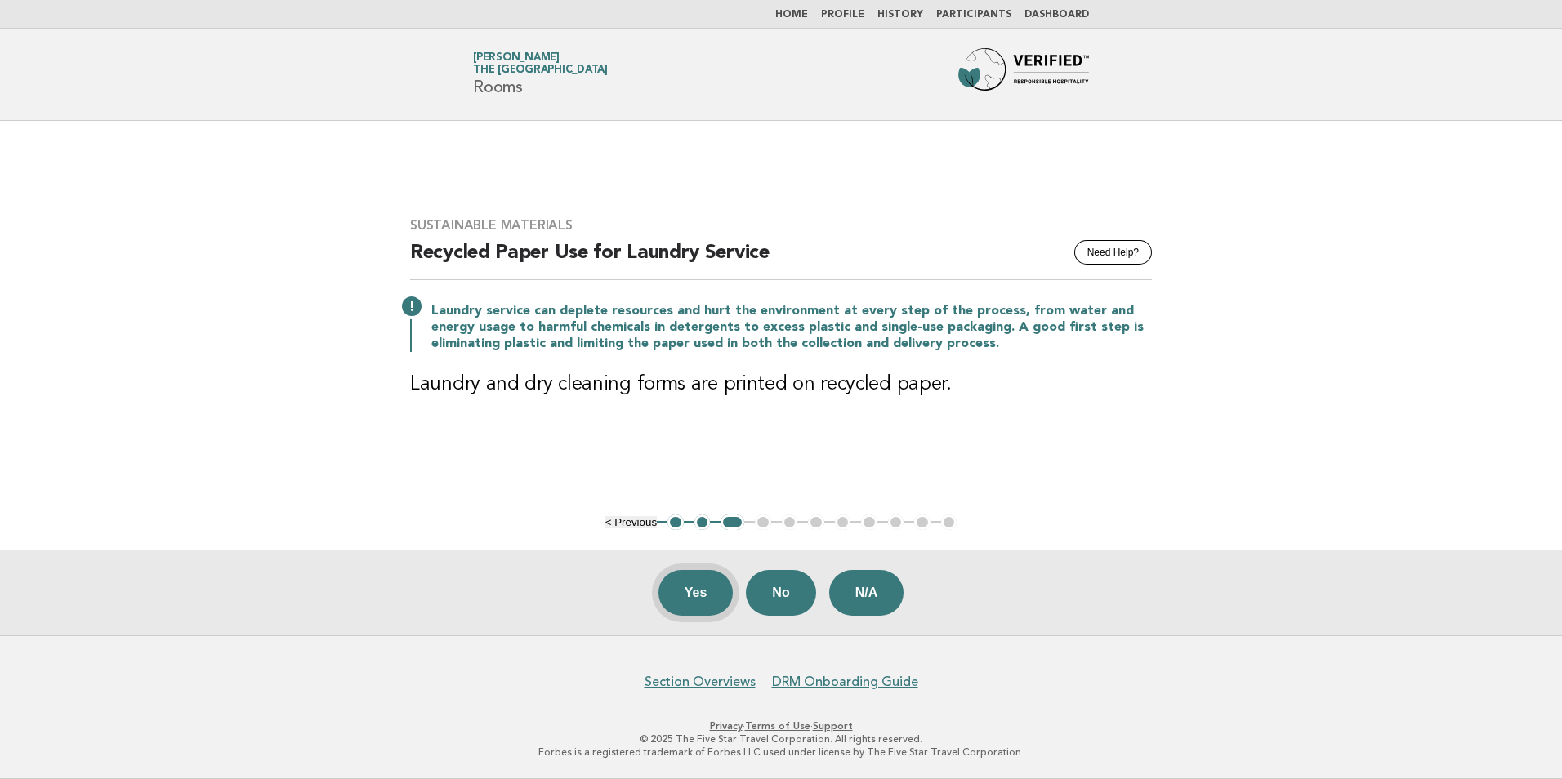
click at [705, 593] on button "Yes" at bounding box center [695, 593] width 75 height 46
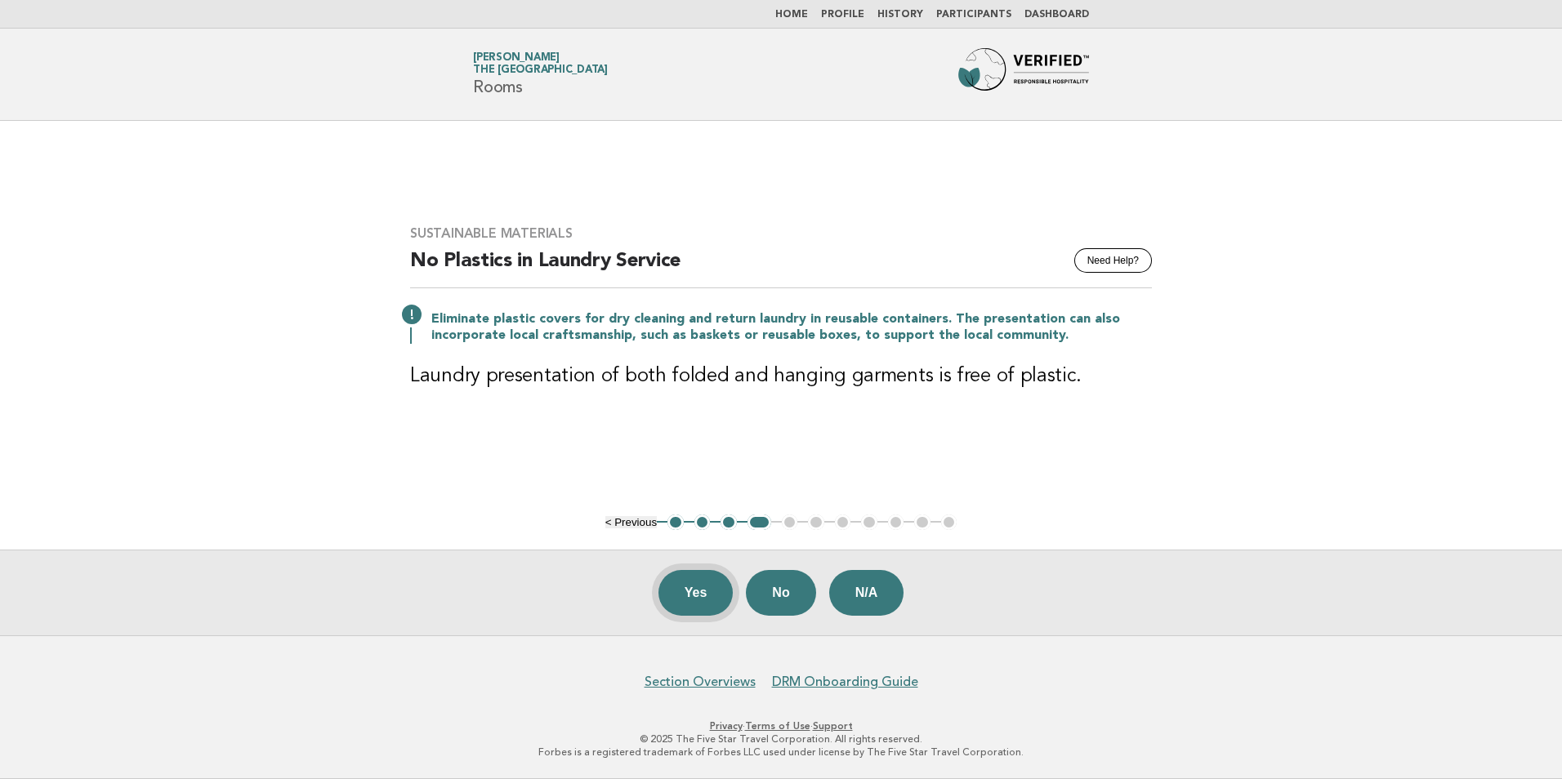
click at [715, 595] on button "Yes" at bounding box center [695, 593] width 75 height 46
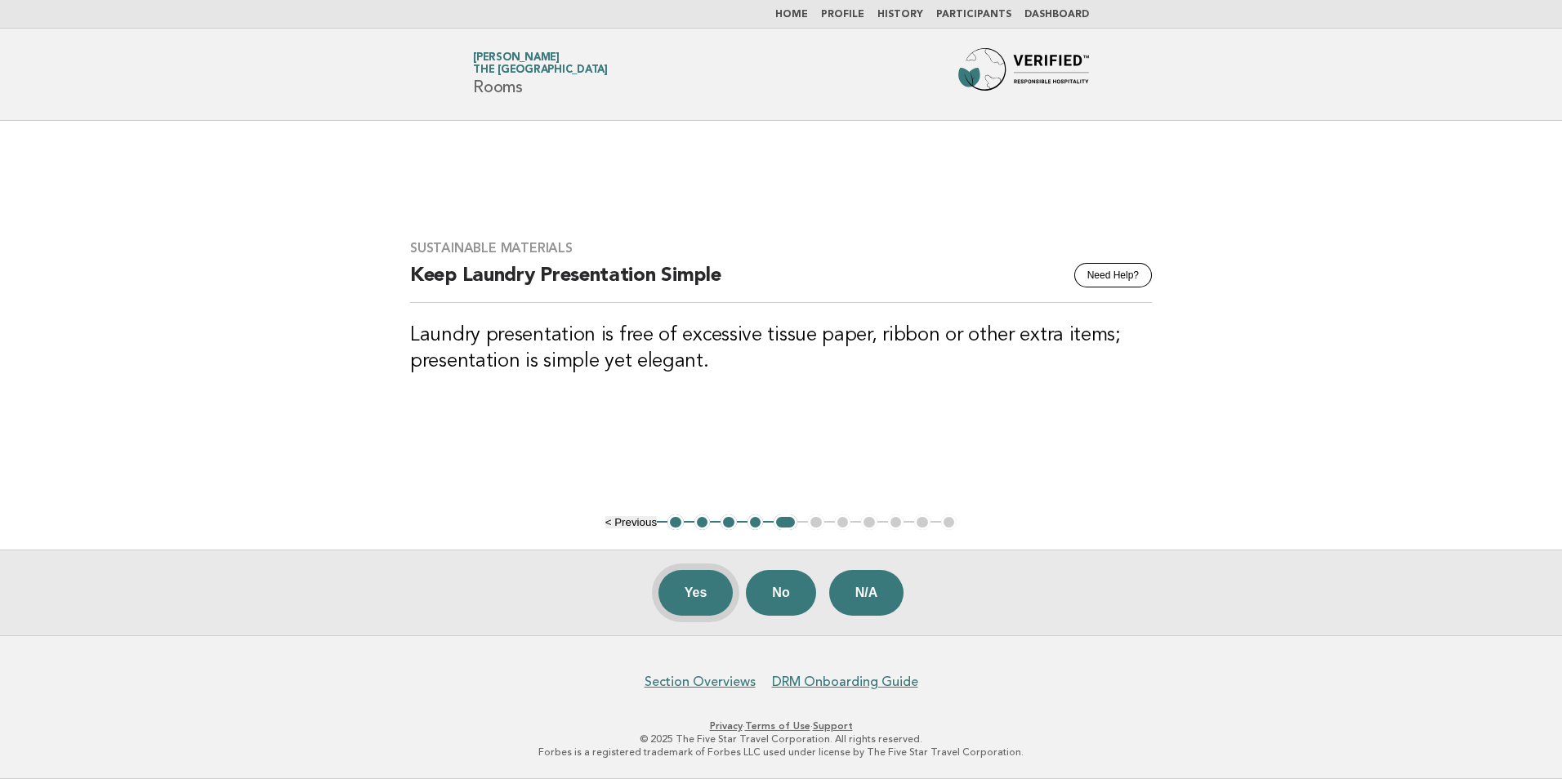
click at [719, 602] on button "Yes" at bounding box center [695, 593] width 75 height 46
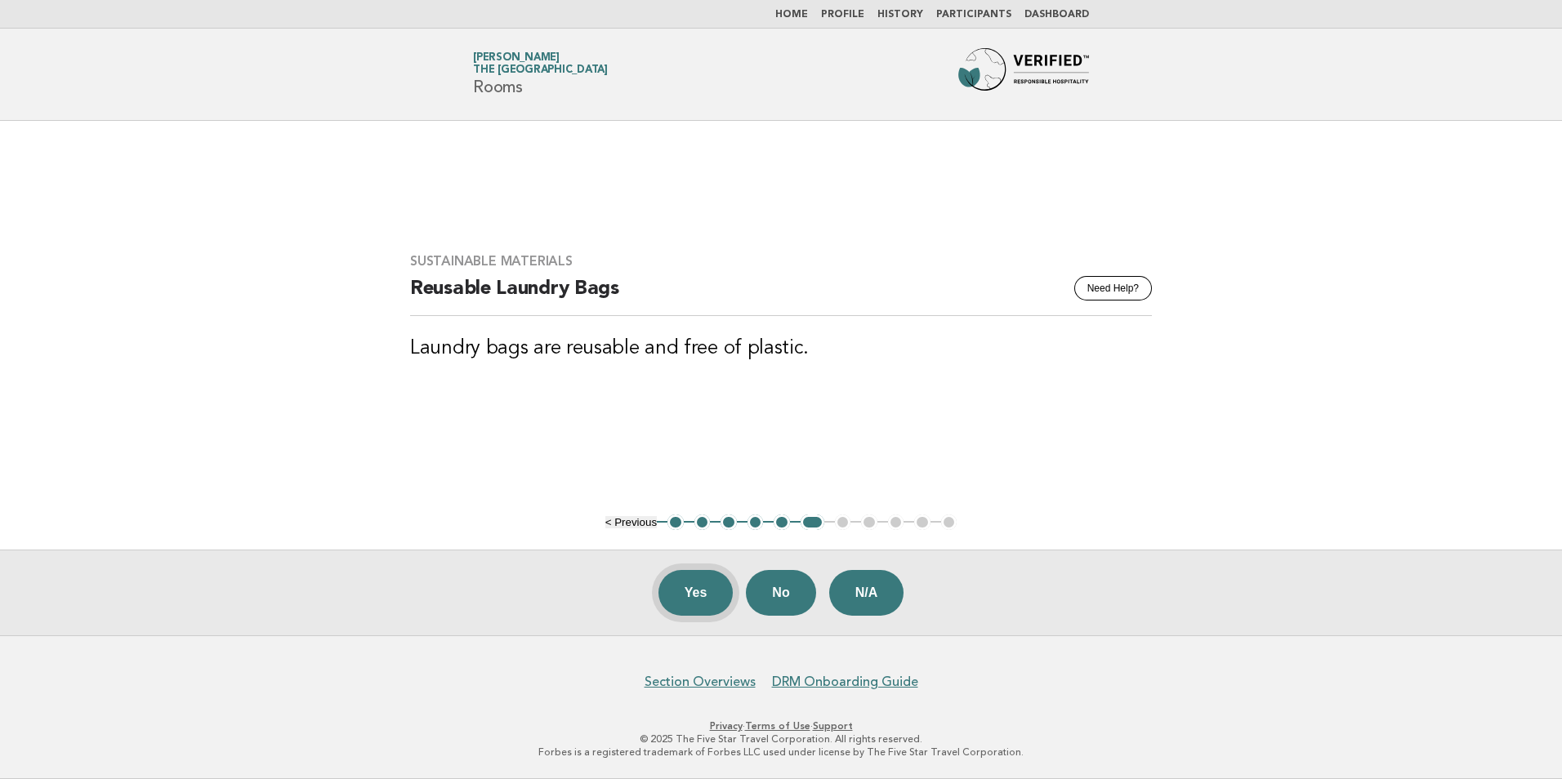
click at [702, 604] on button "Yes" at bounding box center [695, 593] width 75 height 46
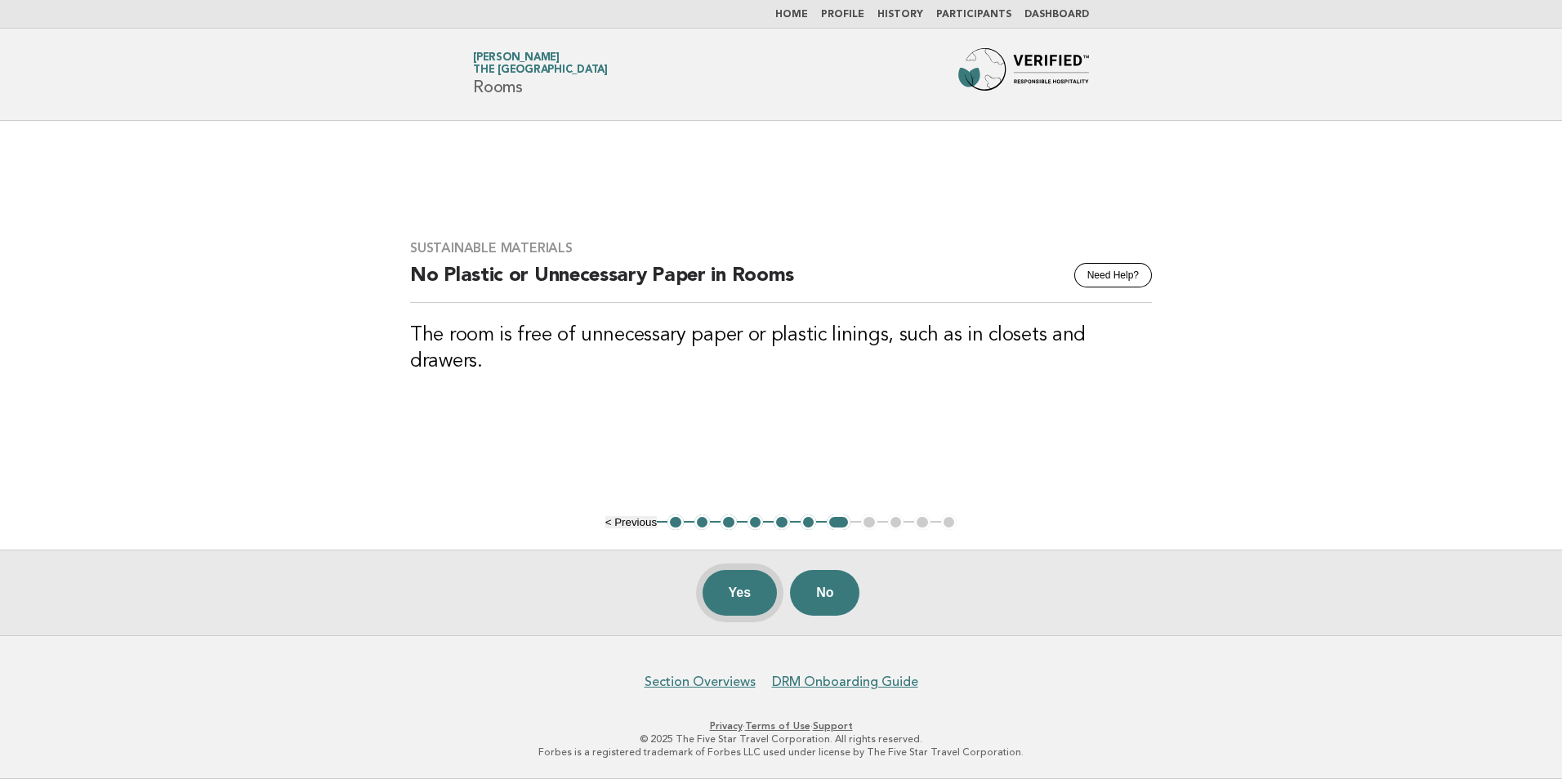
click at [725, 593] on button "Yes" at bounding box center [739, 593] width 75 height 46
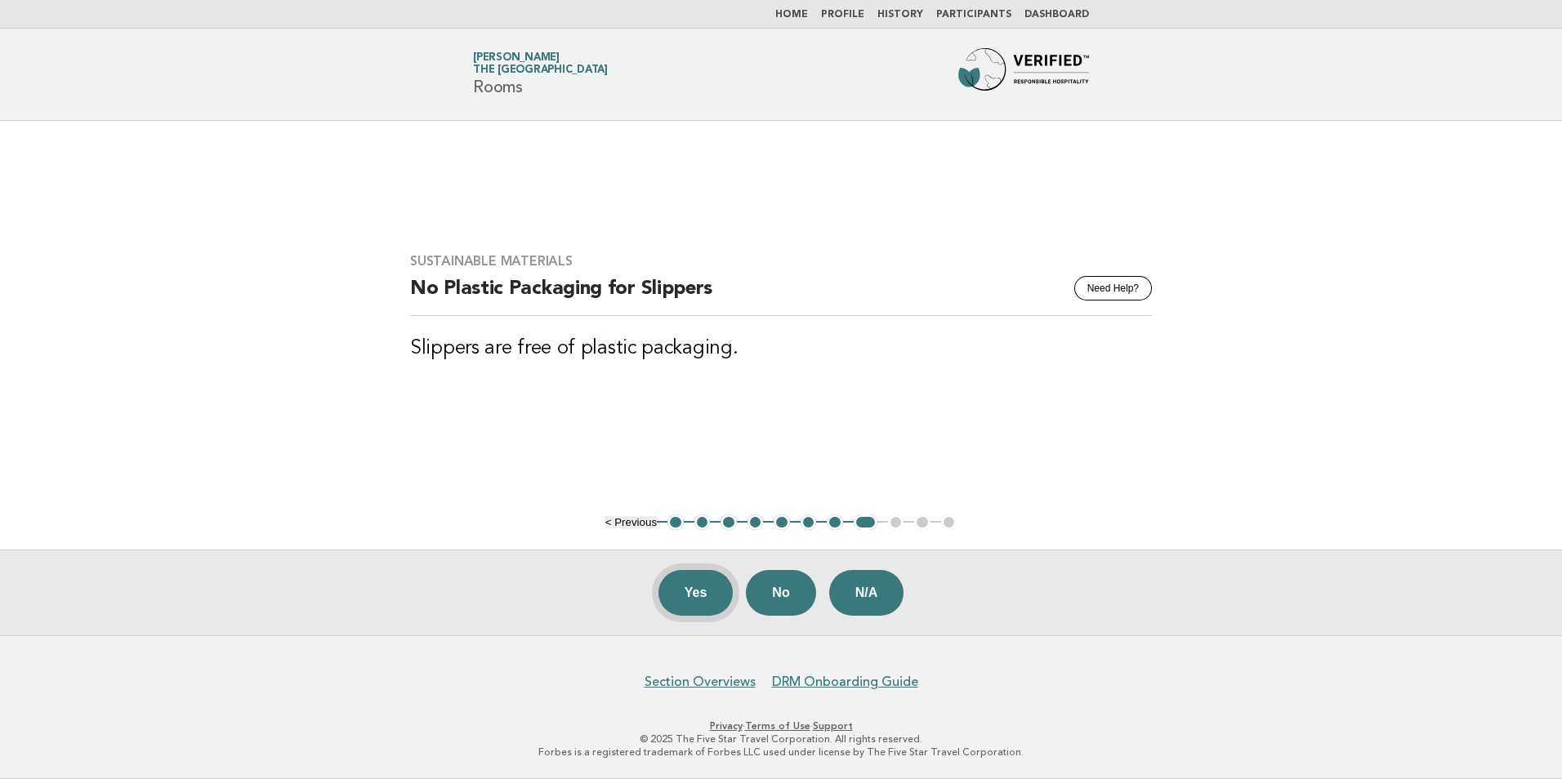
click at [690, 604] on button "Yes" at bounding box center [695, 593] width 75 height 46
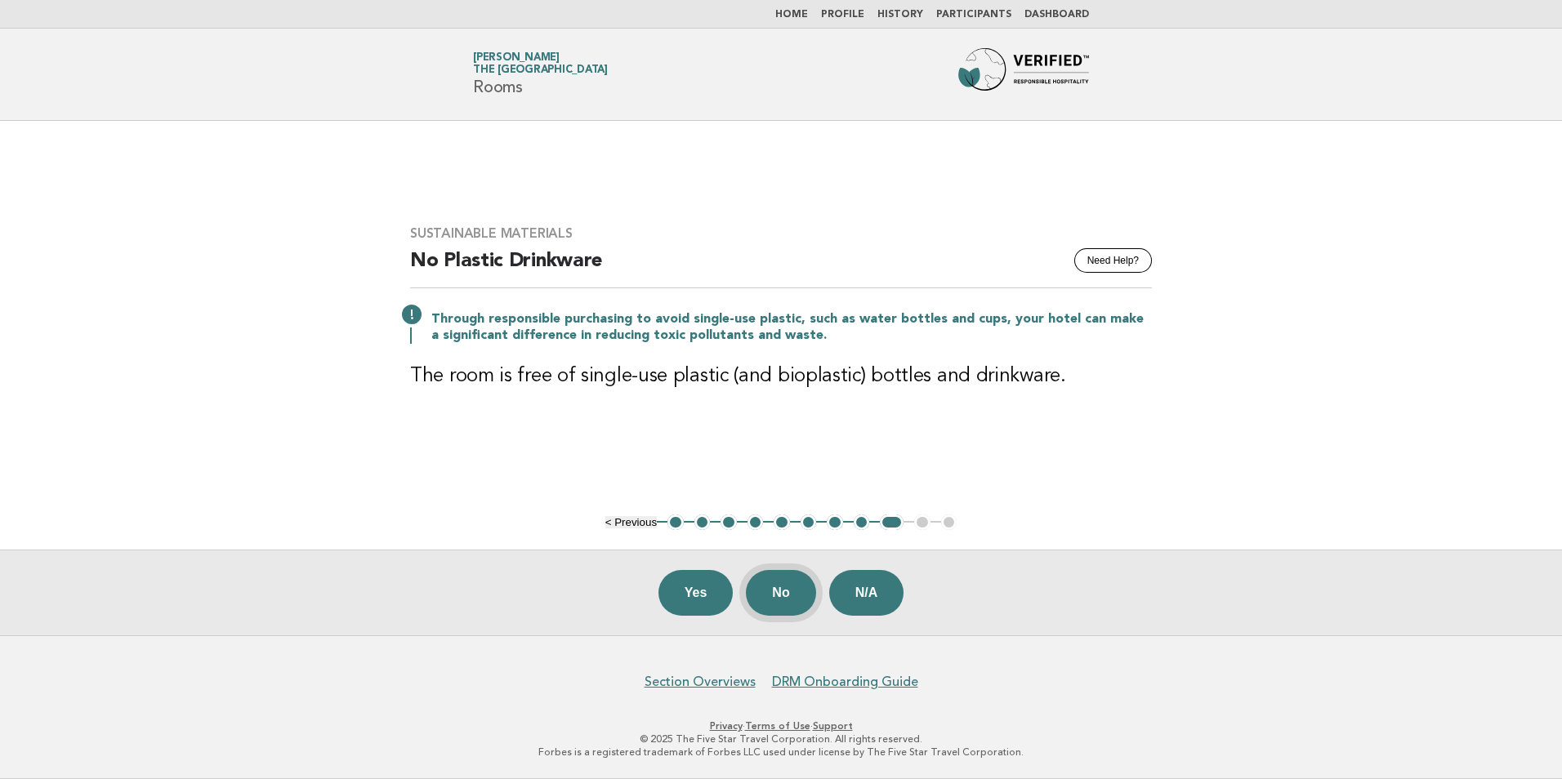
click at [786, 596] on button "No" at bounding box center [780, 593] width 69 height 46
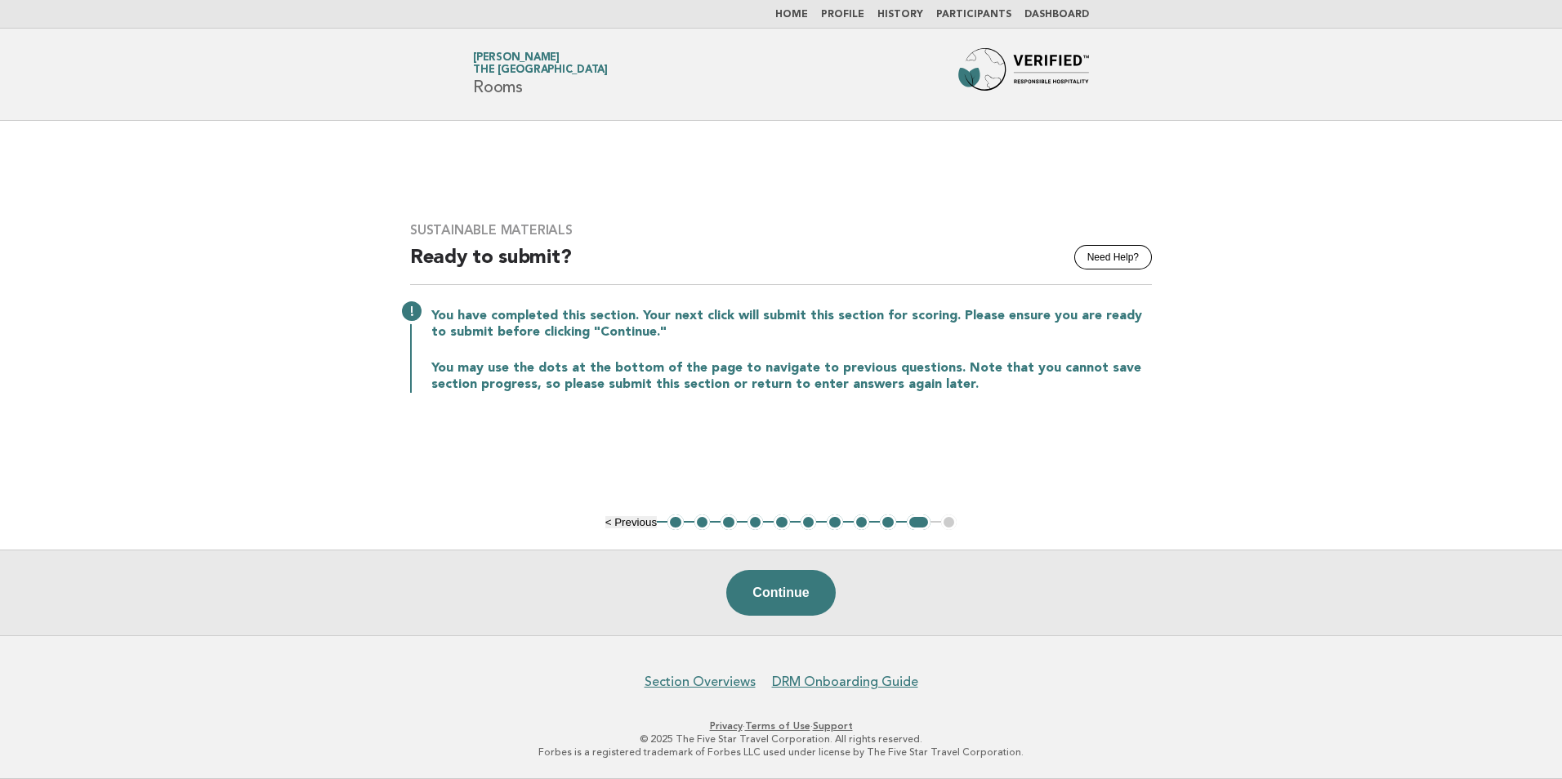
click at [786, 596] on button "Continue" at bounding box center [780, 593] width 109 height 46
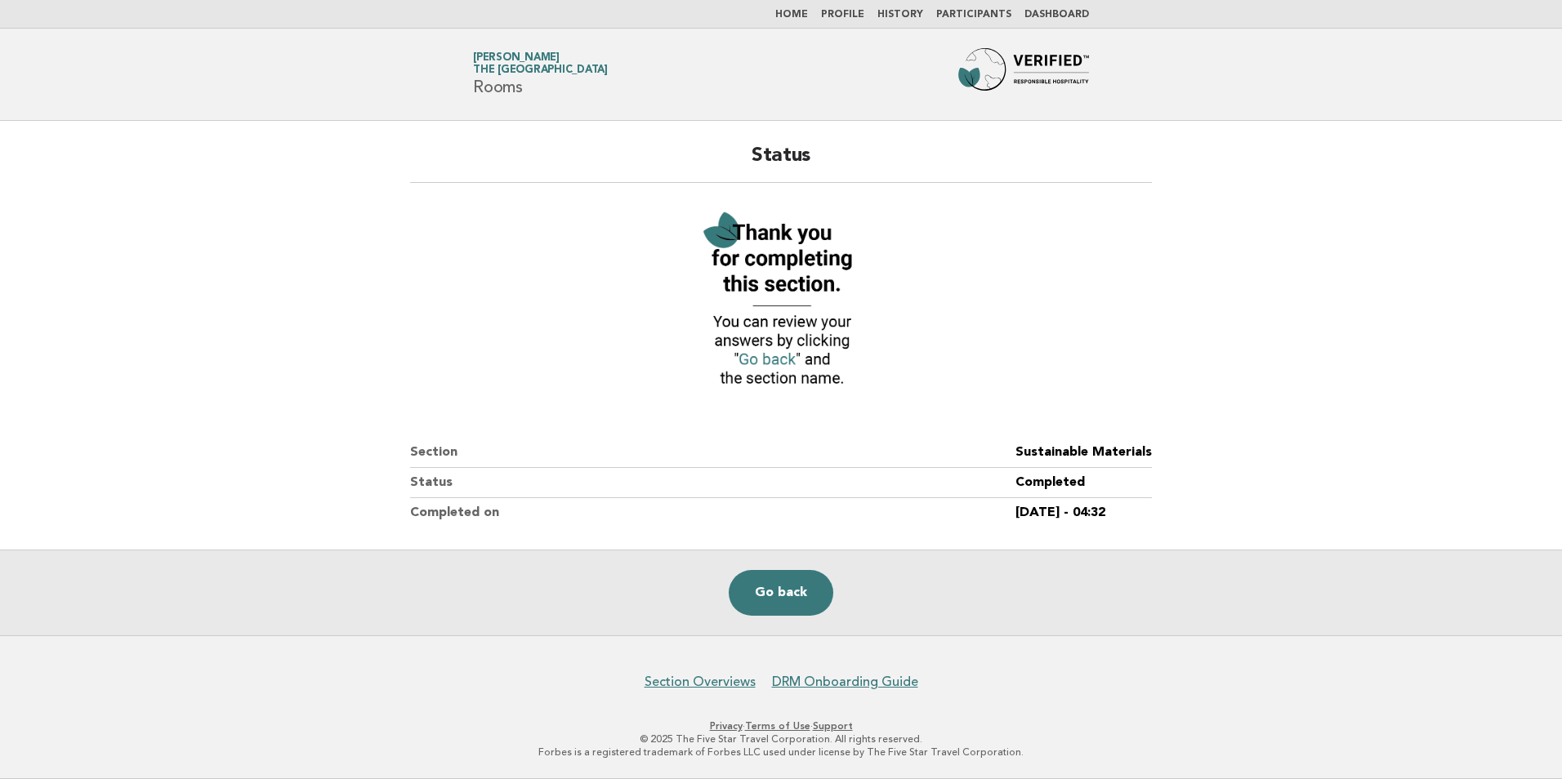
click at [804, 12] on link "Home" at bounding box center [791, 15] width 33 height 10
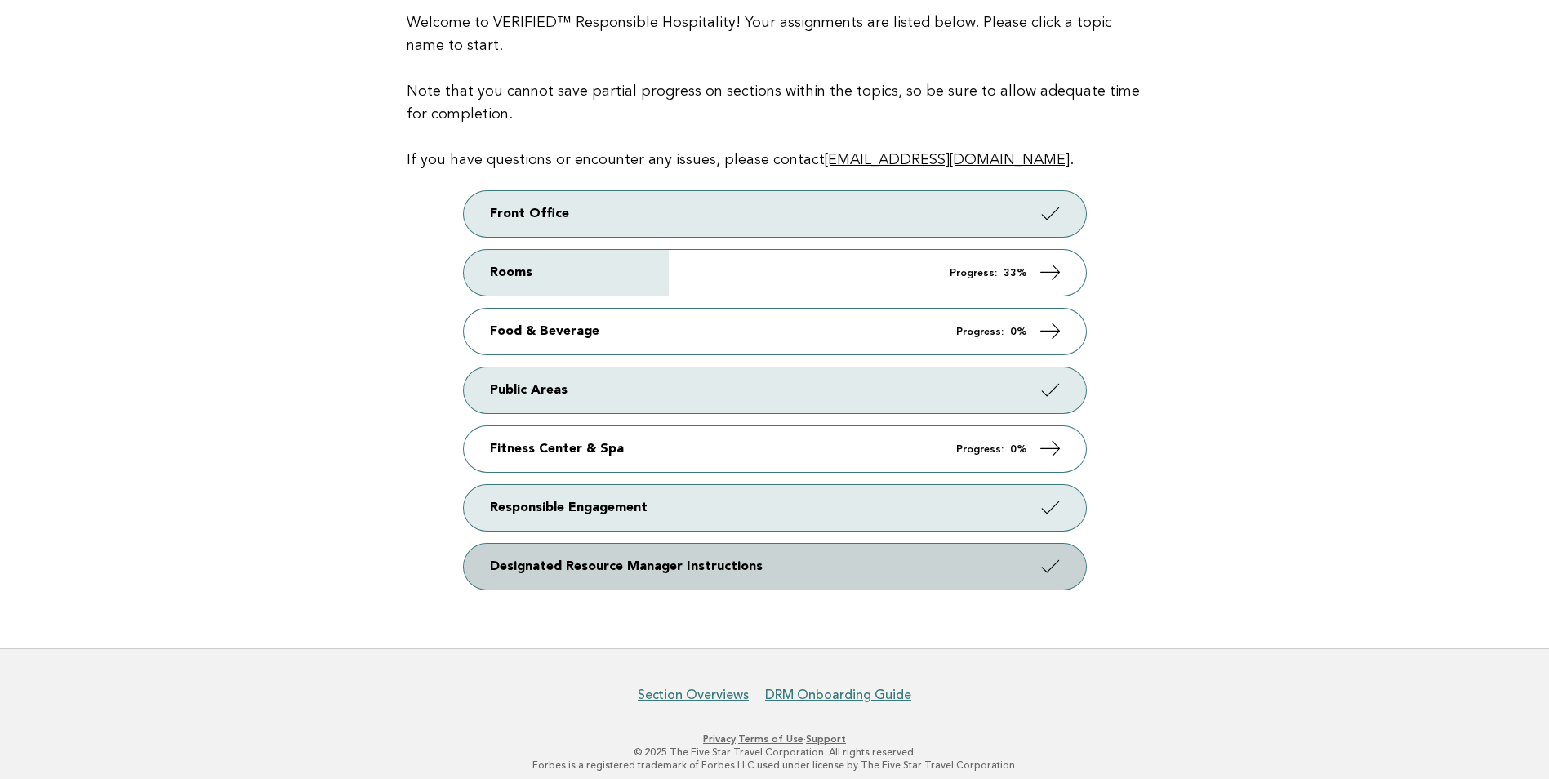
scroll to position [201, 0]
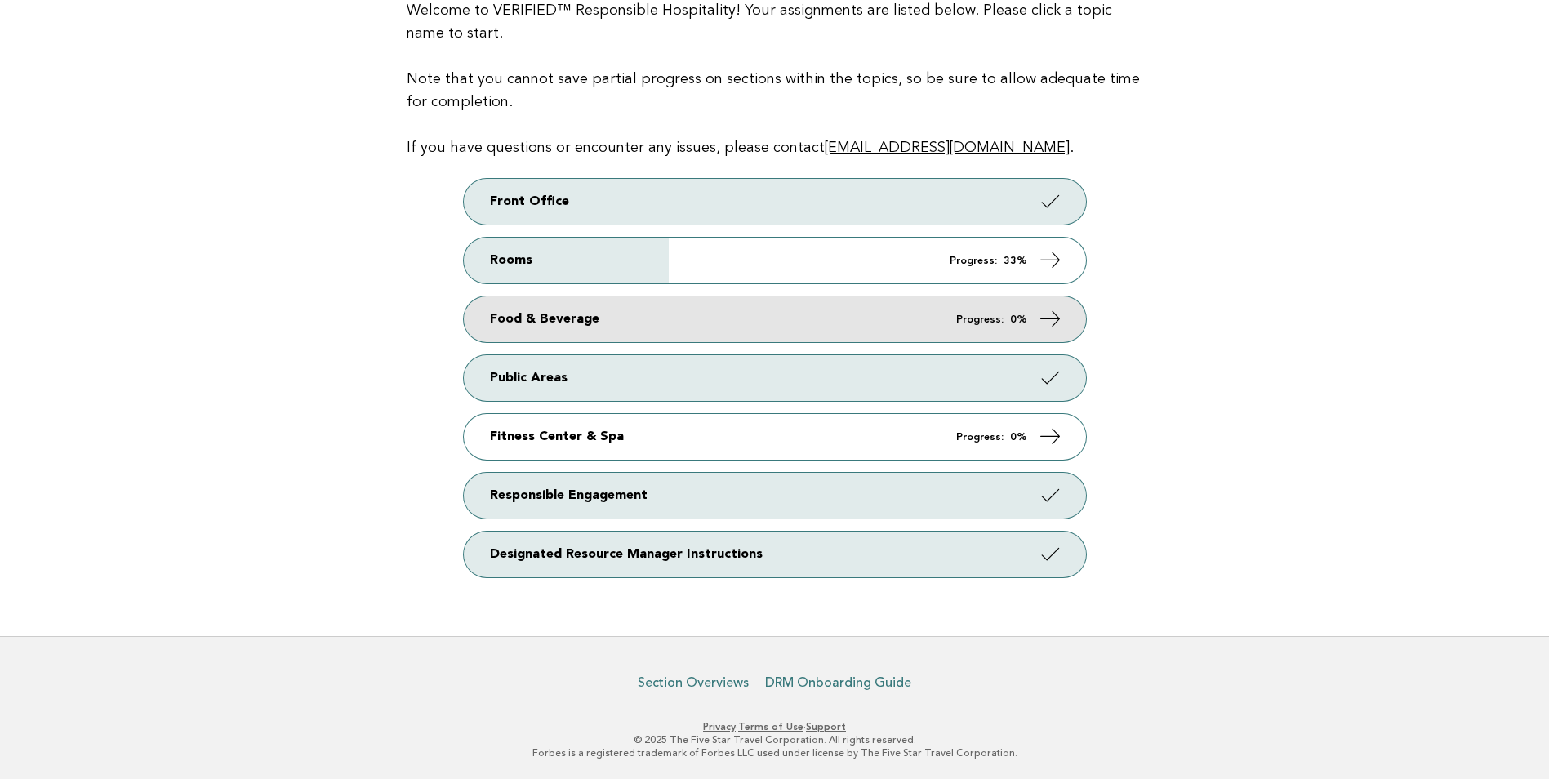
click at [707, 301] on link "Food & Beverage Progress: 0%" at bounding box center [775, 319] width 622 height 46
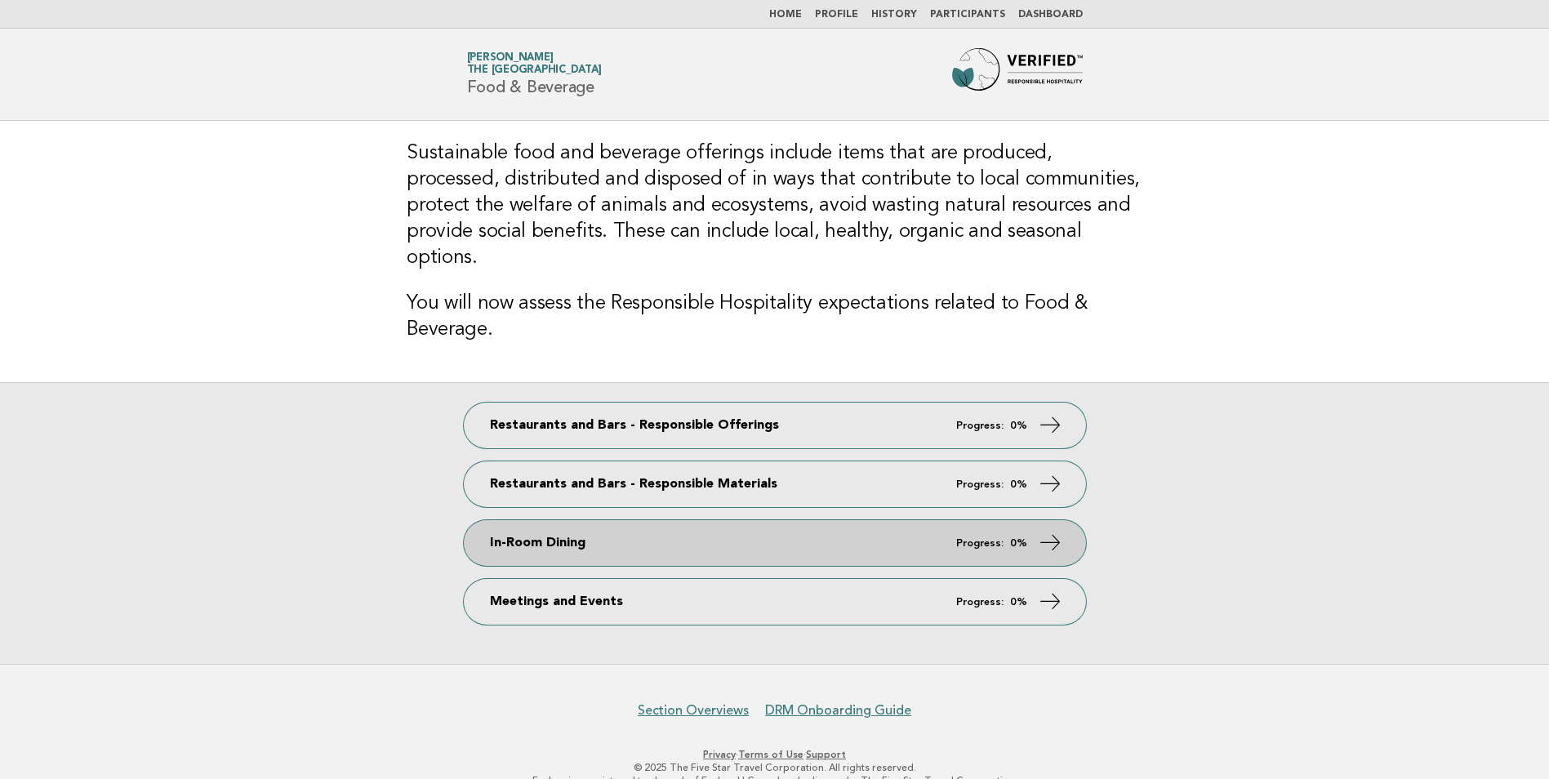
click at [613, 520] on link "In-Room Dining Progress: 0%" at bounding box center [775, 543] width 622 height 46
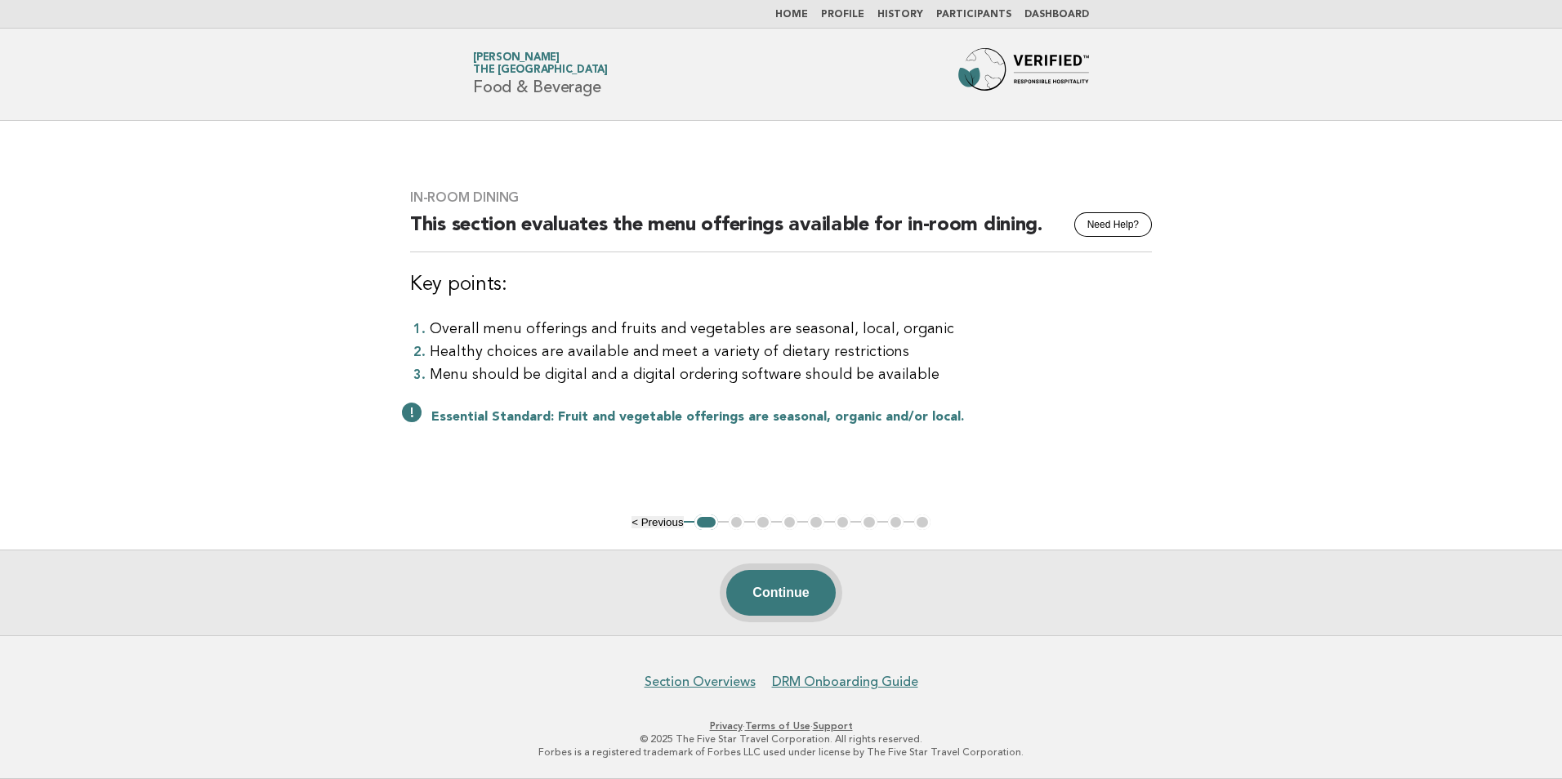
click at [780, 606] on button "Continue" at bounding box center [780, 593] width 109 height 46
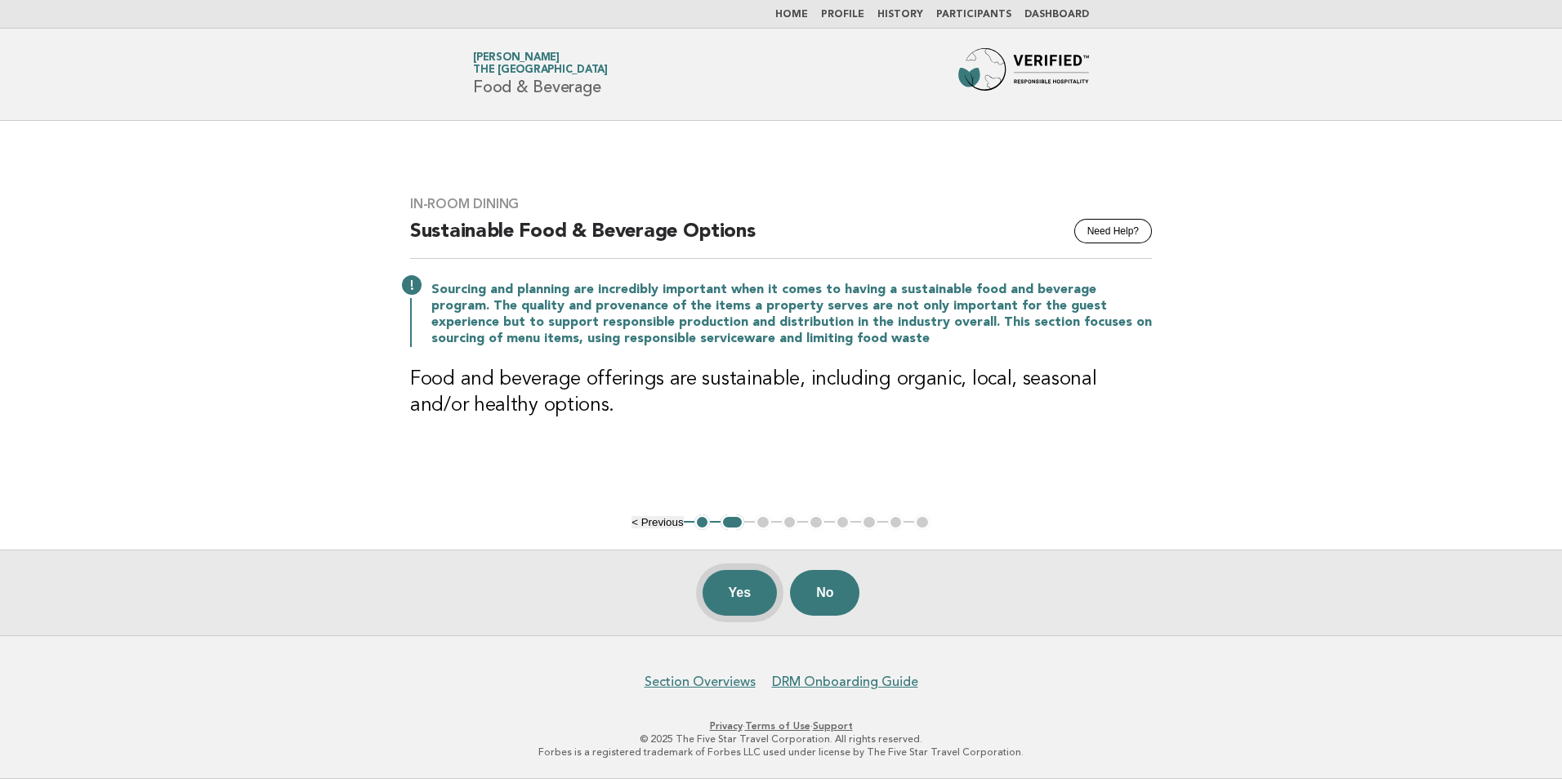
click at [725, 593] on button "Yes" at bounding box center [739, 593] width 75 height 46
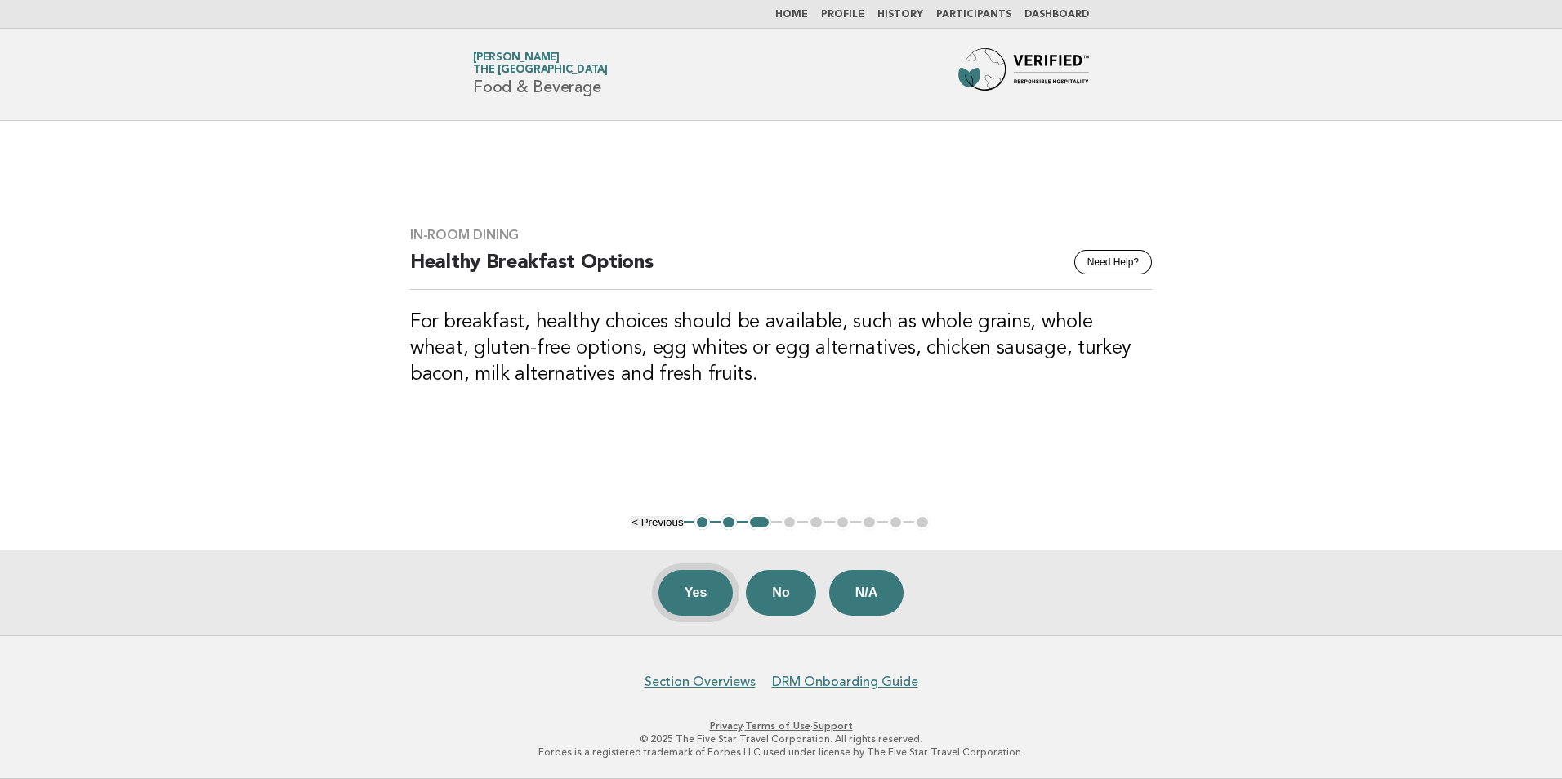
click at [687, 595] on button "Yes" at bounding box center [695, 593] width 75 height 46
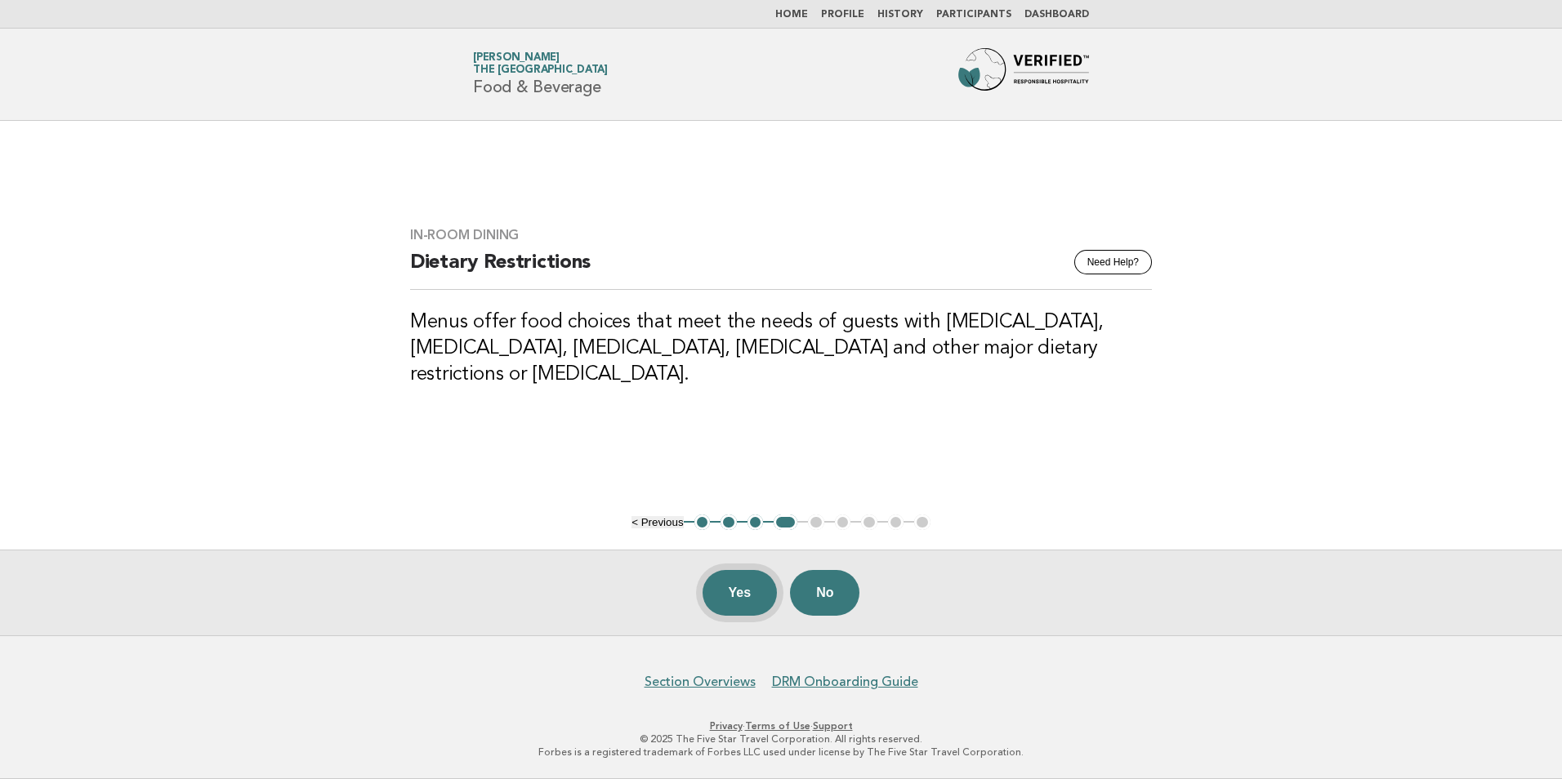
click at [717, 586] on button "Yes" at bounding box center [739, 593] width 75 height 46
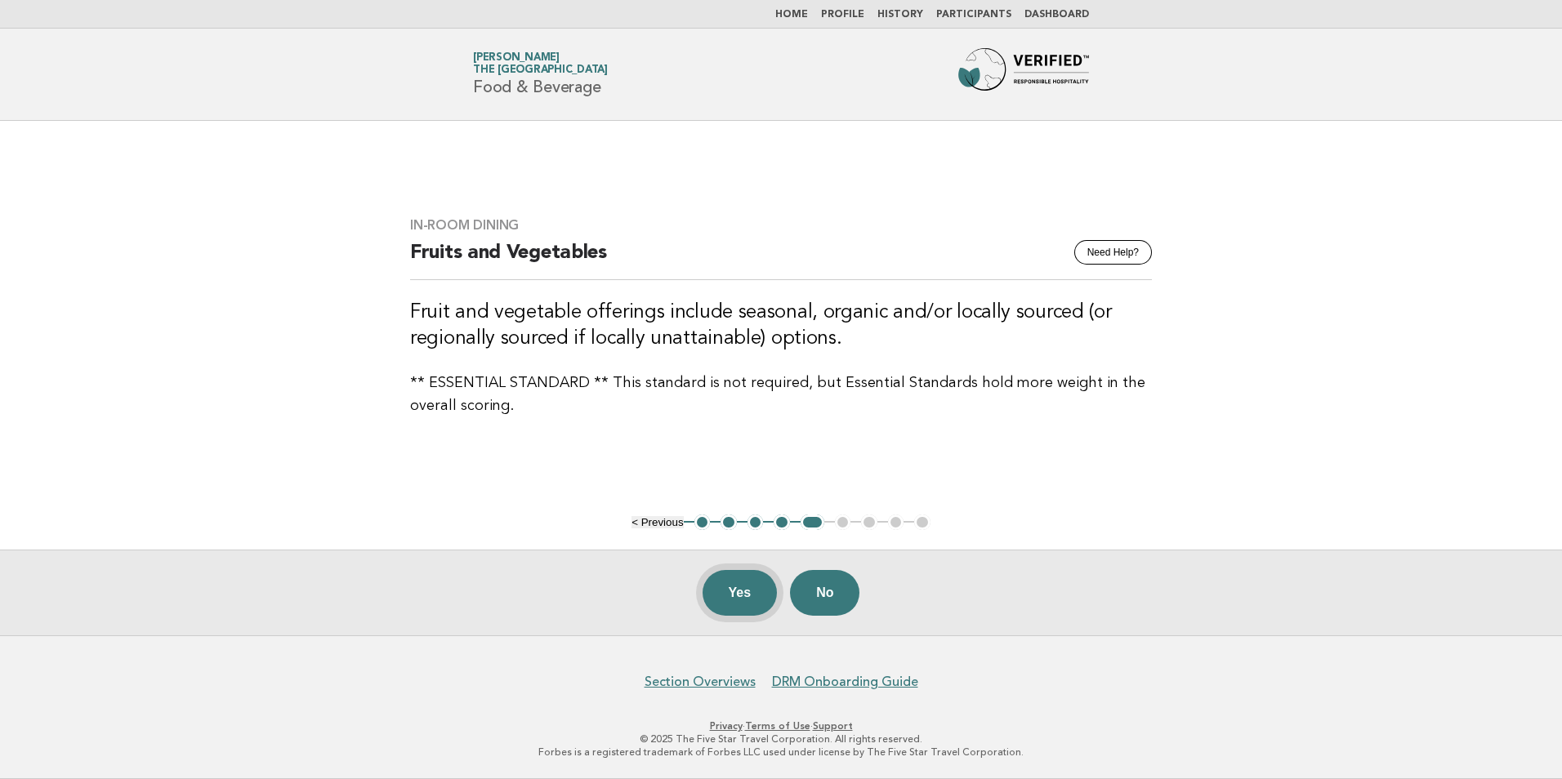
click at [733, 590] on button "Yes" at bounding box center [739, 593] width 75 height 46
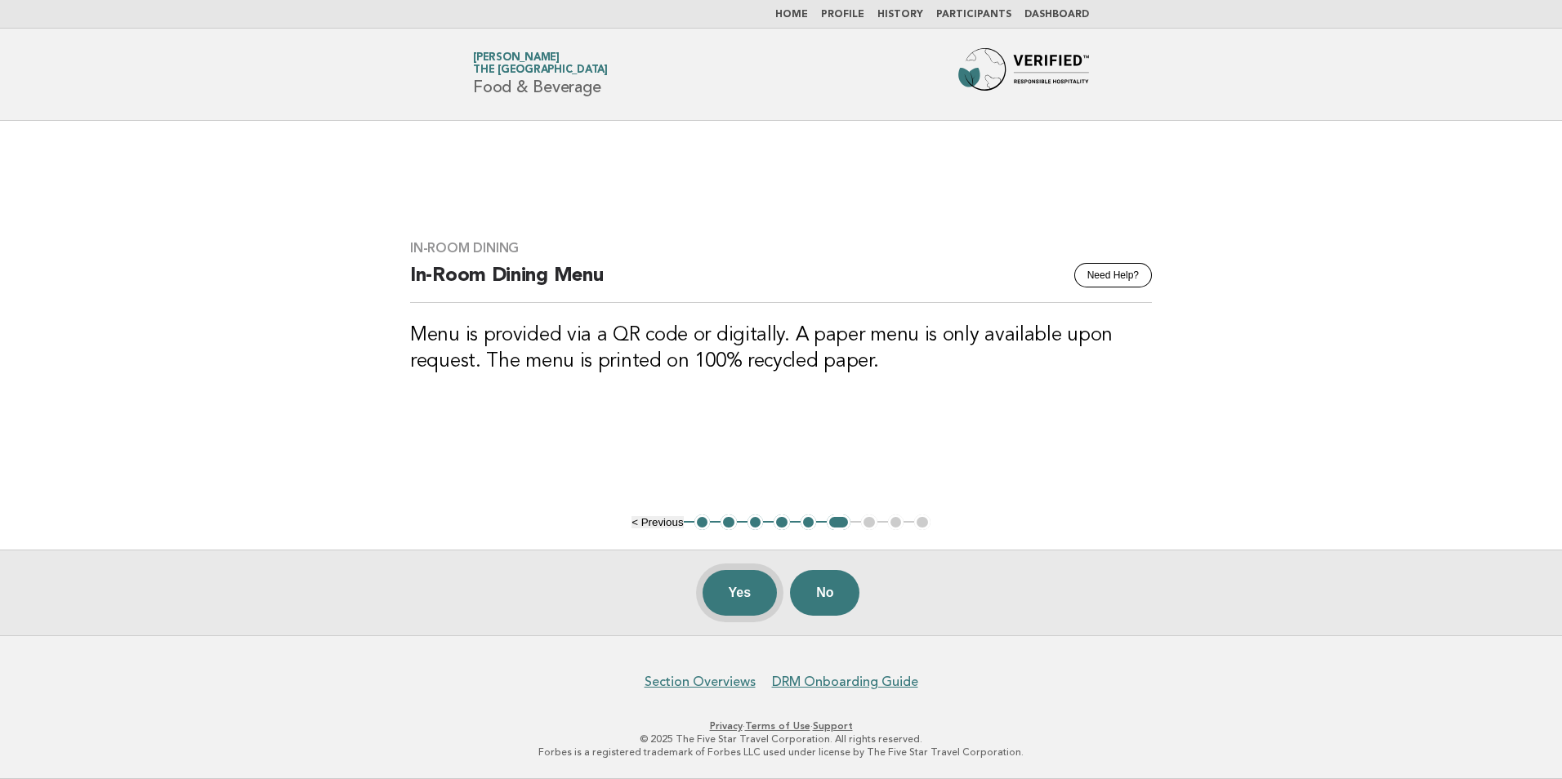
click at [736, 581] on button "Yes" at bounding box center [739, 593] width 75 height 46
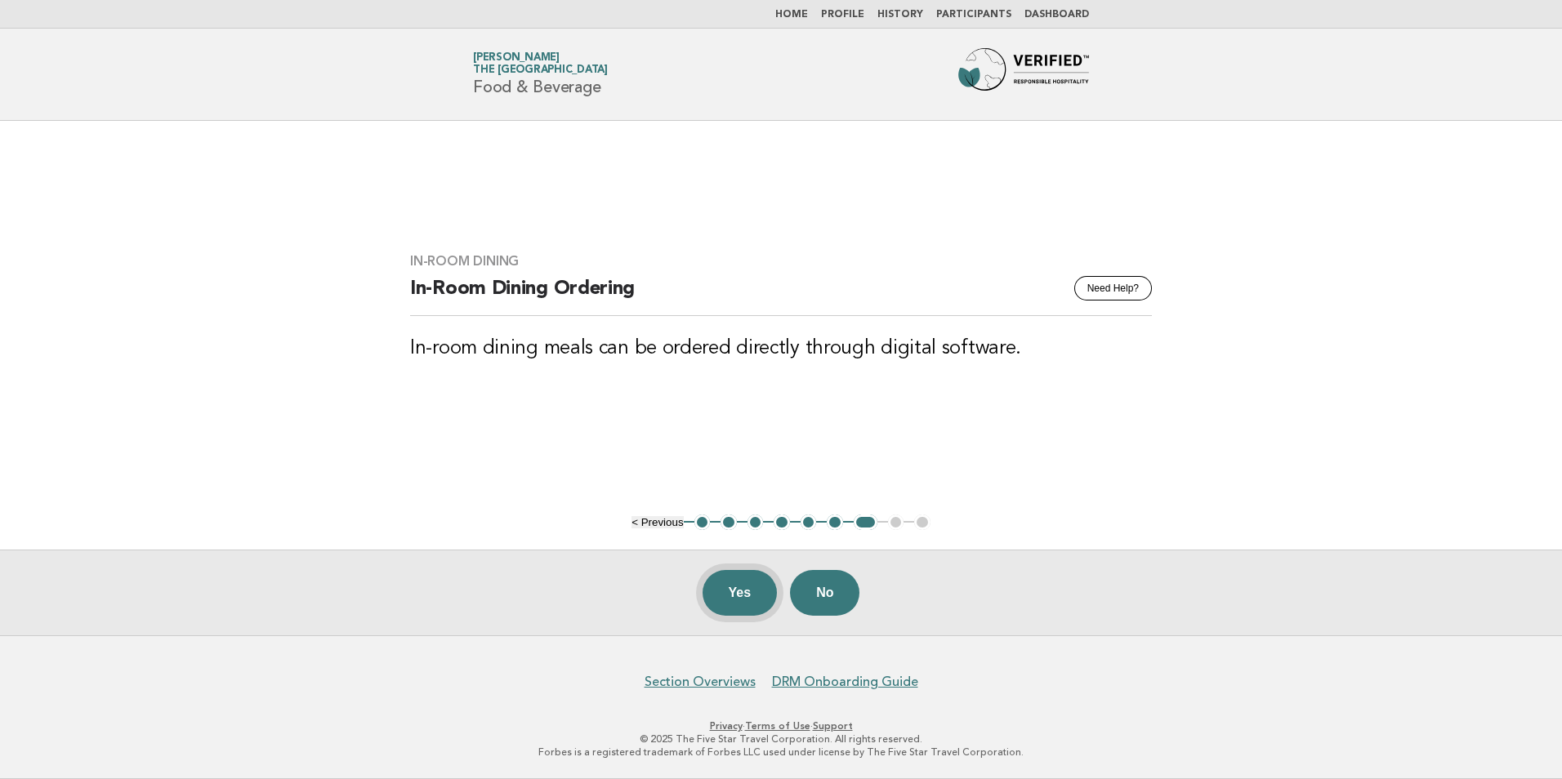
click at [733, 577] on button "Yes" at bounding box center [739, 593] width 75 height 46
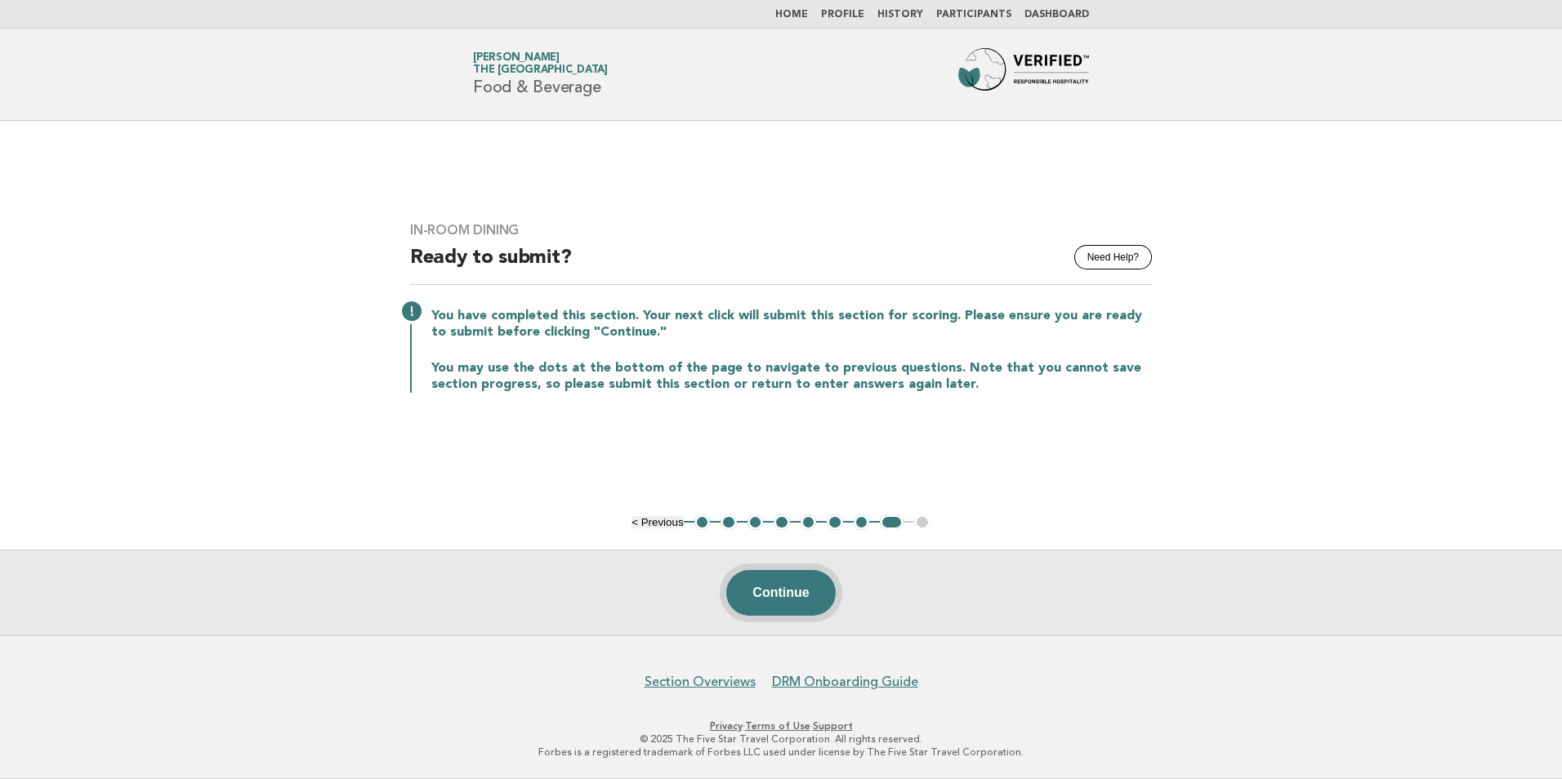
click at [760, 604] on button "Continue" at bounding box center [780, 593] width 109 height 46
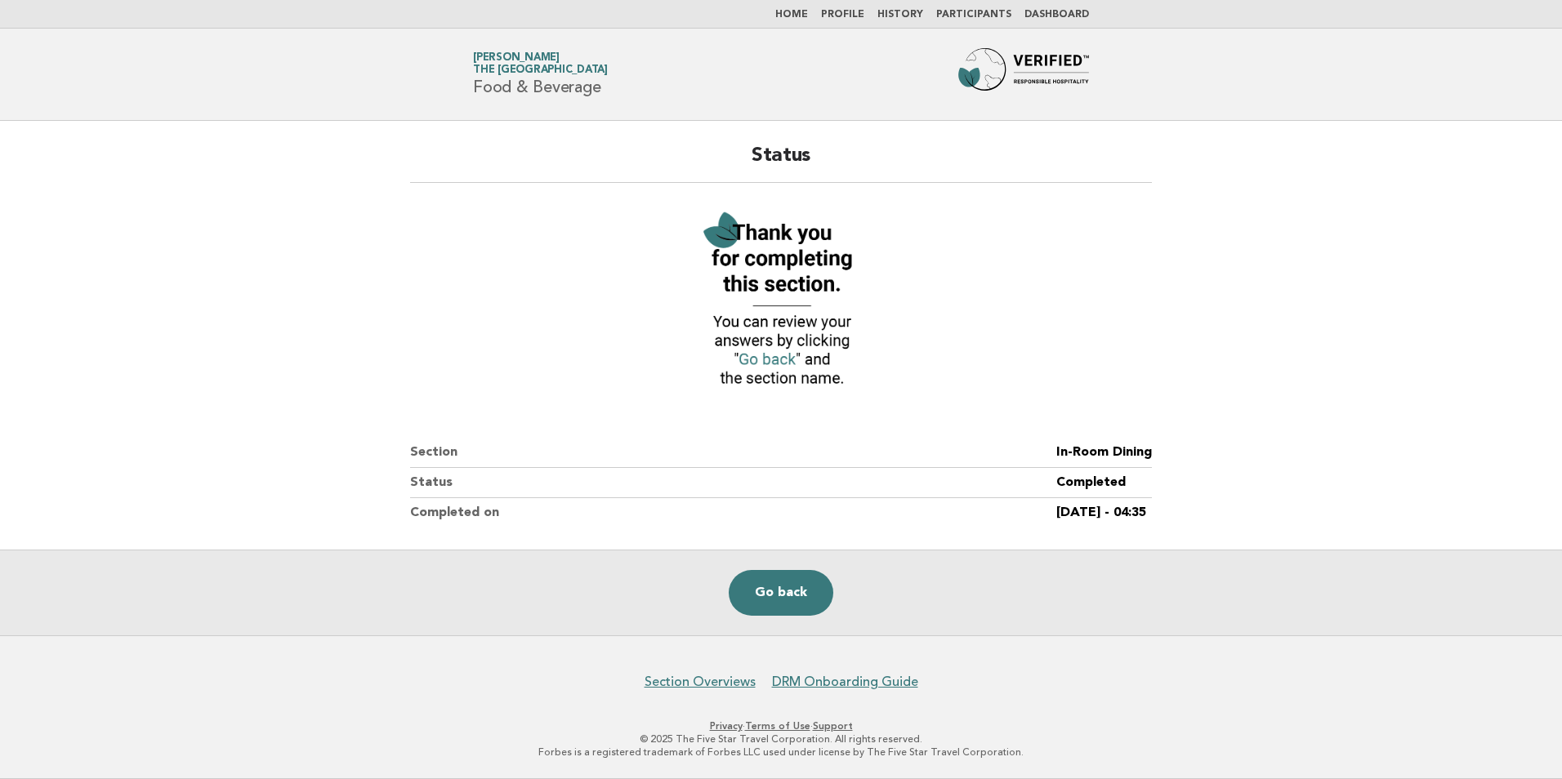
click at [803, 20] on link "Home" at bounding box center [791, 15] width 33 height 10
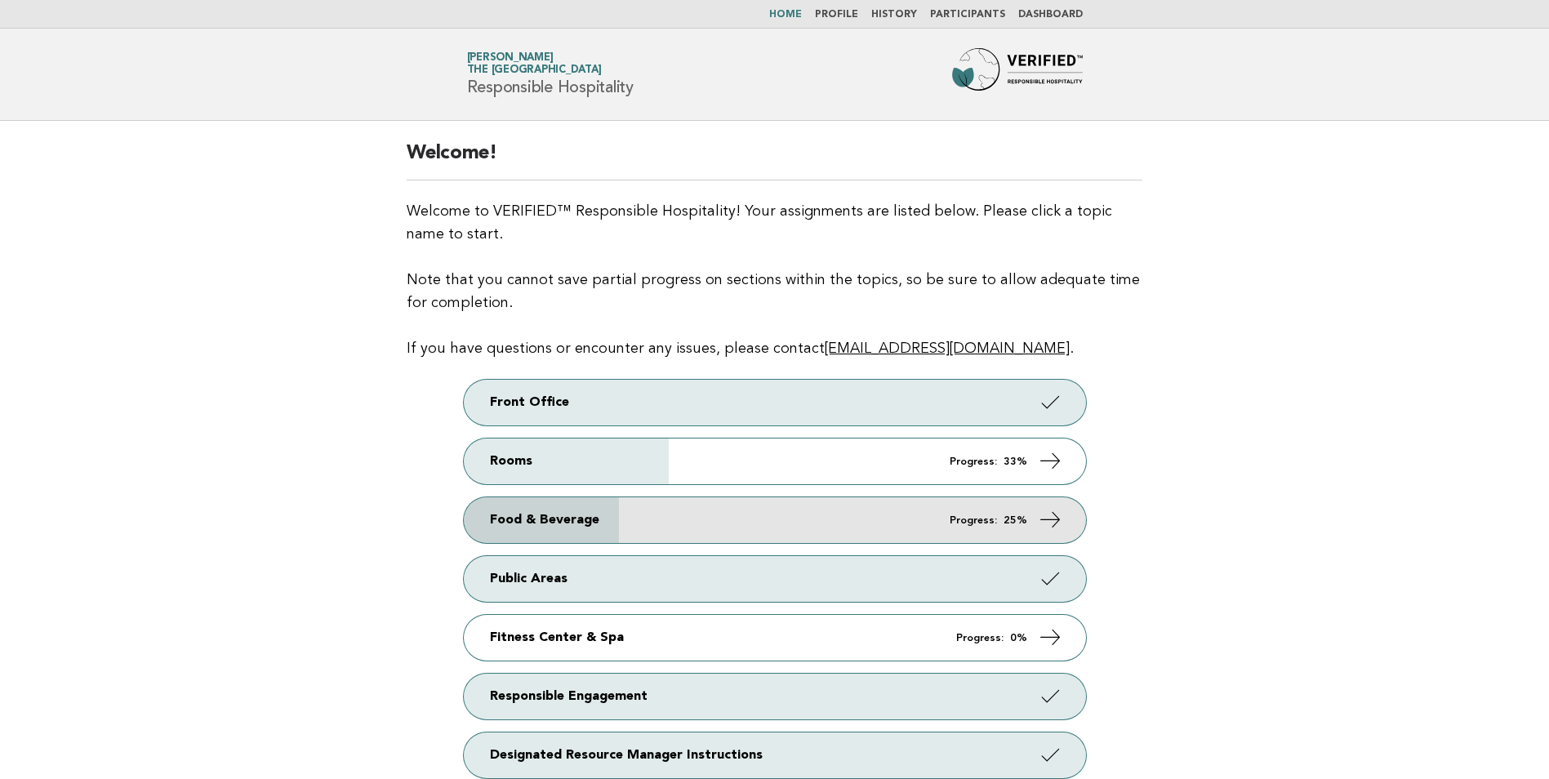
click at [659, 535] on link "Food & Beverage Progress: 25%" at bounding box center [775, 520] width 622 height 46
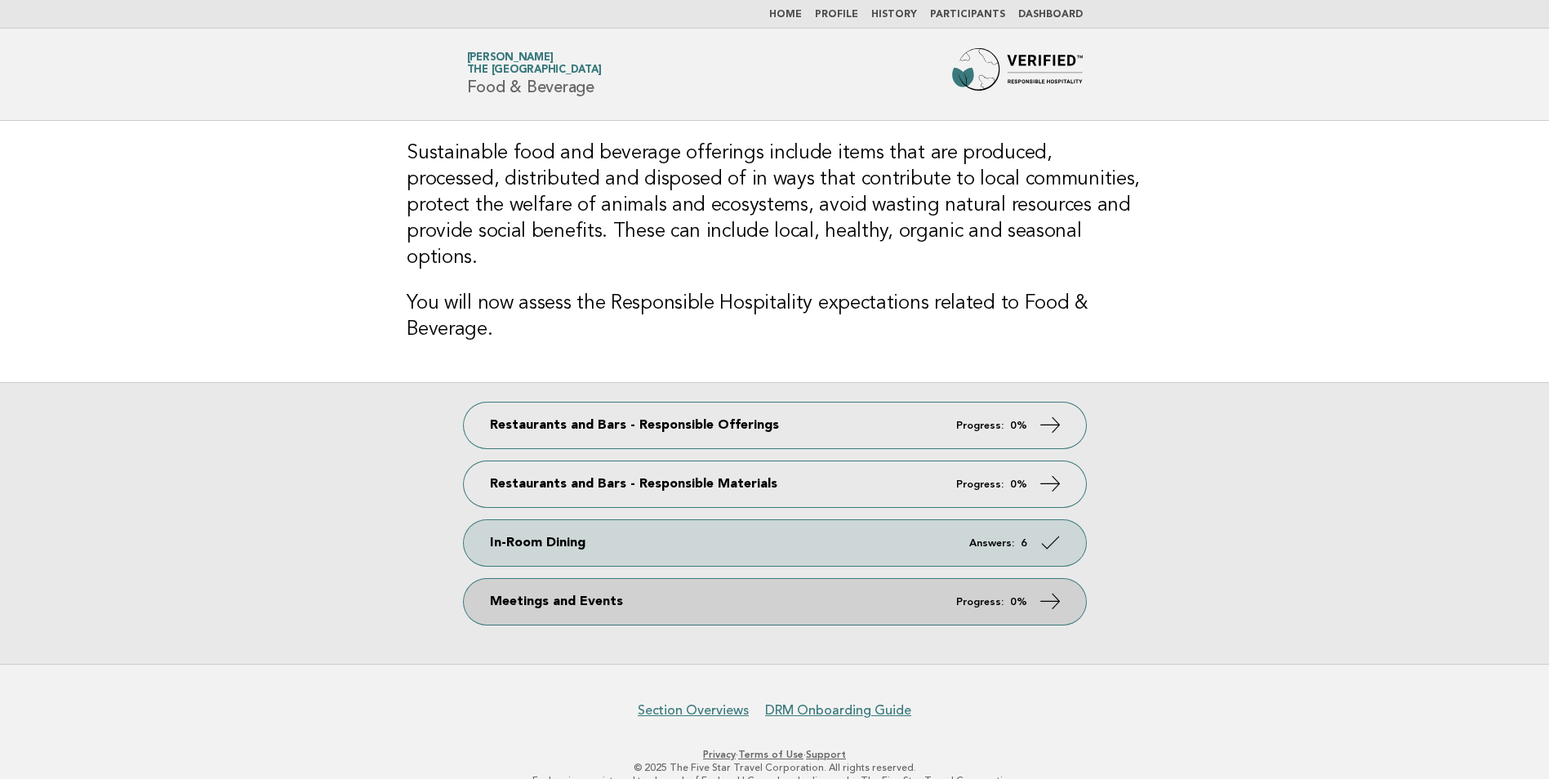
click at [770, 584] on link "Meetings and Events Progress: 0%" at bounding box center [775, 602] width 622 height 46
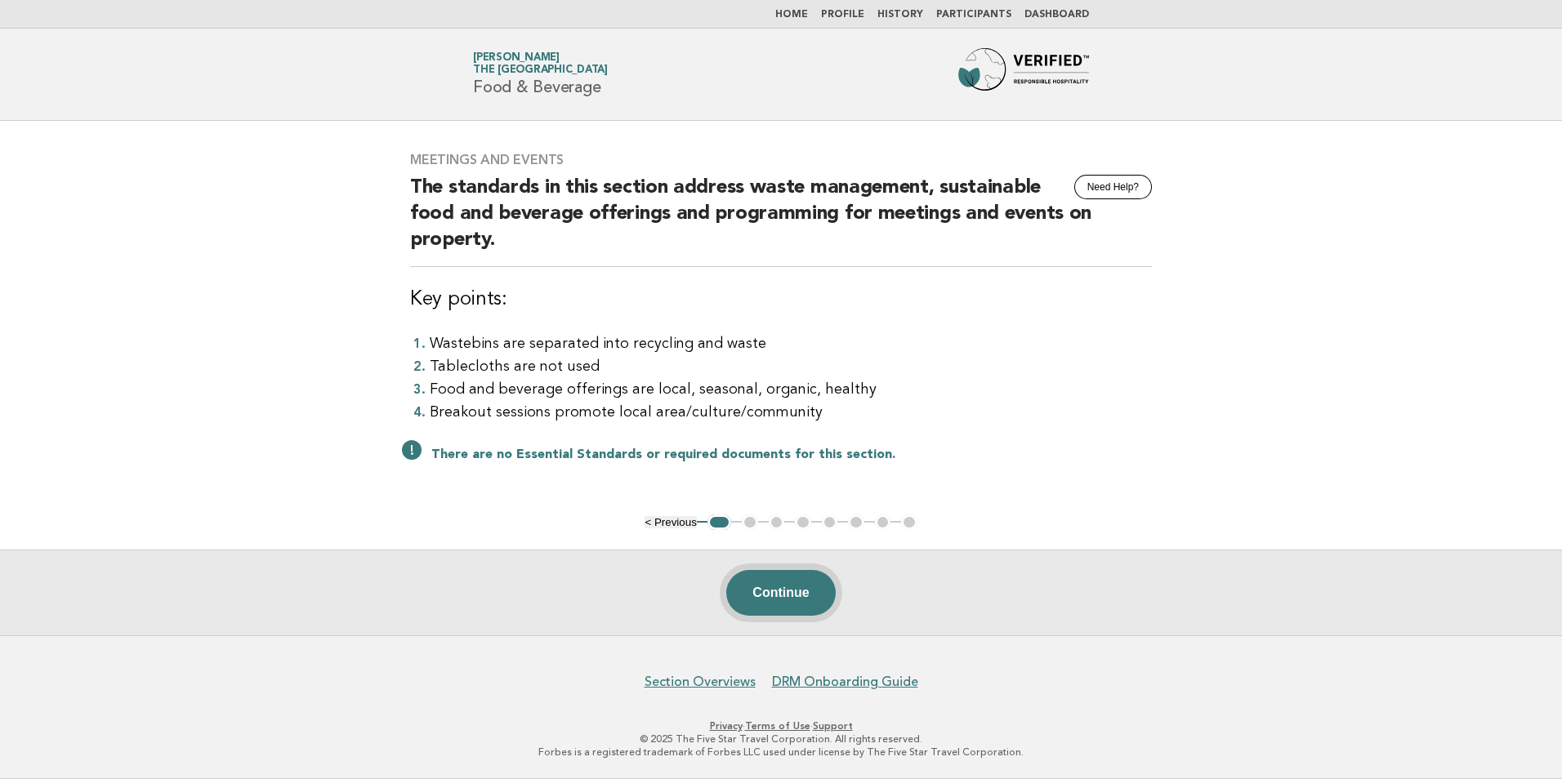
click at [779, 589] on button "Continue" at bounding box center [780, 593] width 109 height 46
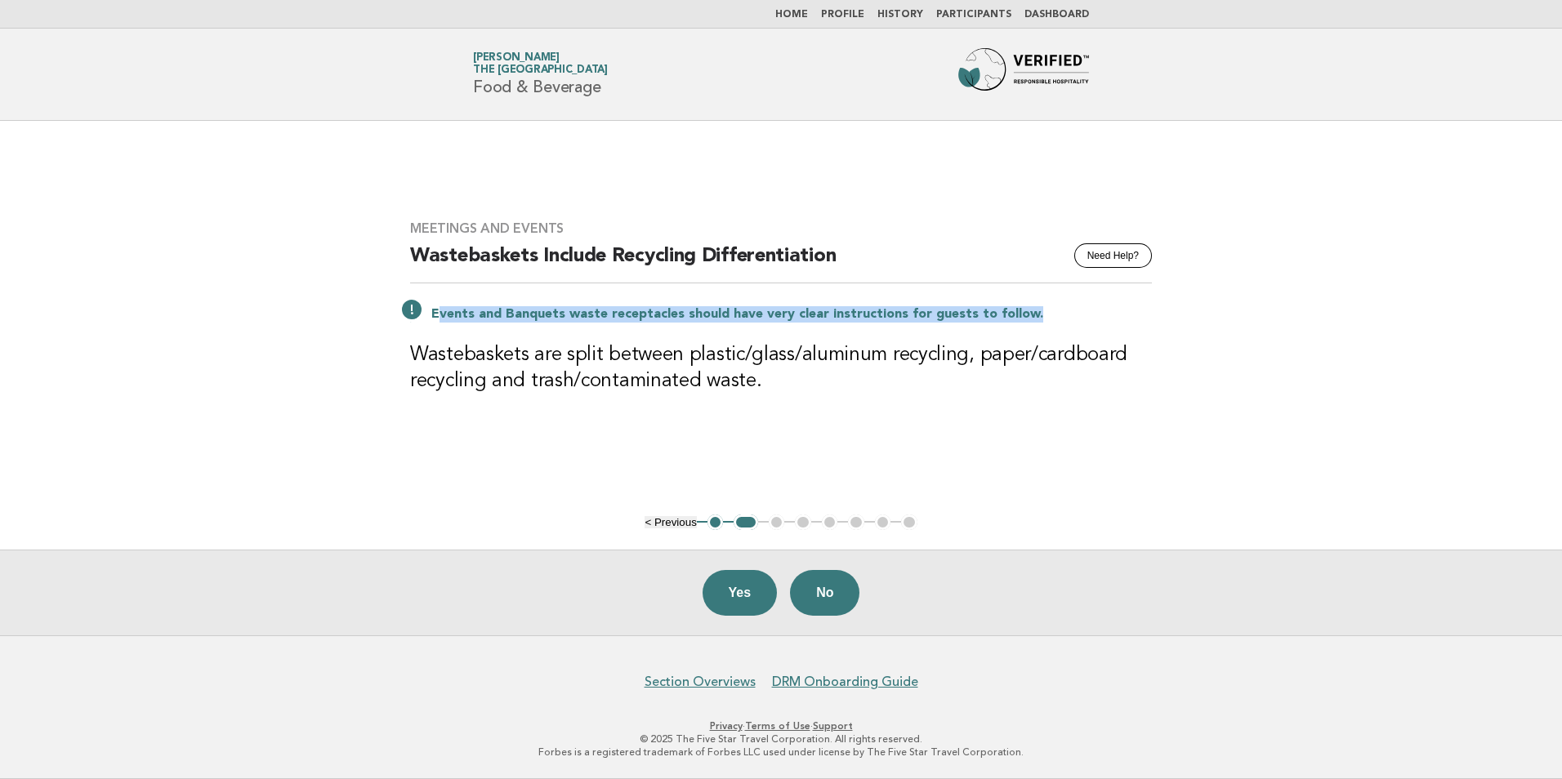
drag, startPoint x: 453, startPoint y: 318, endPoint x: 1027, endPoint y: 329, distance: 573.4
click at [1027, 329] on div "Meetings and Events Need Help? Wastebaskets Include Recycling Differentiation E…" at bounding box center [780, 317] width 781 height 233
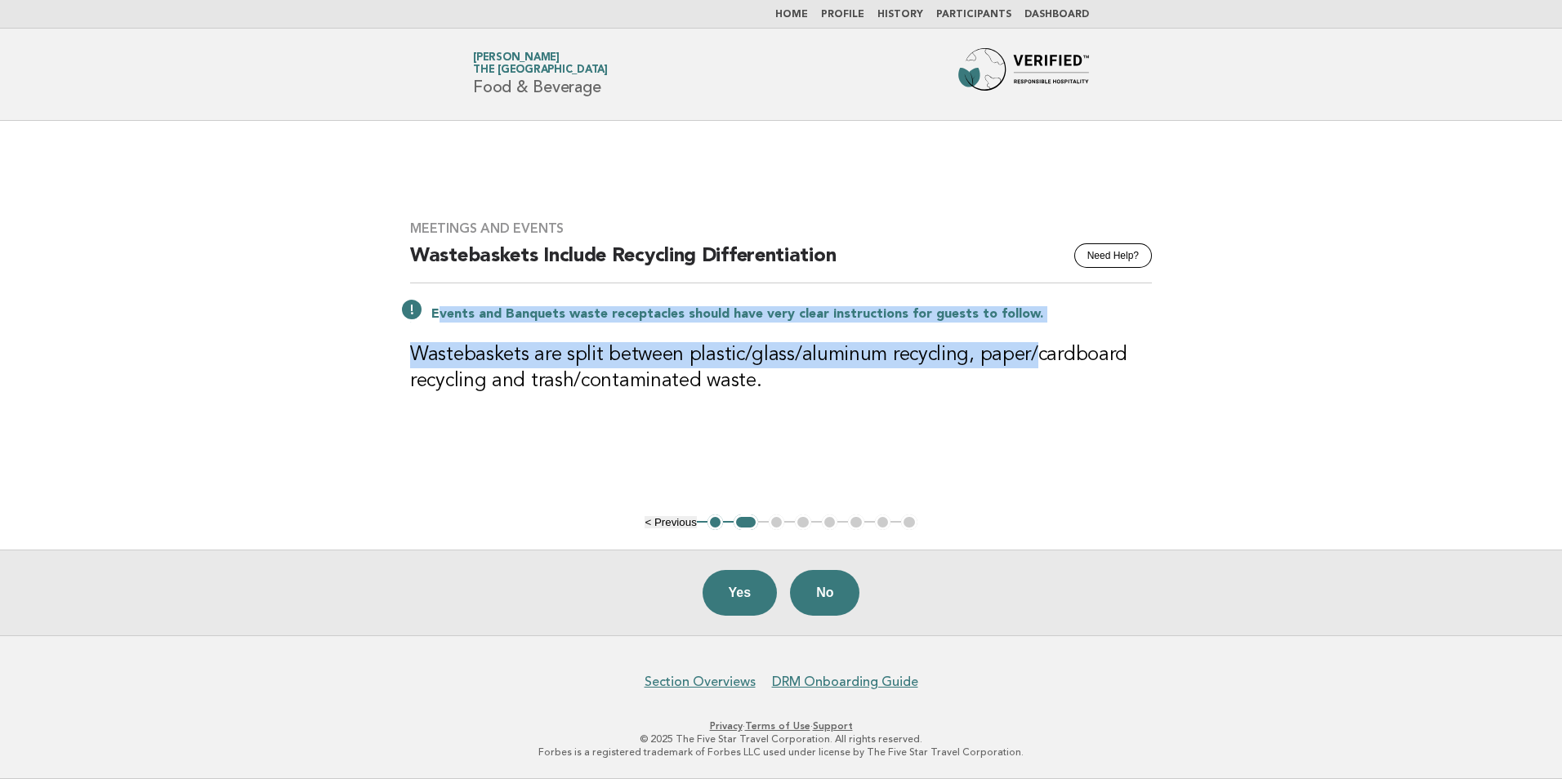
drag, startPoint x: 1027, startPoint y: 329, endPoint x: 1017, endPoint y: 360, distance: 32.5
click at [1017, 360] on h3 "Wastebaskets are split between plastic/glass/aluminum recycling, paper/cardboar…" at bounding box center [781, 368] width 742 height 52
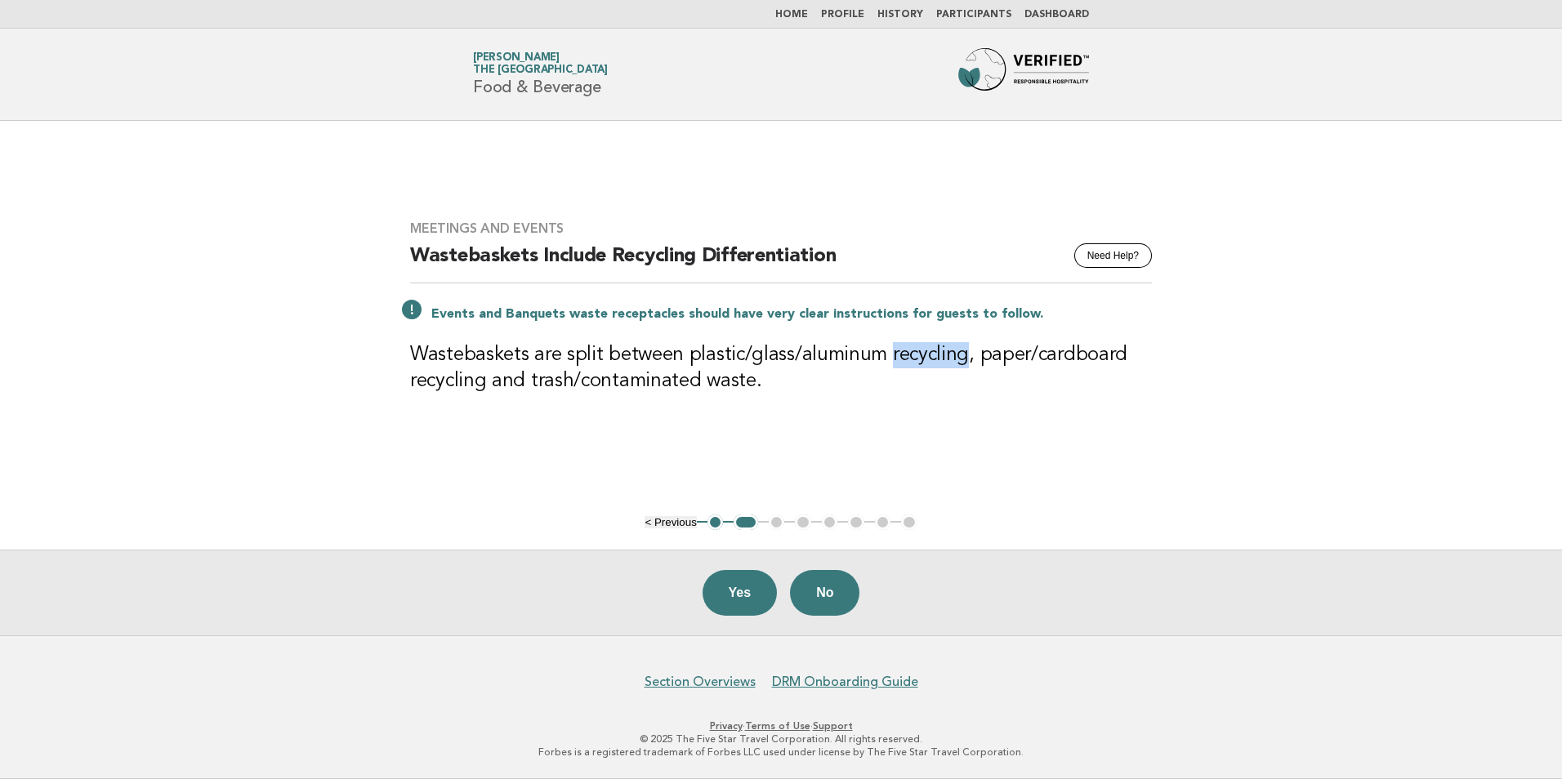
drag, startPoint x: 884, startPoint y: 358, endPoint x: 954, endPoint y: 358, distance: 69.4
click at [954, 358] on h3 "Wastebaskets are split between plastic/glass/aluminum recycling, paper/cardboar…" at bounding box center [781, 368] width 742 height 52
drag, startPoint x: 954, startPoint y: 358, endPoint x: 974, endPoint y: 406, distance: 52.3
click at [974, 406] on div "Meetings and Events Need Help? Wastebaskets Include Recycling Differentiation E…" at bounding box center [780, 317] width 781 height 233
click at [831, 595] on button "No" at bounding box center [824, 593] width 69 height 46
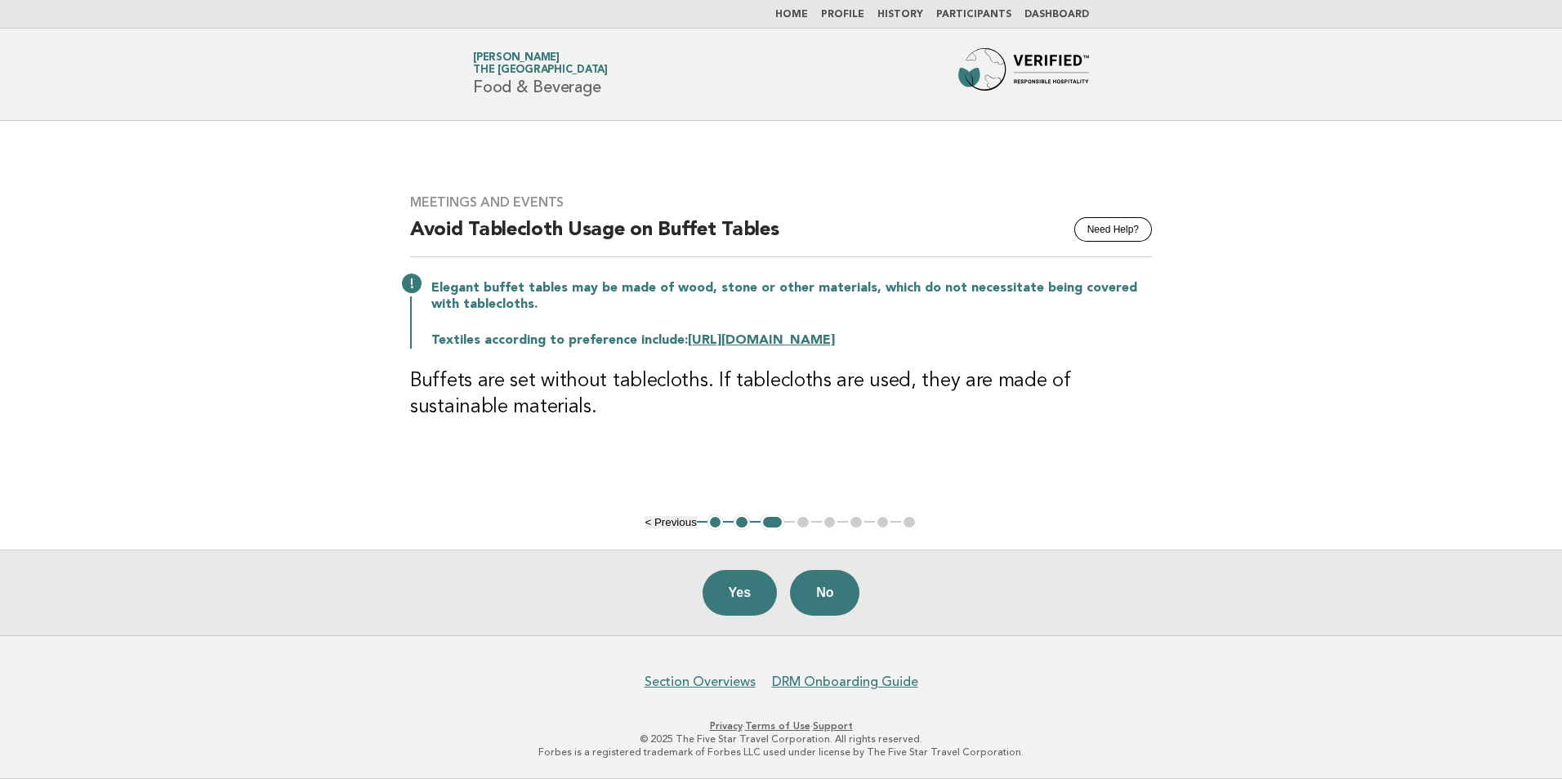
click at [815, 338] on link "https://ethicalista.com/sustainable-fabrics/" at bounding box center [761, 340] width 147 height 13
click at [831, 600] on button "No" at bounding box center [824, 593] width 69 height 46
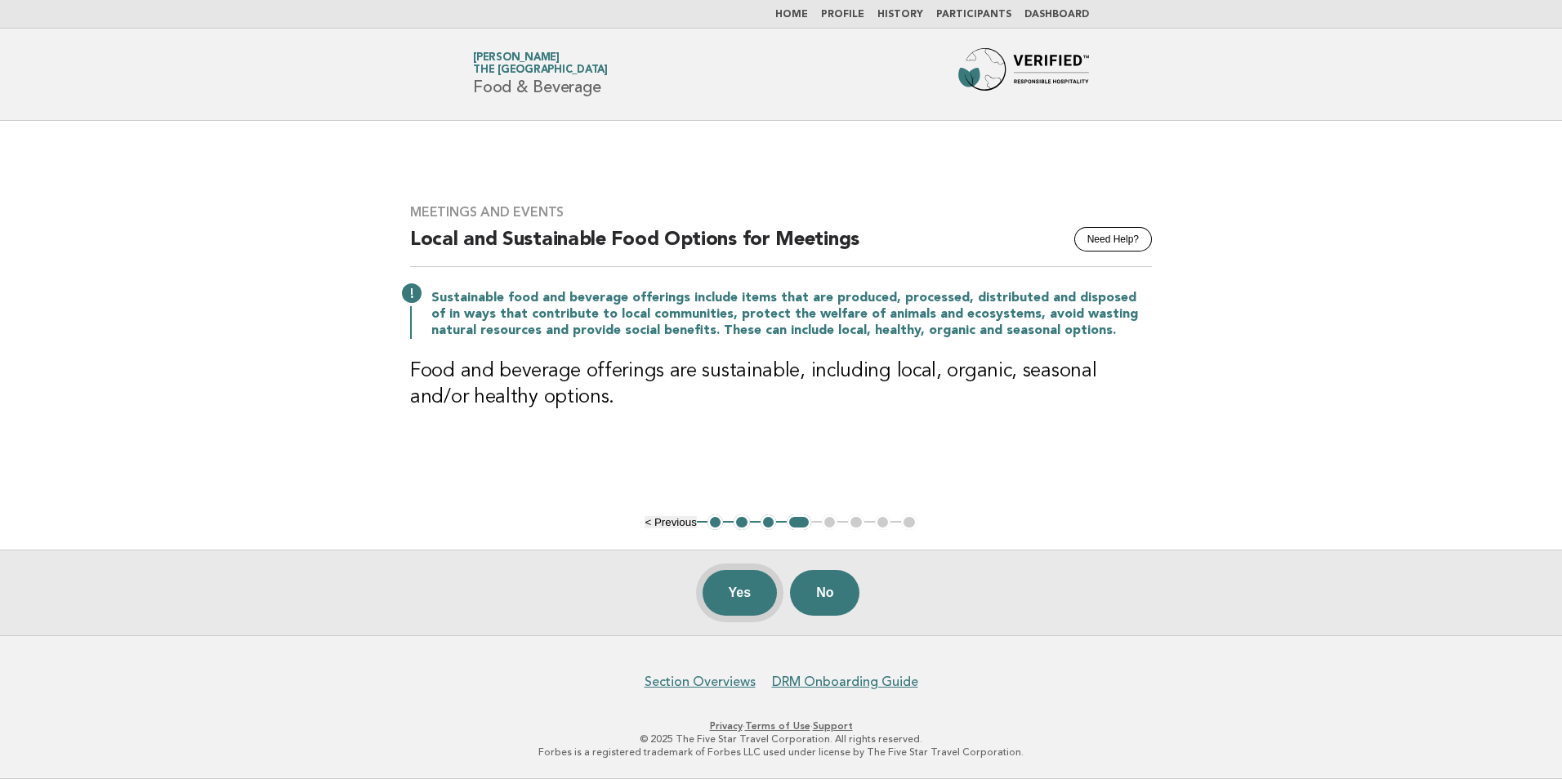
click at [722, 602] on button "Yes" at bounding box center [739, 593] width 75 height 46
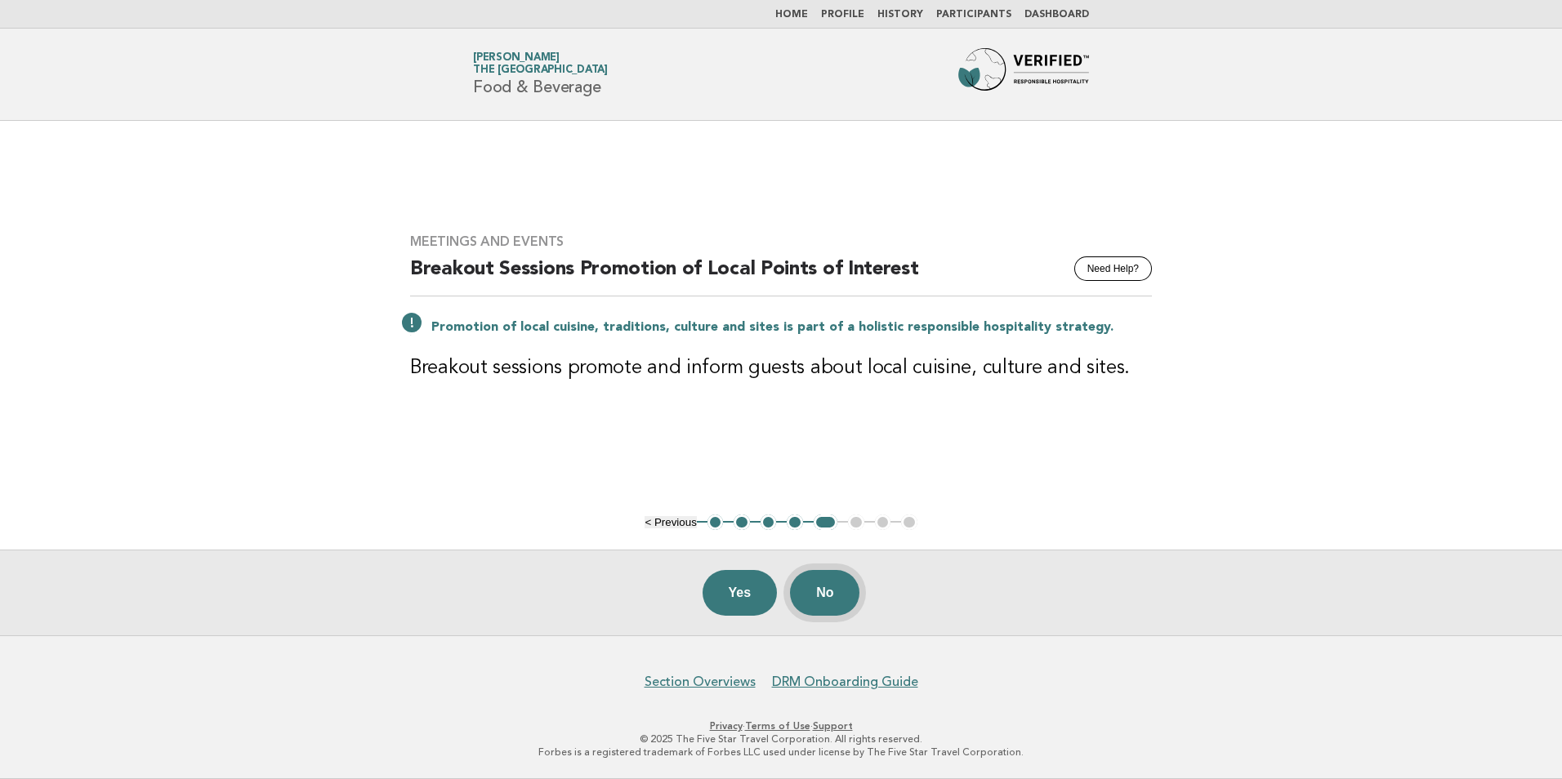
click at [839, 586] on button "No" at bounding box center [824, 593] width 69 height 46
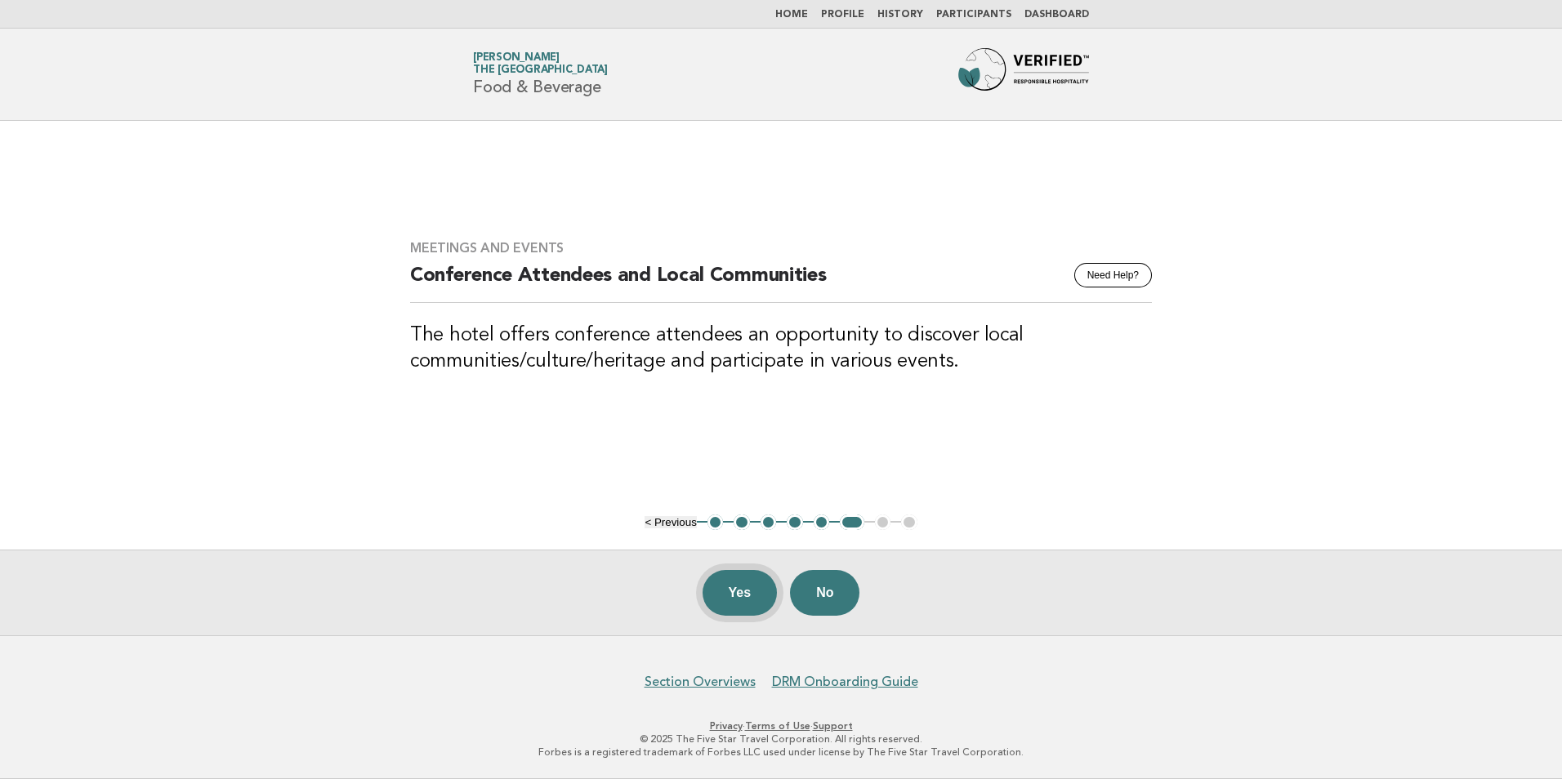
click at [758, 599] on button "Yes" at bounding box center [739, 593] width 75 height 46
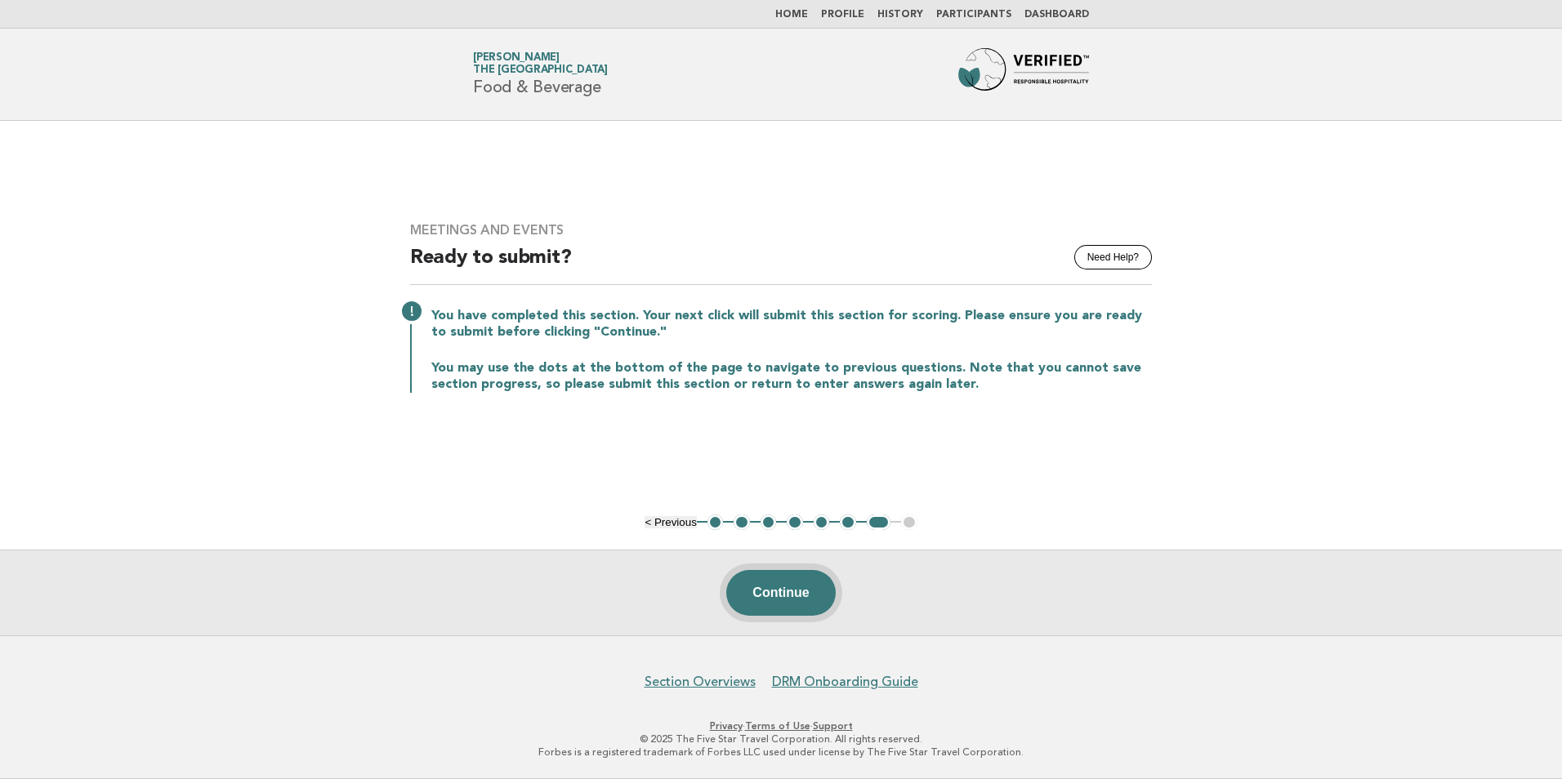
click at [795, 583] on button "Continue" at bounding box center [780, 593] width 109 height 46
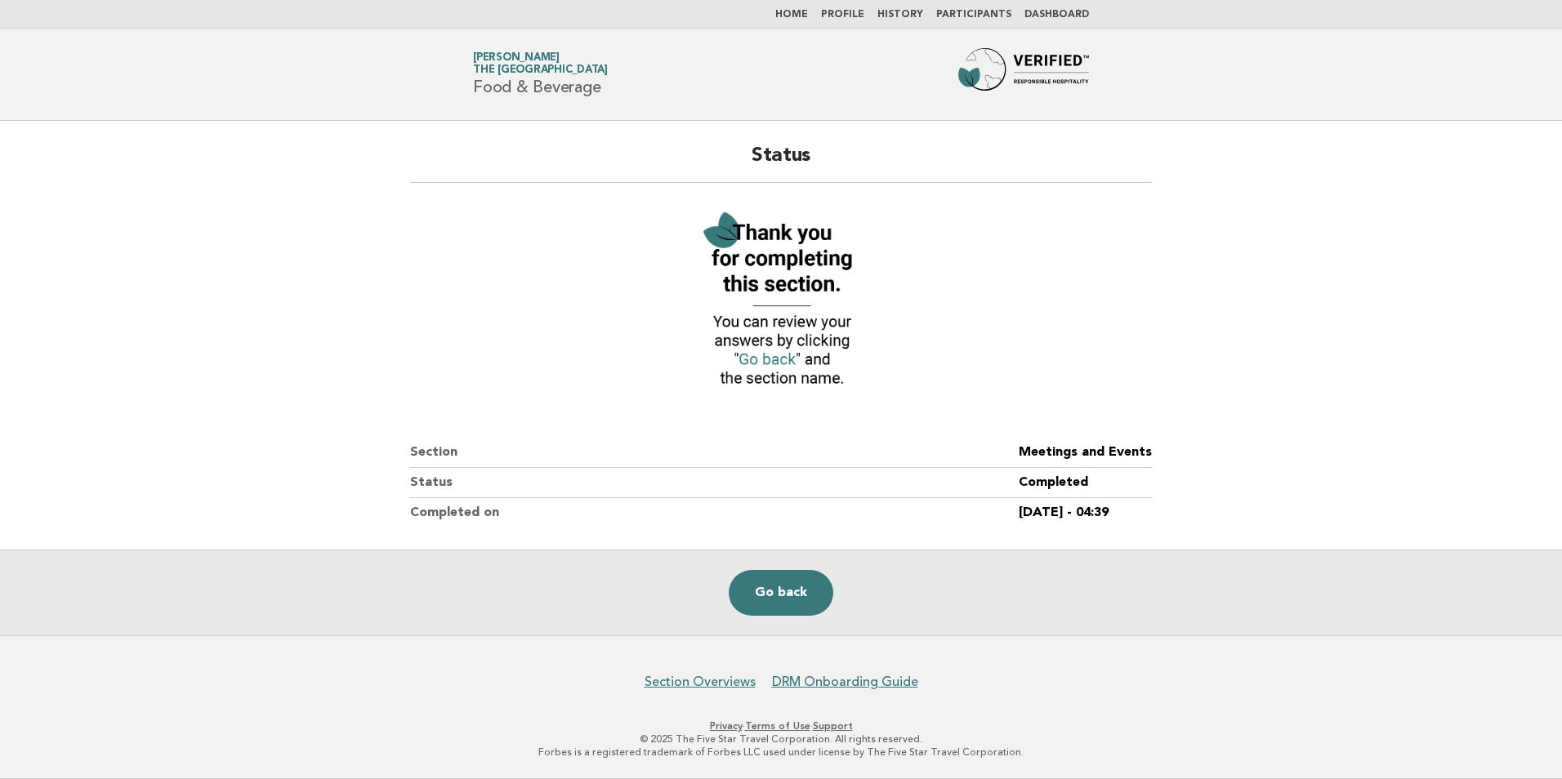
click at [808, 16] on link "Home" at bounding box center [791, 15] width 33 height 10
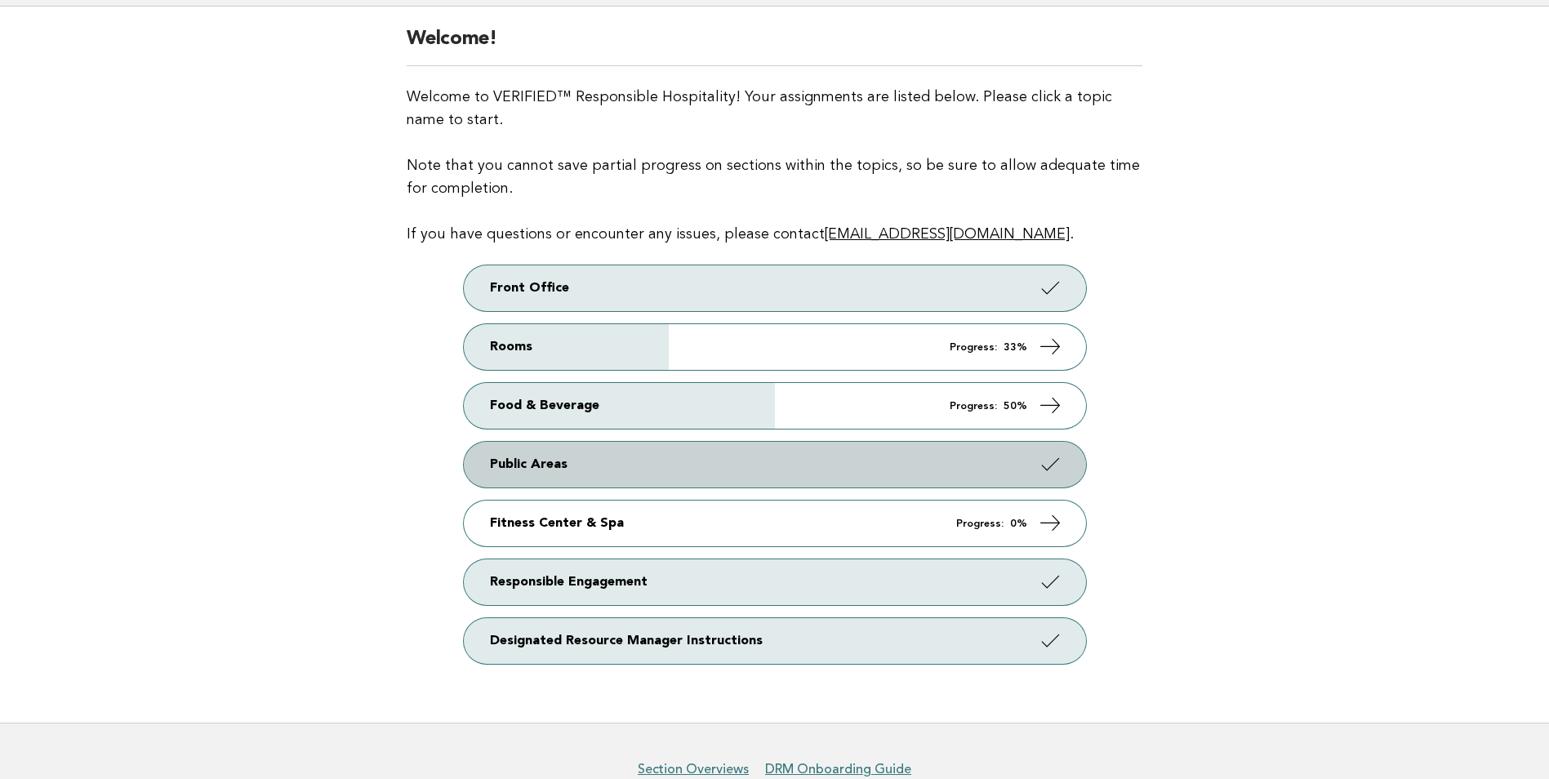
scroll to position [201, 0]
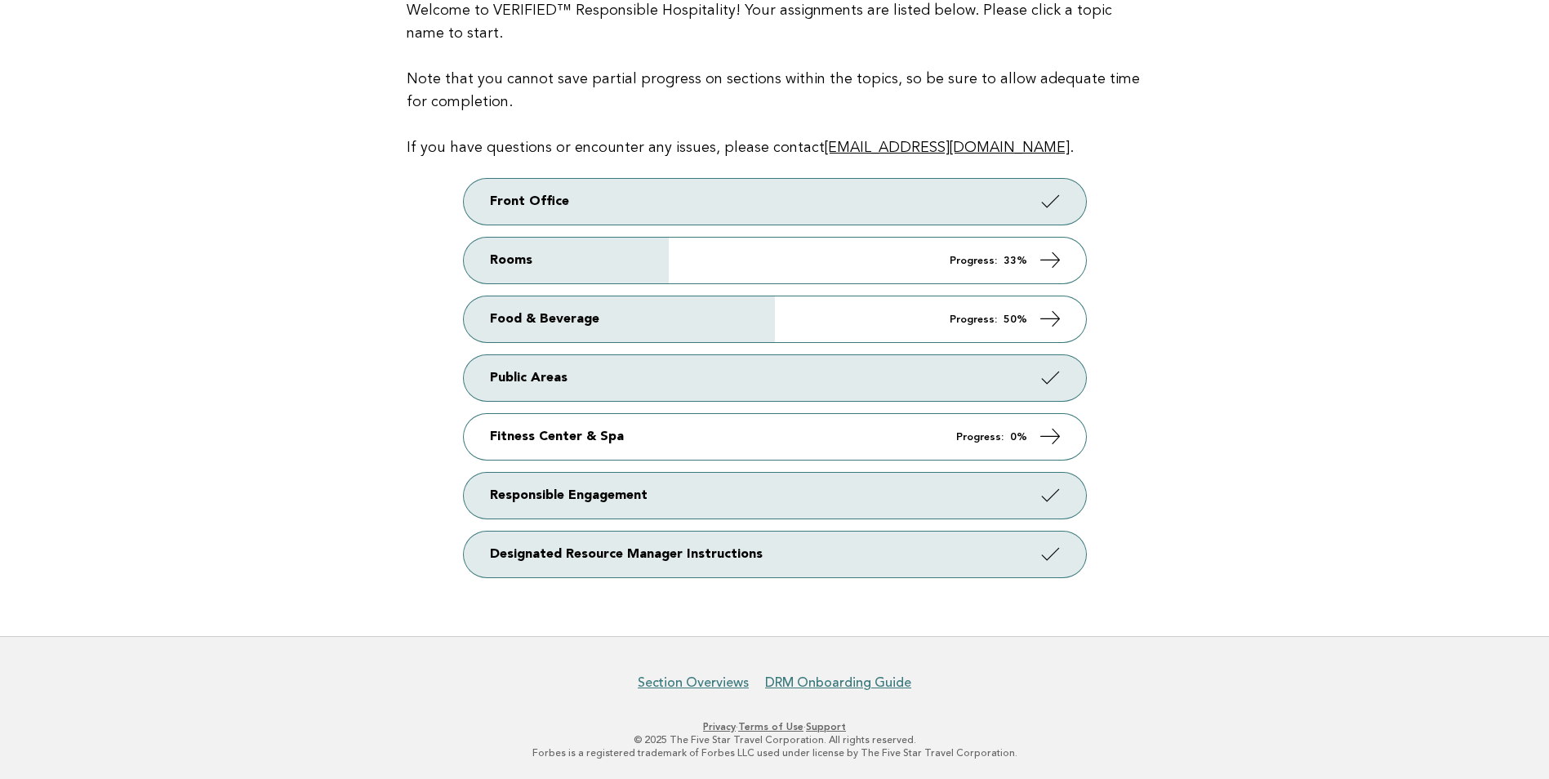
click at [1190, 399] on main "Welcome! Welcome to VERIFIED™ Responsible Hospitality! Your assignments are lis…" at bounding box center [774, 278] width 1549 height 716
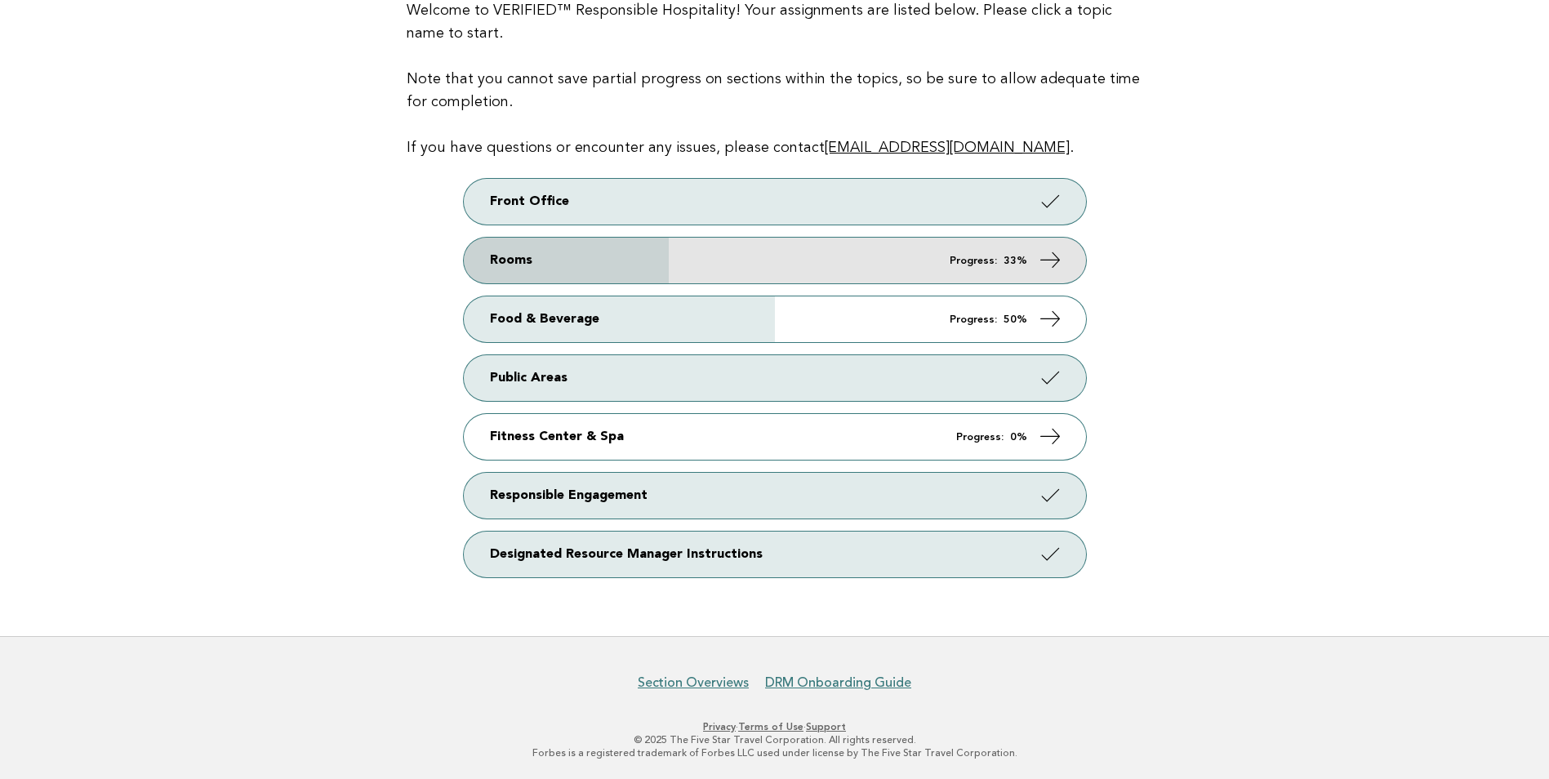
click at [801, 268] on link "Rooms Progress: 33%" at bounding box center [775, 261] width 622 height 46
